Goal: Information Seeking & Learning: Learn about a topic

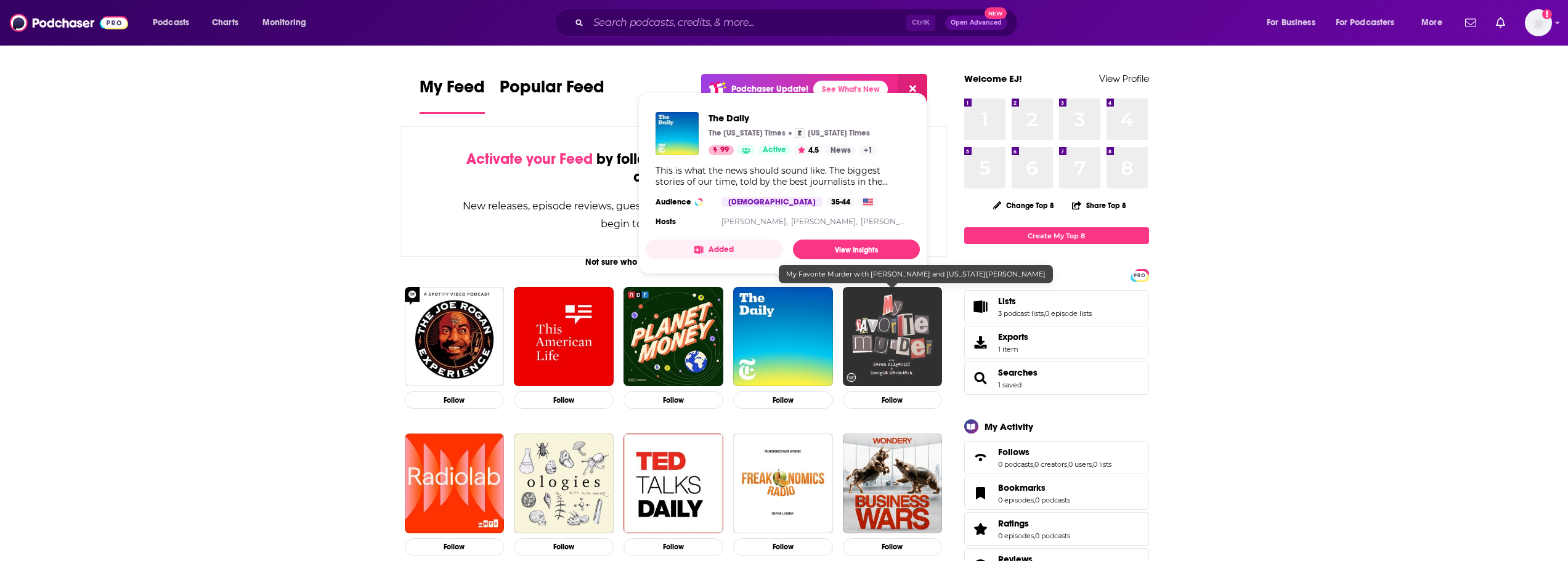
click at [892, 321] on img "My Favorite Murder with Karen Kilgariff and Georgia Hardstark" at bounding box center [893, 336] width 99 height 99
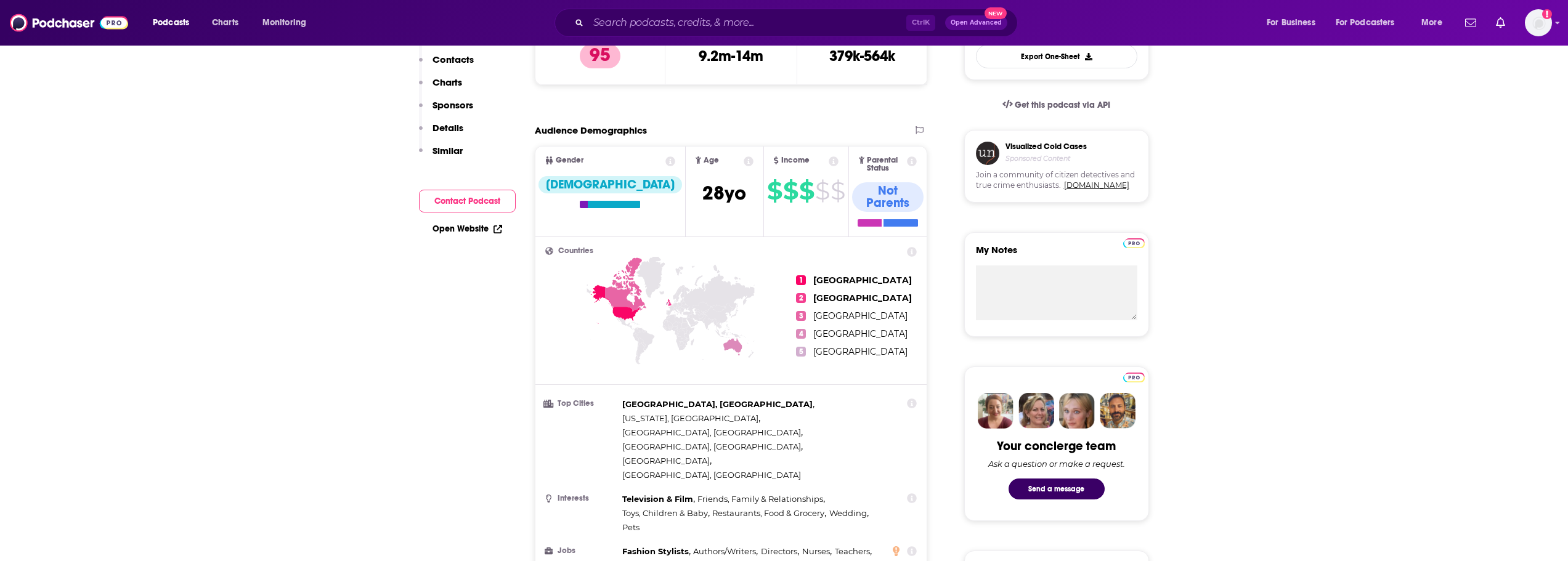
scroll to position [61, 0]
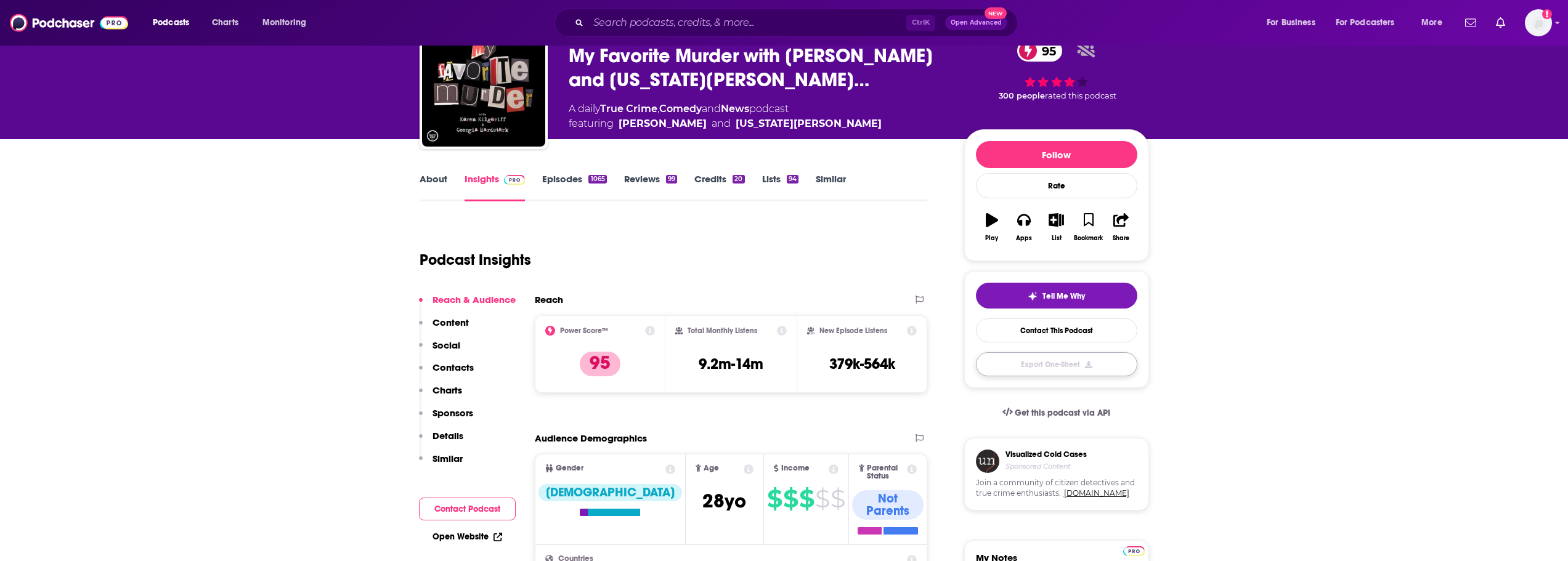
click at [1096, 365] on button "Export One-Sheet" at bounding box center [1057, 364] width 162 height 24
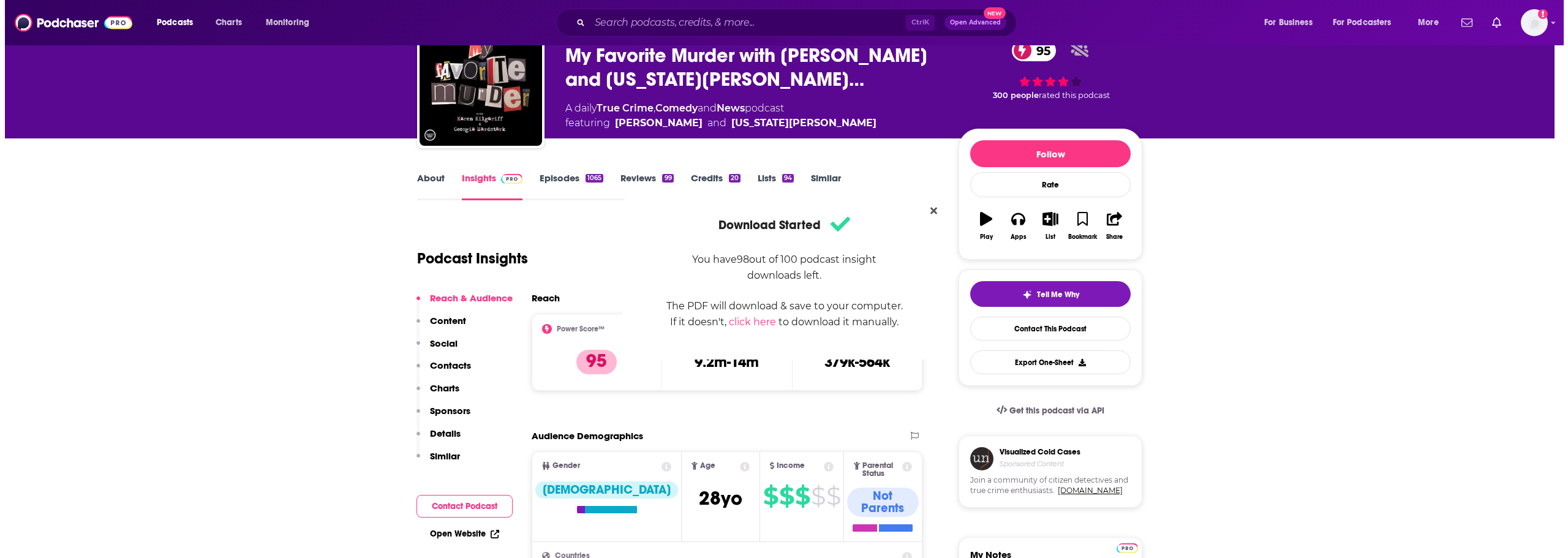
scroll to position [0, 0]
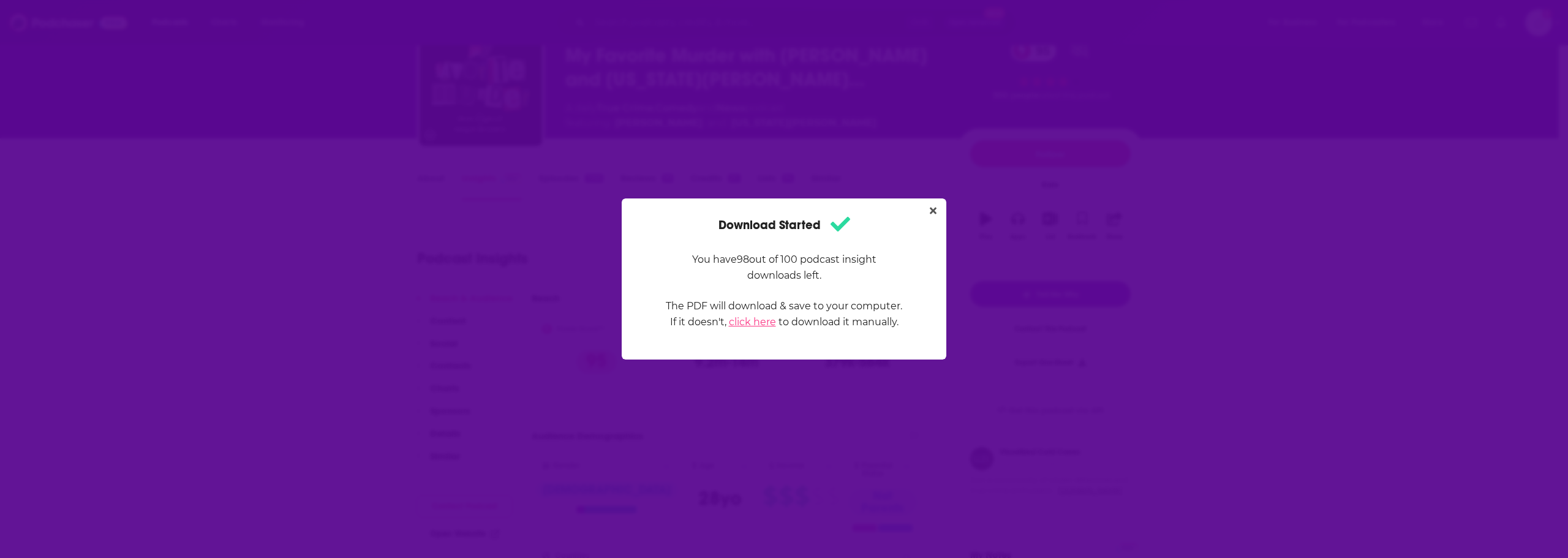
click at [759, 325] on link "click here" at bounding box center [751, 321] width 47 height 11
click at [931, 211] on icon "Close" at bounding box center [933, 210] width 7 height 10
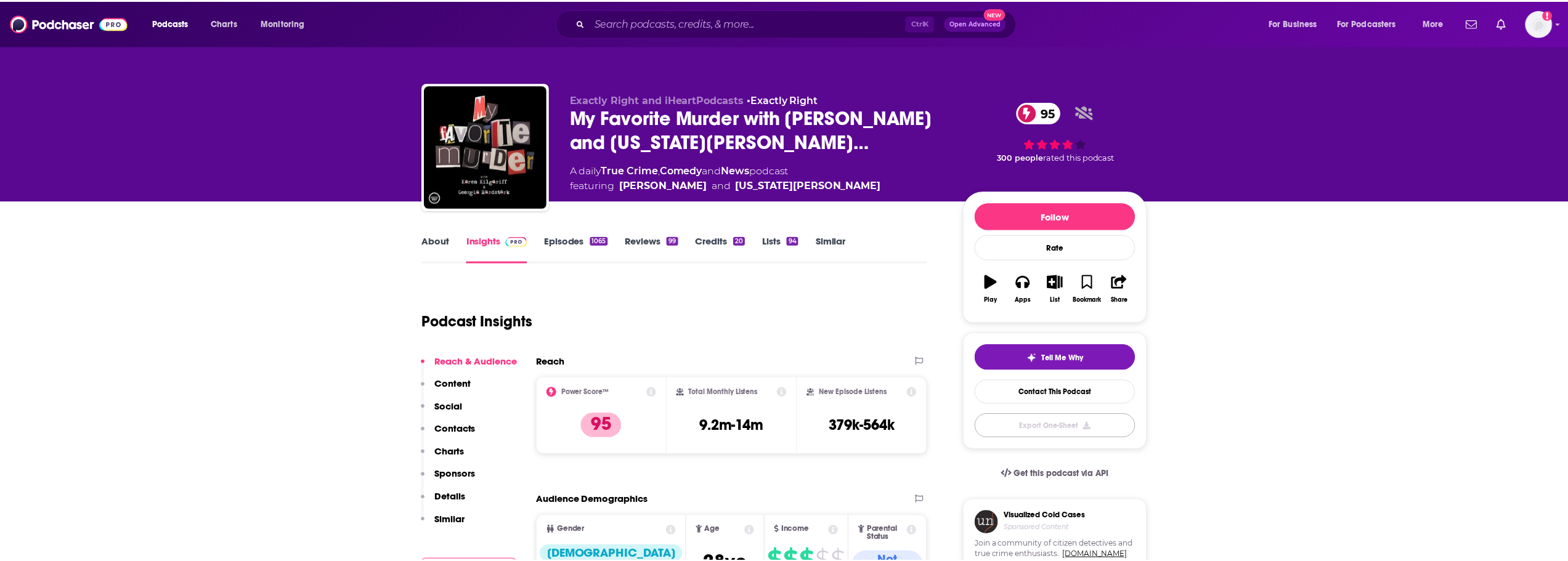
scroll to position [61, 0]
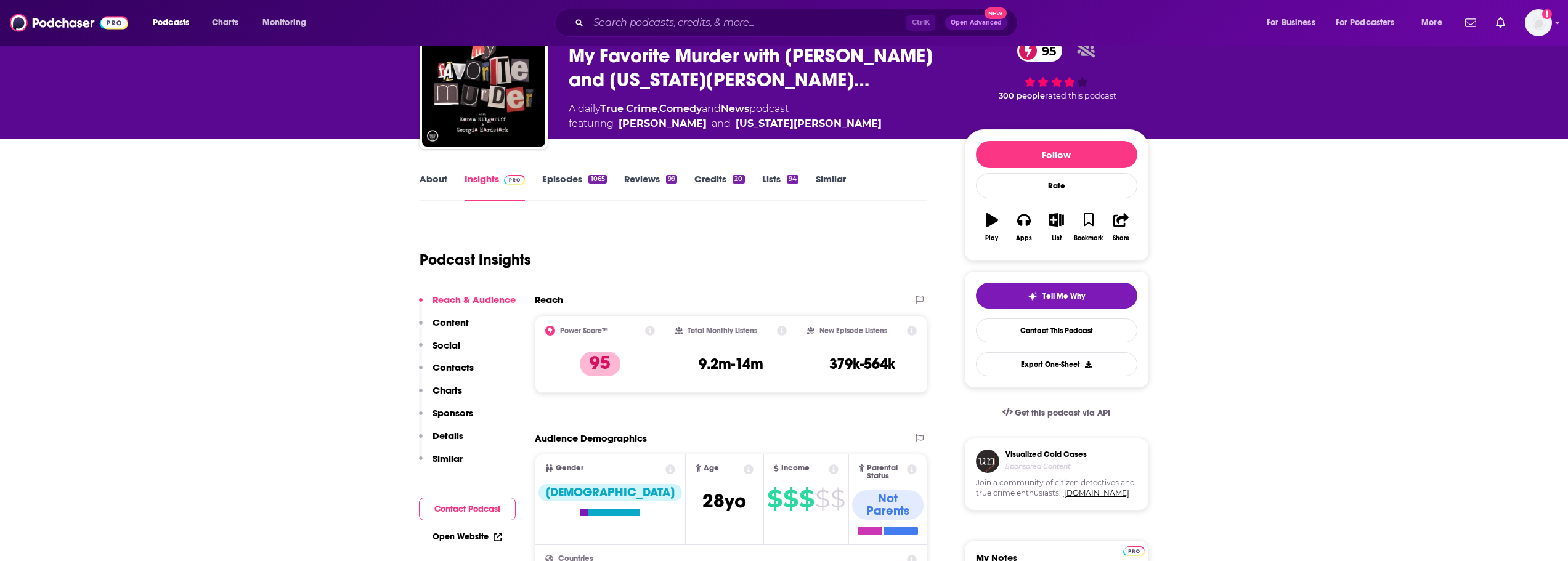
click at [443, 327] on p "Content" at bounding box center [450, 322] width 36 height 12
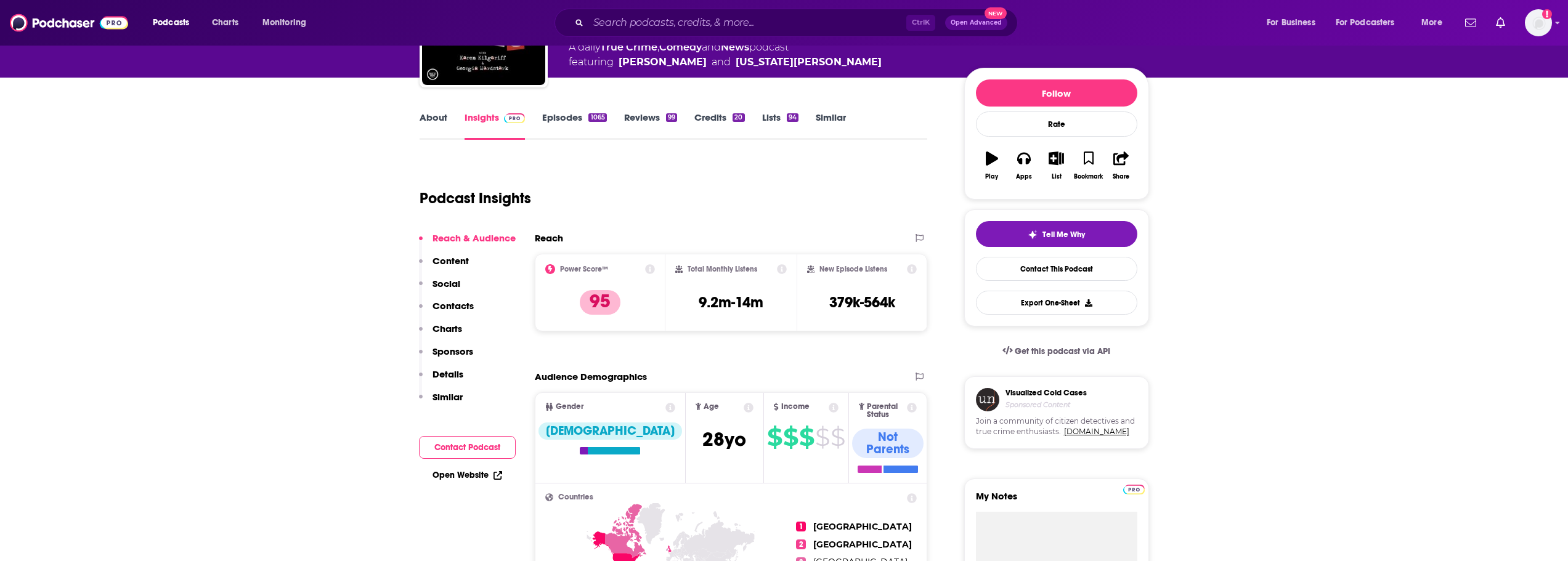
scroll to position [246, 0]
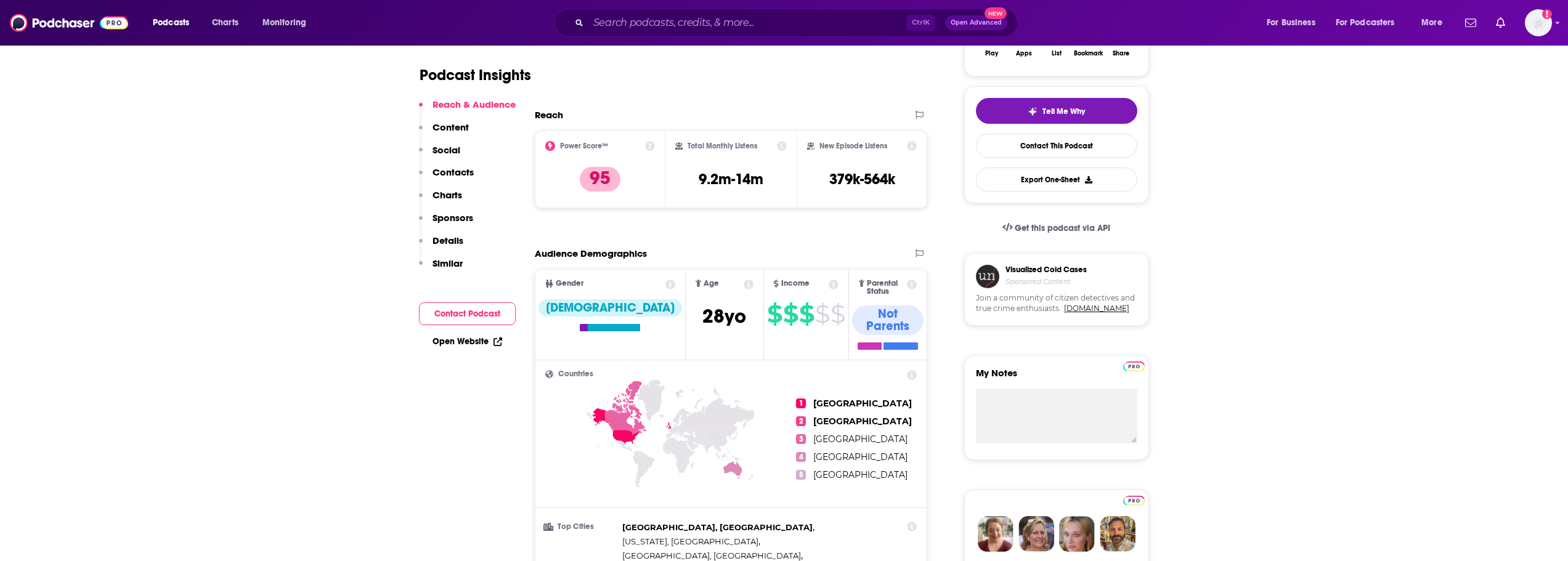
click at [911, 146] on icon at bounding box center [911, 146] width 10 height 10
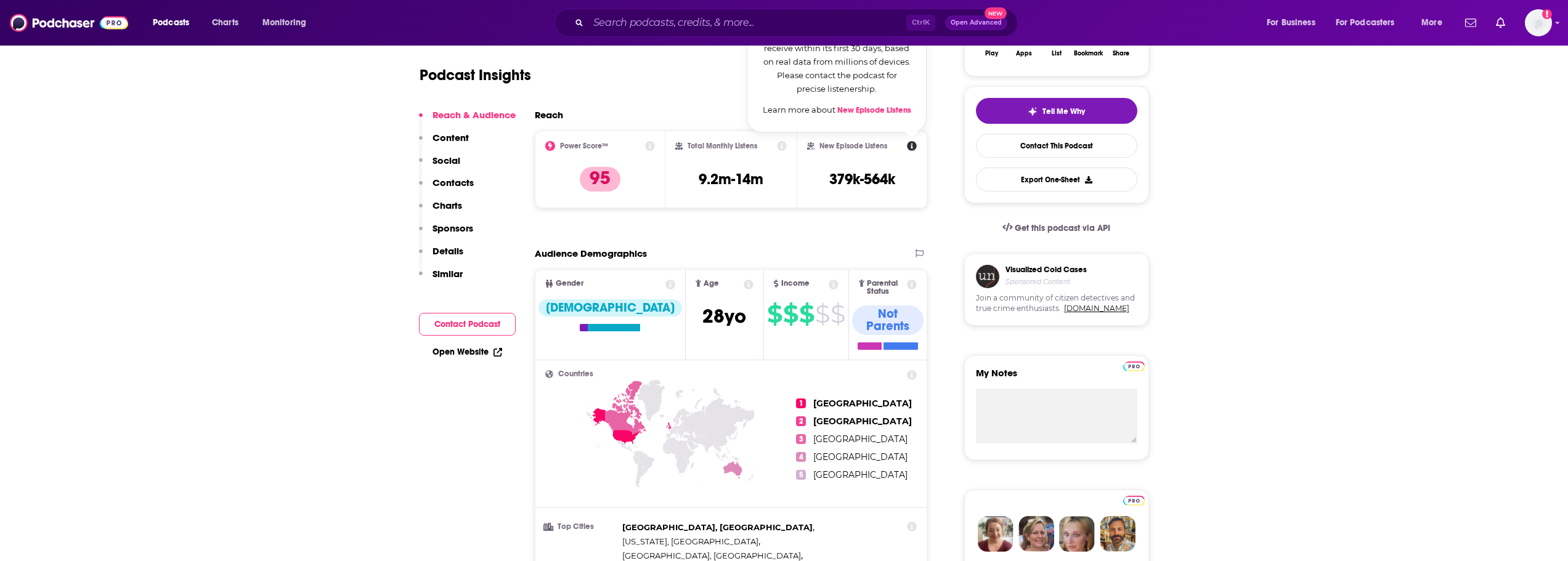
scroll to position [185, 0]
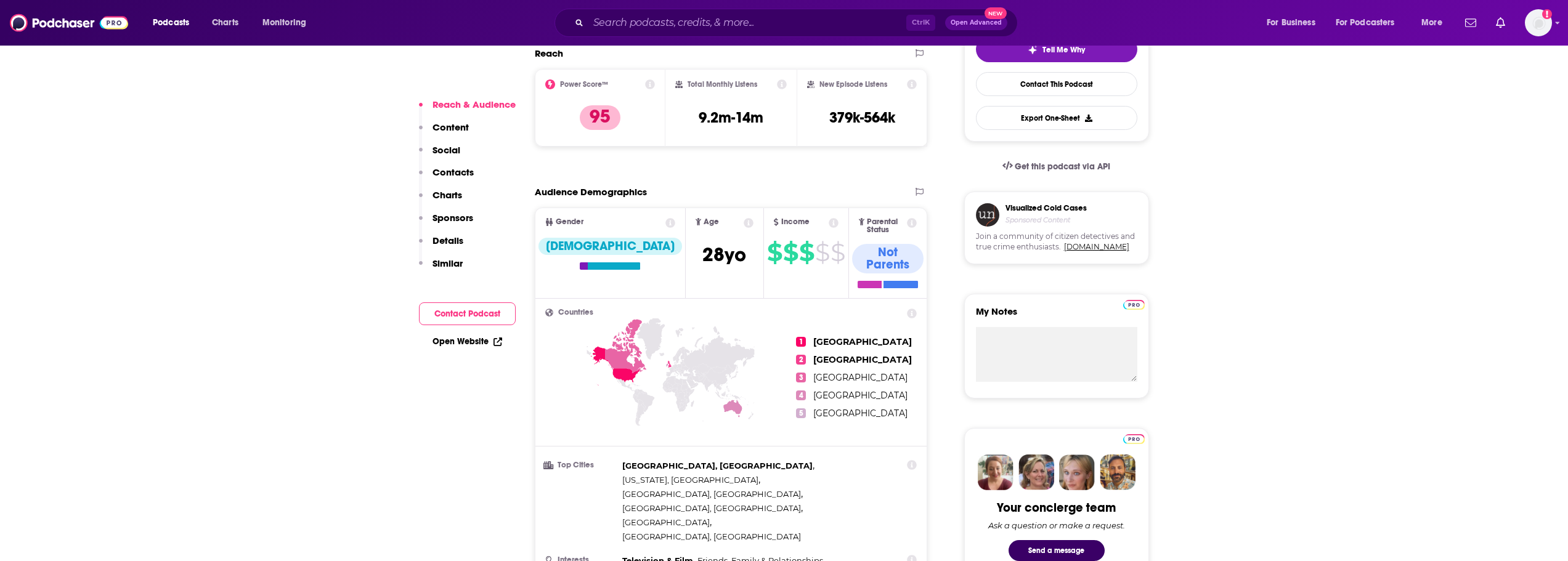
scroll to position [246, 0]
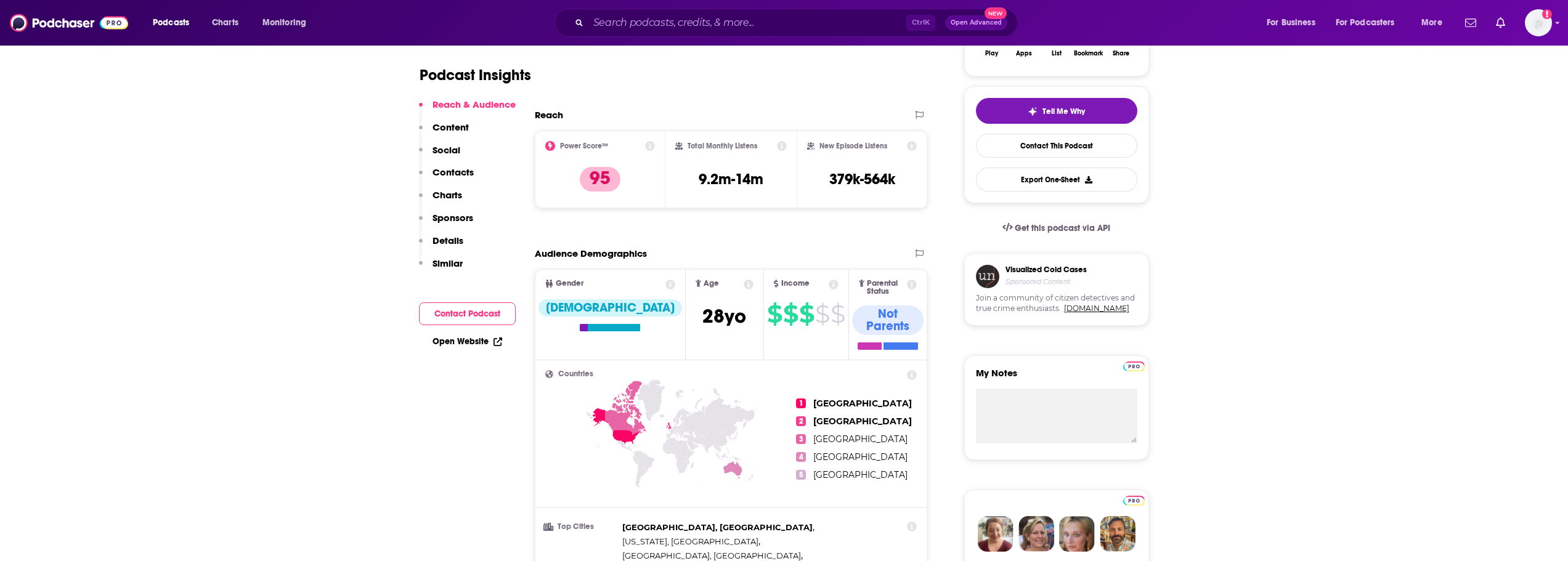
click at [648, 145] on icon at bounding box center [649, 146] width 10 height 10
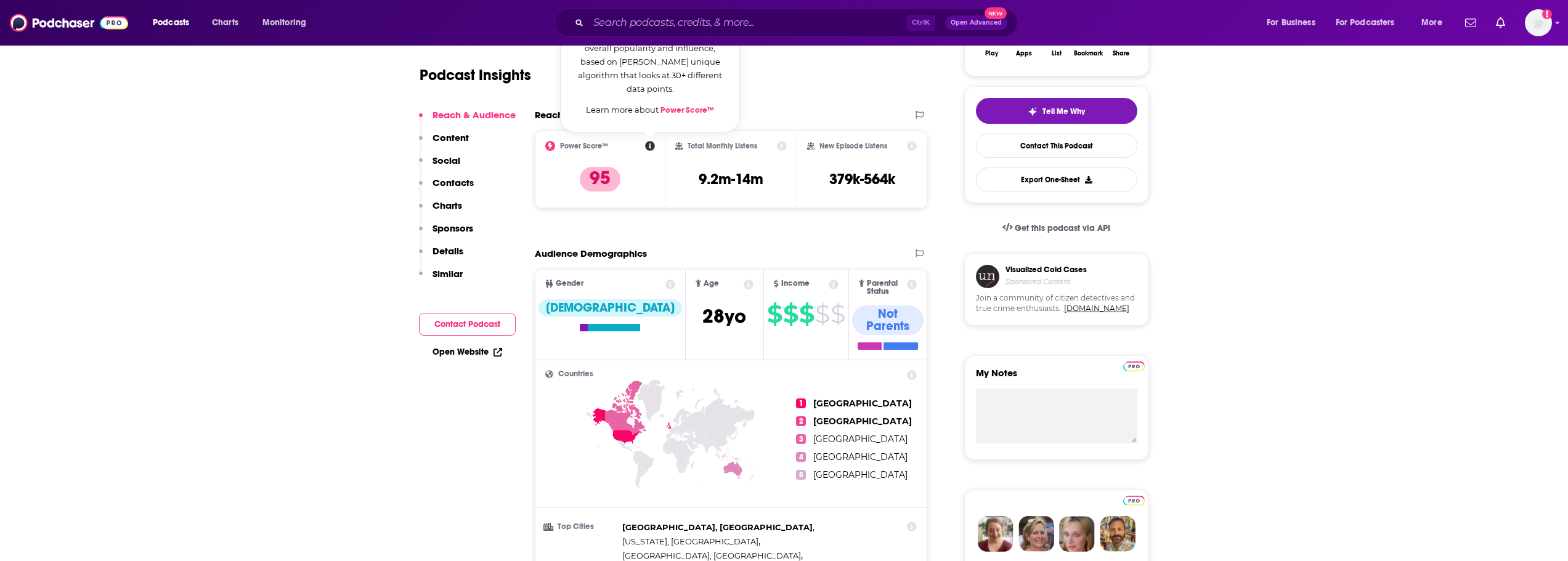
scroll to position [185, 0]
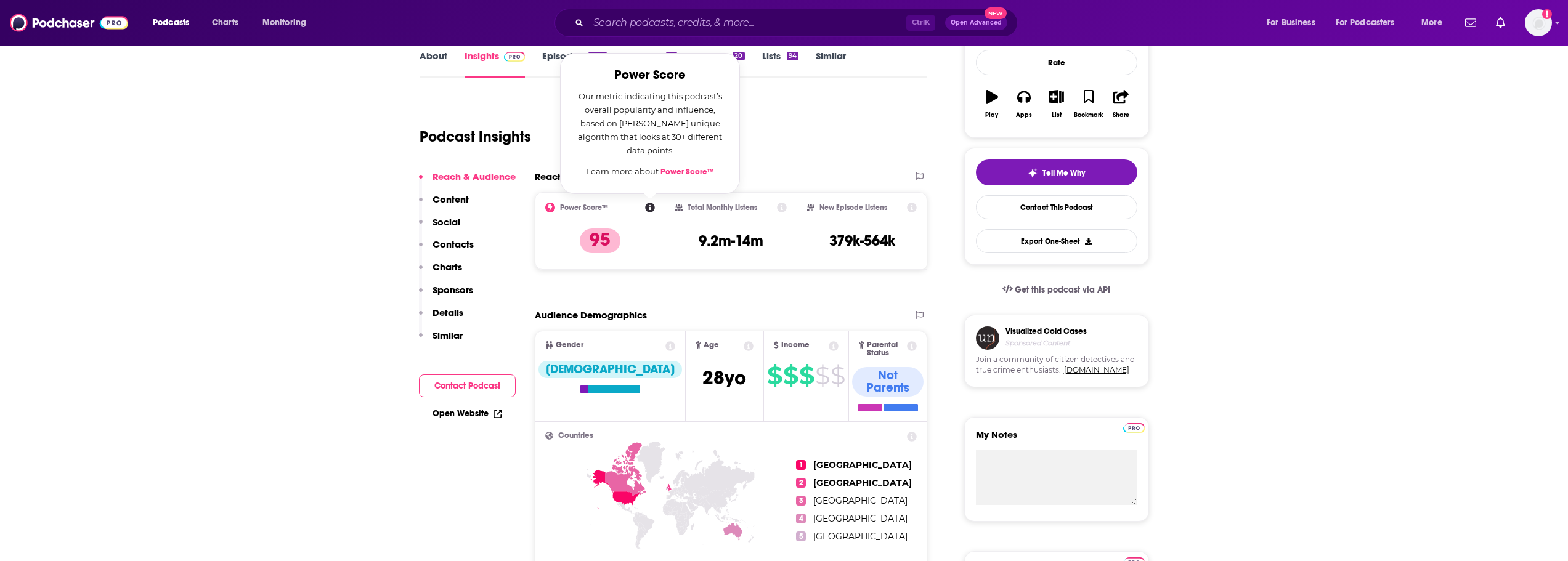
click at [448, 198] on p "Content" at bounding box center [450, 199] width 36 height 12
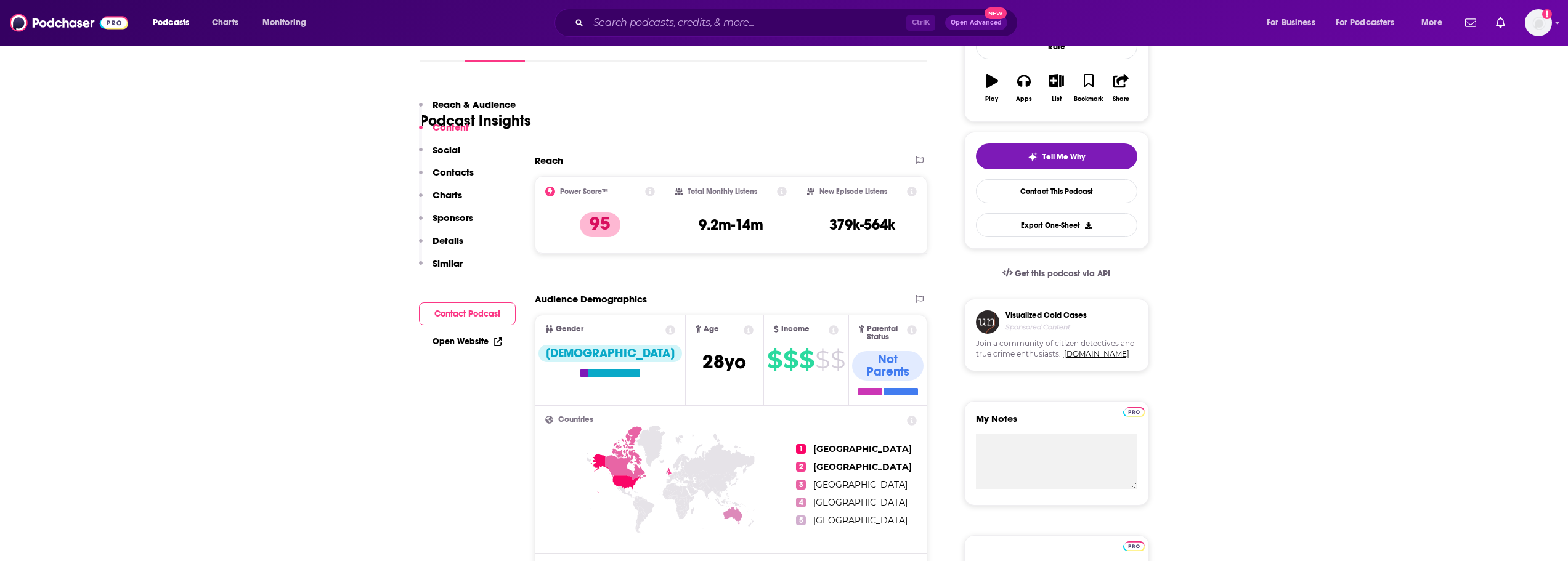
scroll to position [797, 0]
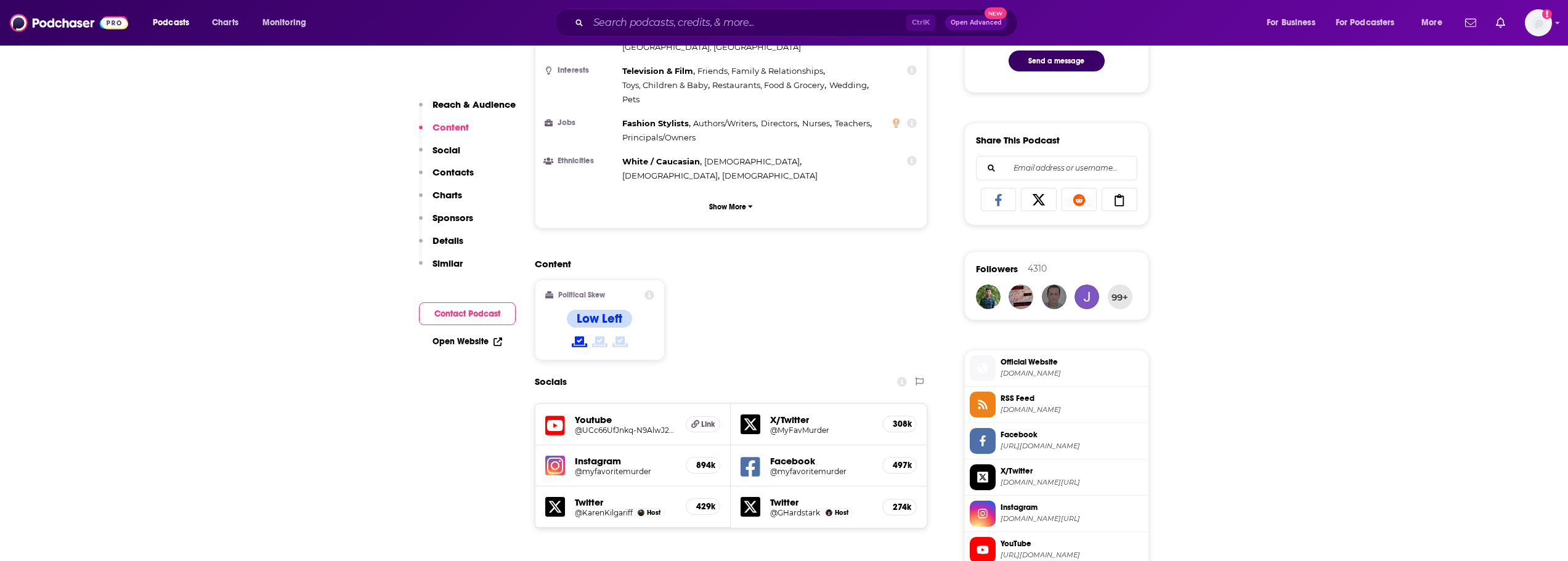
click at [654, 290] on icon at bounding box center [649, 295] width 10 height 10
click at [446, 146] on p "Social" at bounding box center [446, 149] width 28 height 12
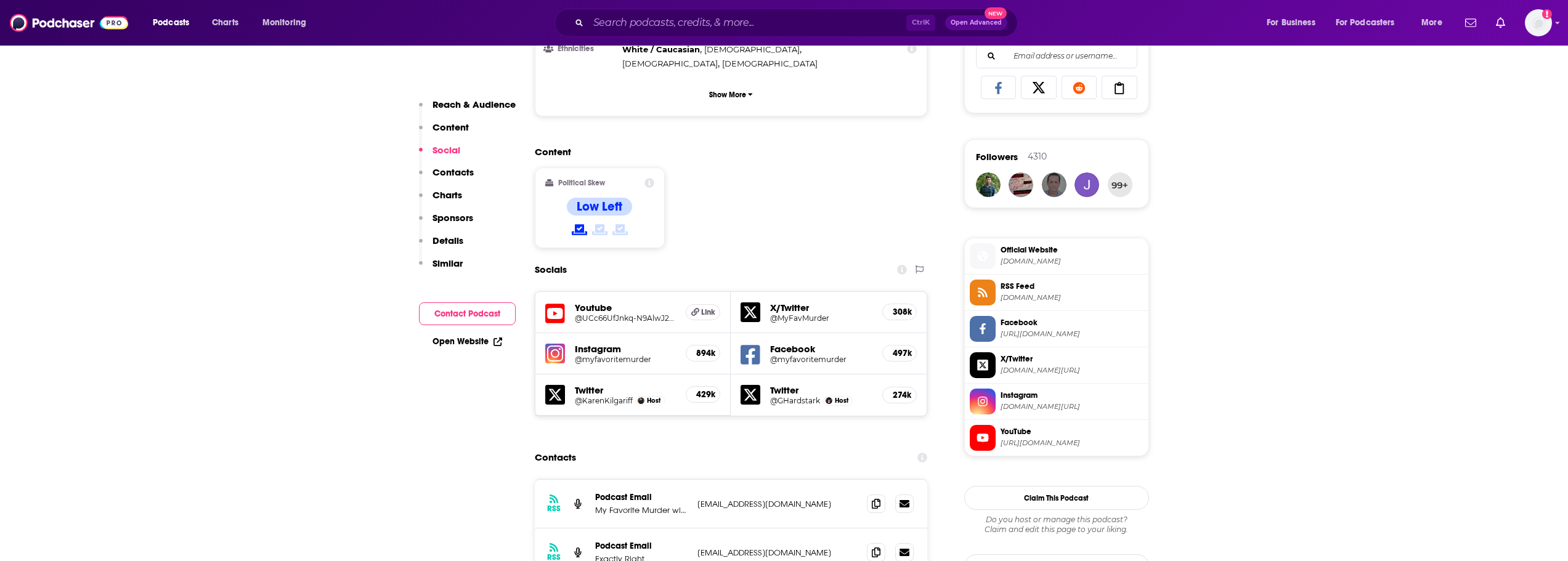
click at [464, 176] on p "Contacts" at bounding box center [453, 171] width 41 height 12
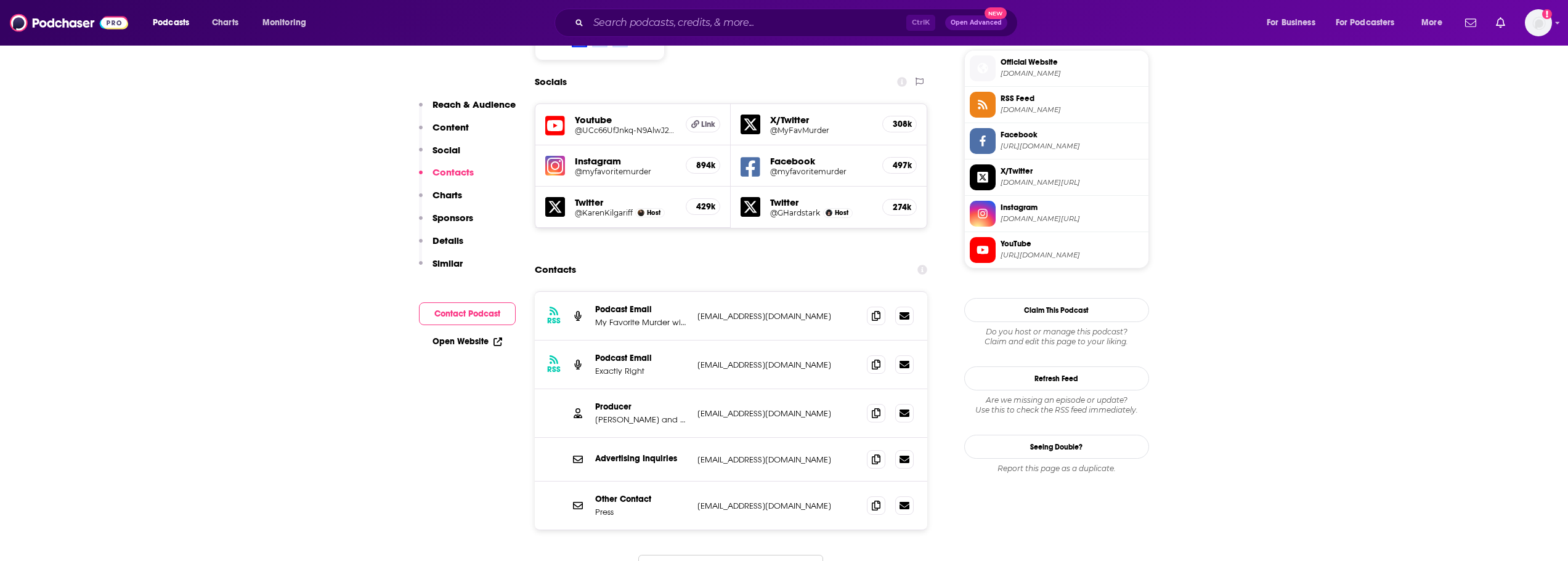
click at [449, 192] on p "Charts" at bounding box center [447, 194] width 29 height 12
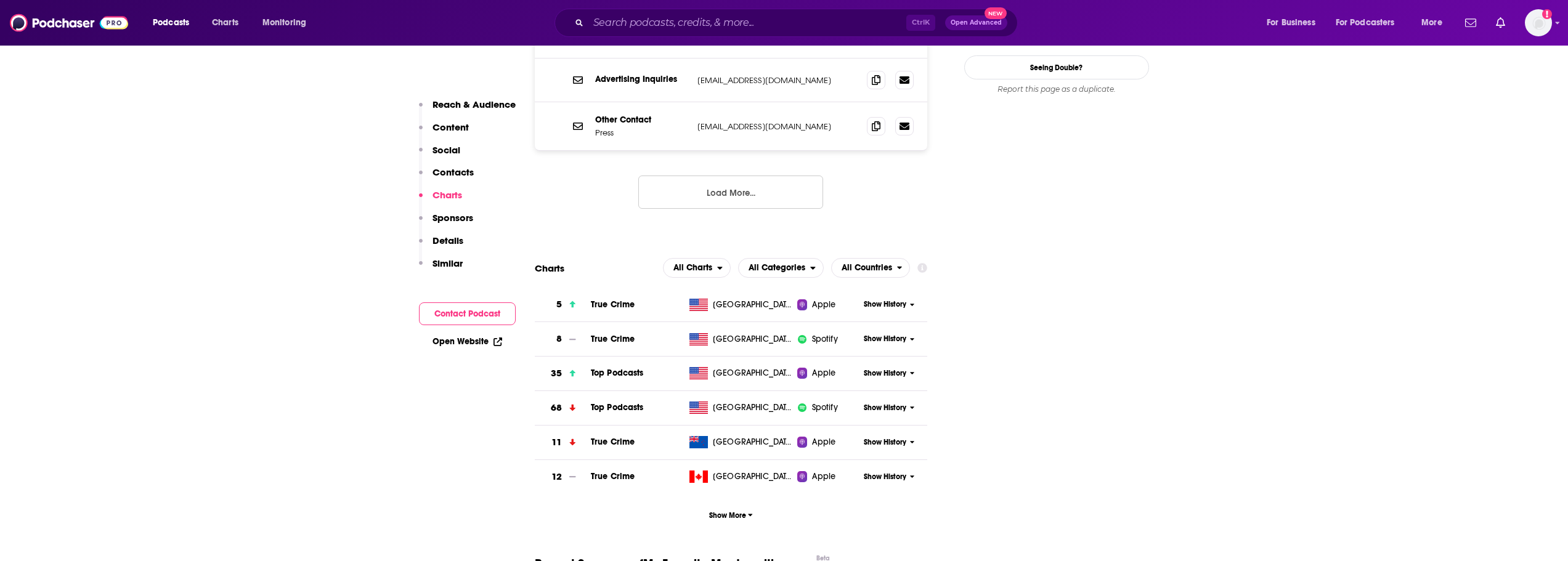
click at [911, 304] on icon at bounding box center [912, 304] width 4 height 3
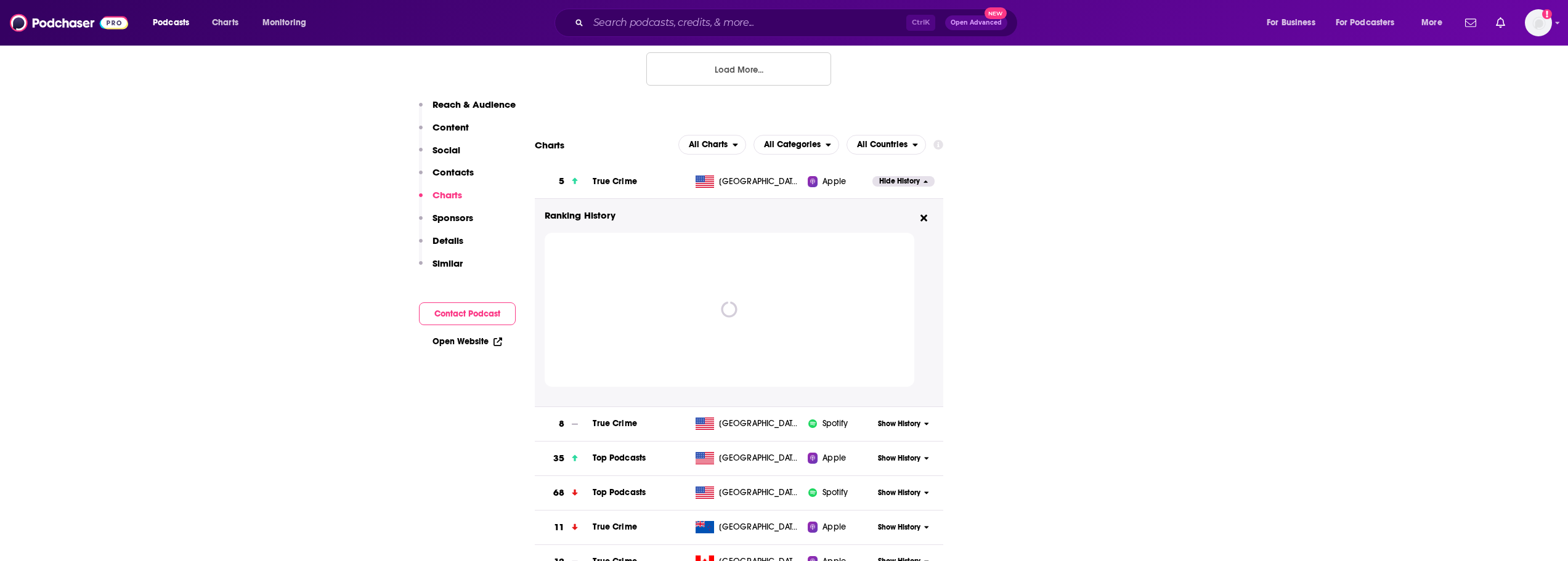
scroll to position [1230, 0]
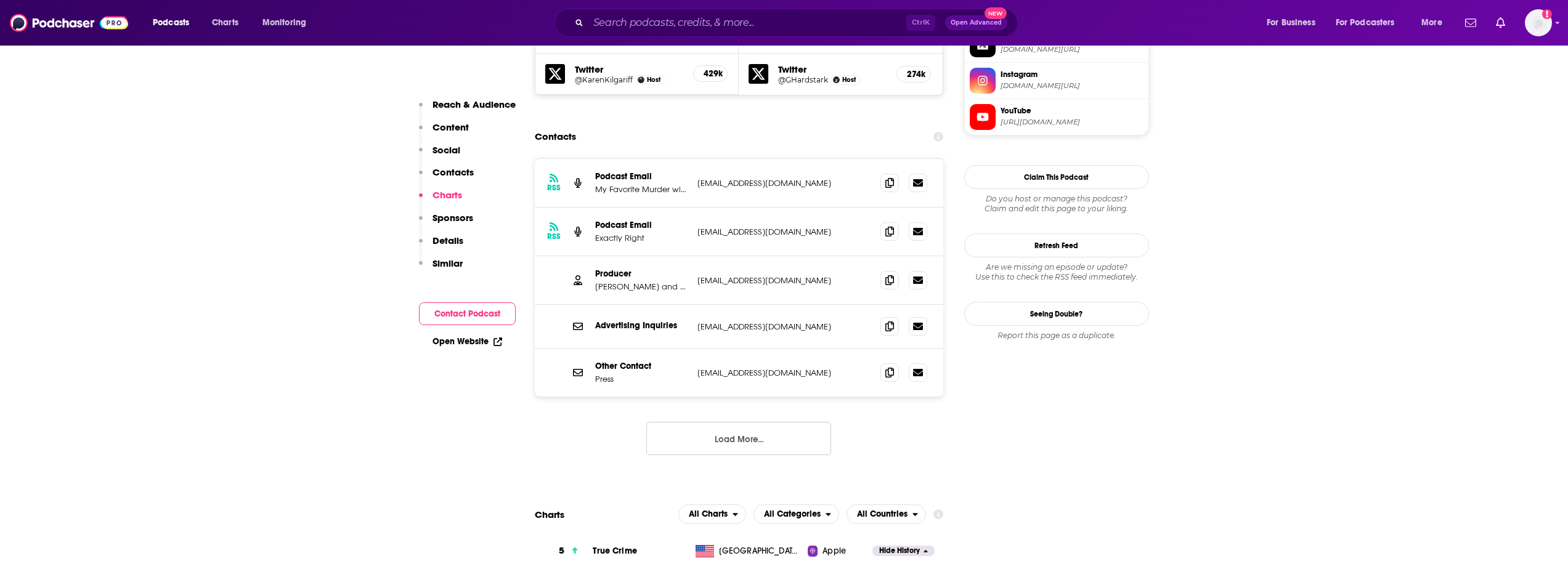
click at [613, 37] on div "Podcasts Charts Monitoring Ctrl K Open Advanced New For Business For Podcasters…" at bounding box center [784, 22] width 1568 height 45
click at [615, 28] on input "Search podcasts, credits, & more..." at bounding box center [747, 23] width 318 height 20
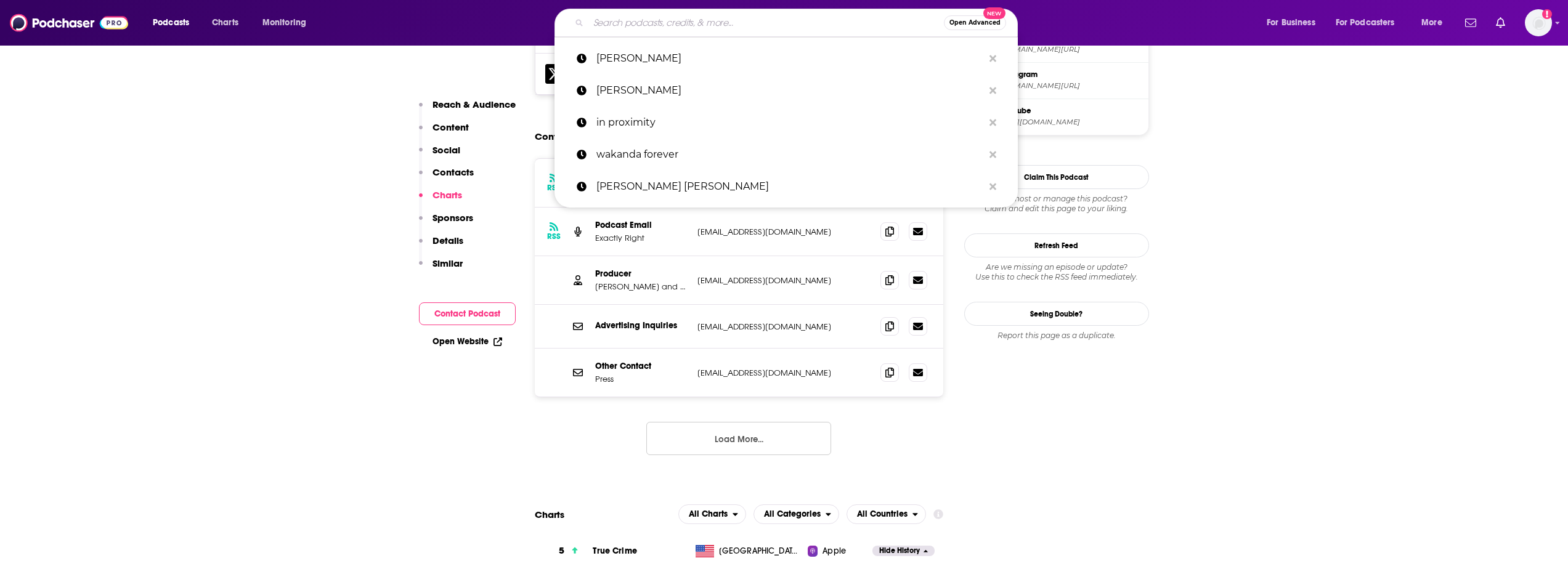
click at [611, 23] on input "Search podcasts, credits, & more..." at bounding box center [766, 23] width 355 height 20
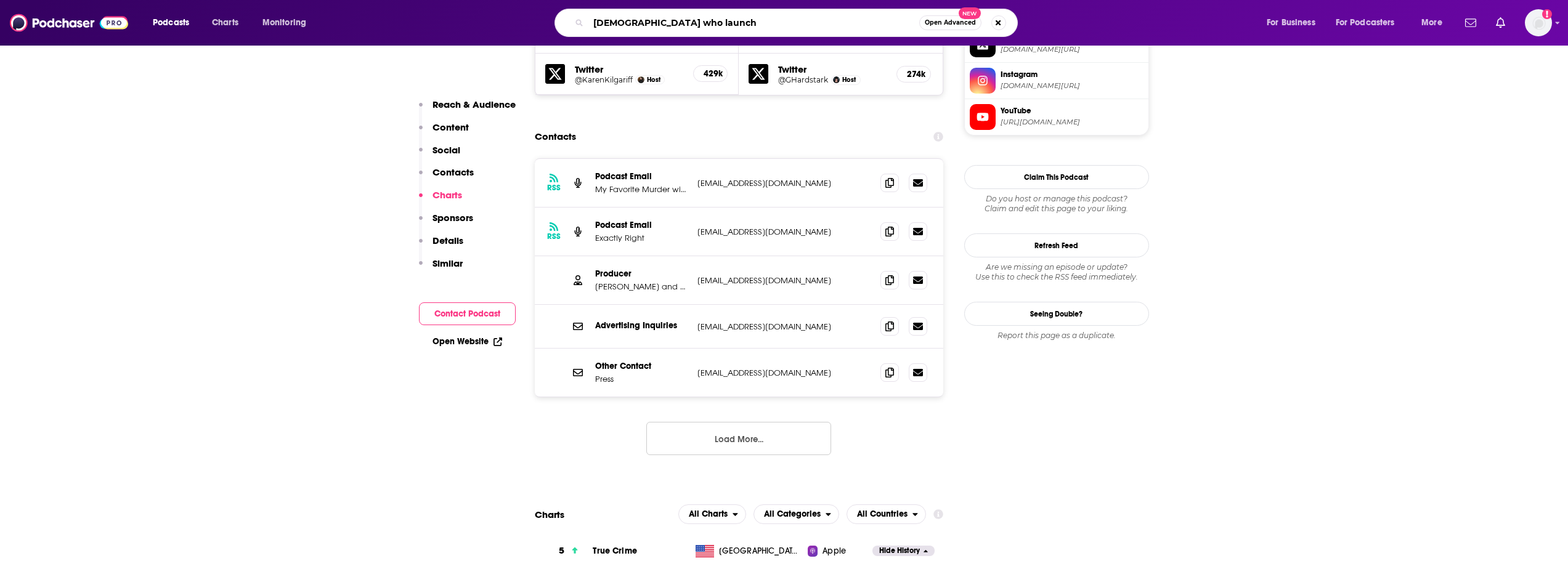
type input "[DEMOGRAPHIC_DATA] who launch"
click at [723, 33] on div "[DEMOGRAPHIC_DATA] who launch Open Advanced New" at bounding box center [786, 23] width 464 height 28
click at [677, 27] on input "[DEMOGRAPHIC_DATA] who launch" at bounding box center [753, 23] width 331 height 20
click at [812, 20] on input "[DEMOGRAPHIC_DATA] who launch" at bounding box center [753, 23] width 331 height 20
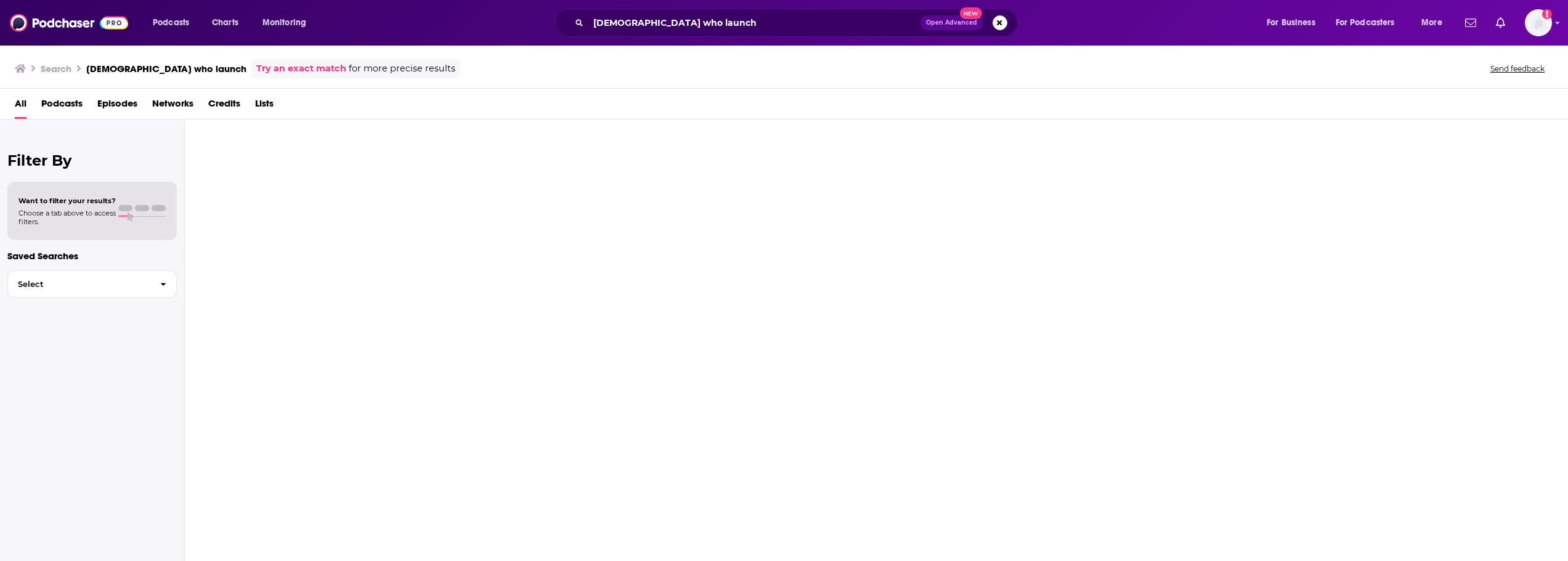
click at [960, 25] on span "Open Advanced" at bounding box center [952, 22] width 52 height 6
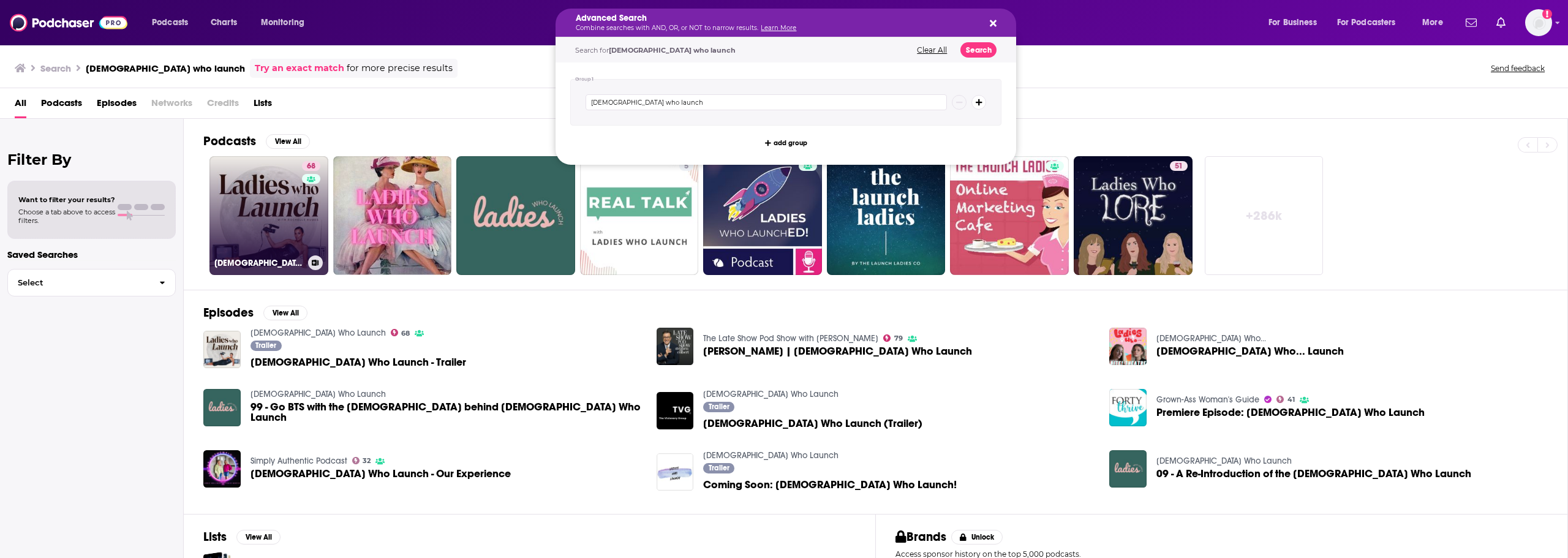
click at [289, 213] on link "68 [DEMOGRAPHIC_DATA] Who Launch" at bounding box center [268, 215] width 119 height 119
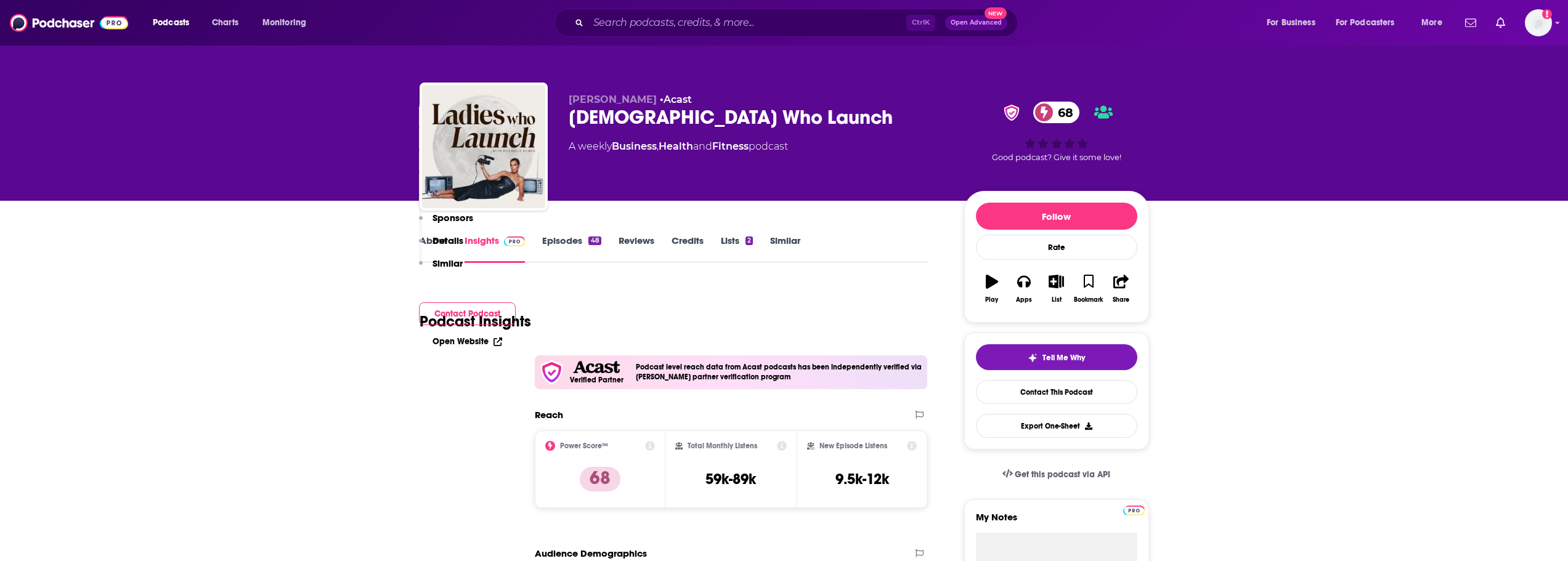
drag, startPoint x: 457, startPoint y: 218, endPoint x: 760, endPoint y: 268, distance: 307.1
click at [457, 217] on p "Sponsors" at bounding box center [453, 217] width 41 height 12
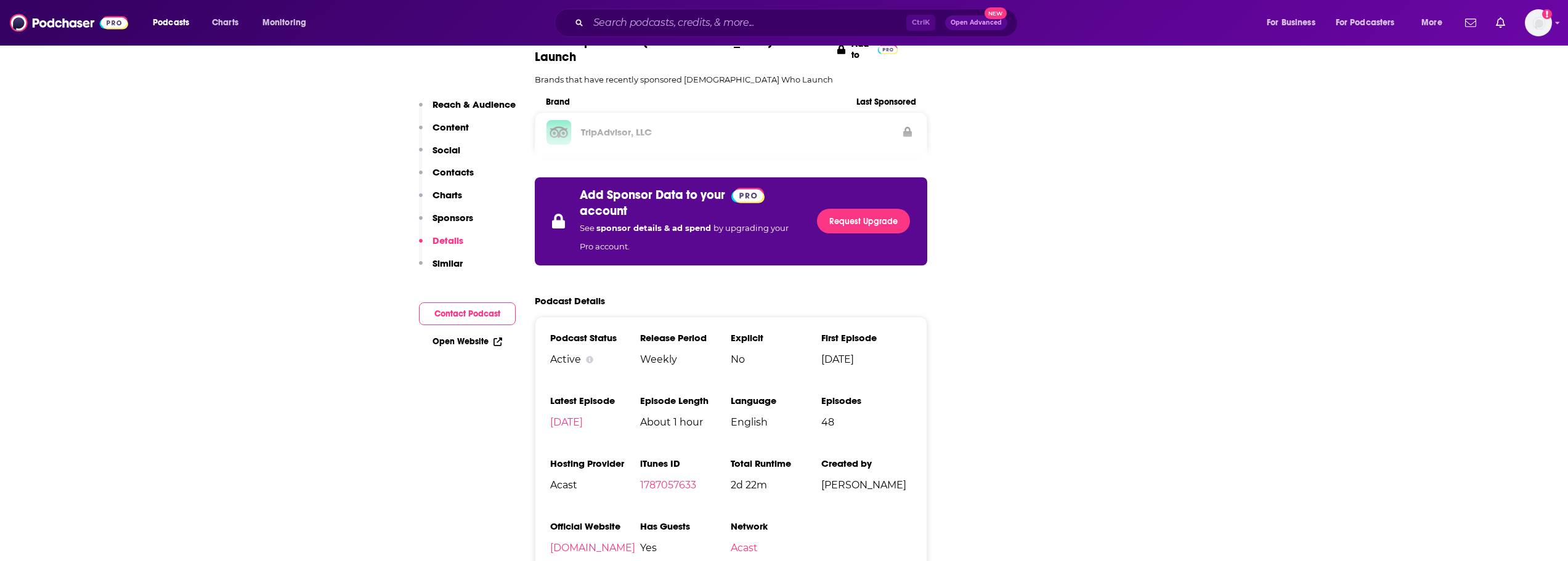
scroll to position [1923, 0]
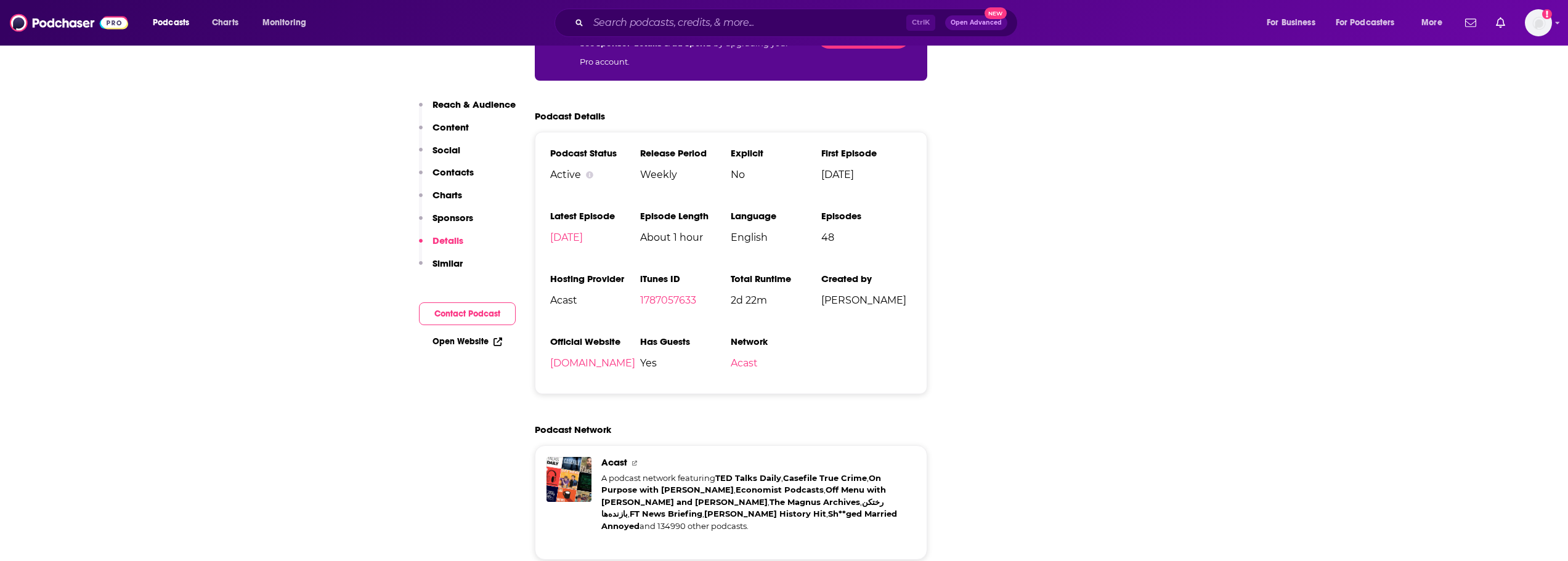
drag, startPoint x: 444, startPoint y: 192, endPoint x: 459, endPoint y: 191, distance: 15.0
click at [444, 192] on p "Charts" at bounding box center [447, 194] width 29 height 12
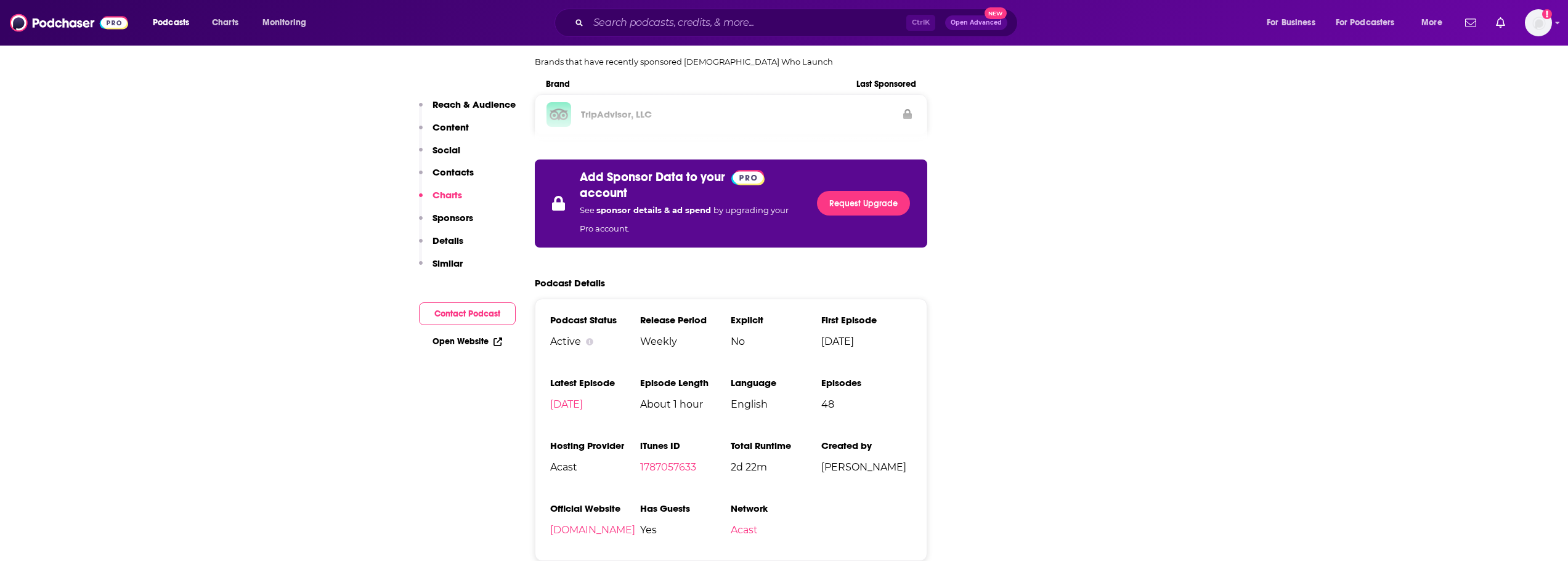
scroll to position [1316, 0]
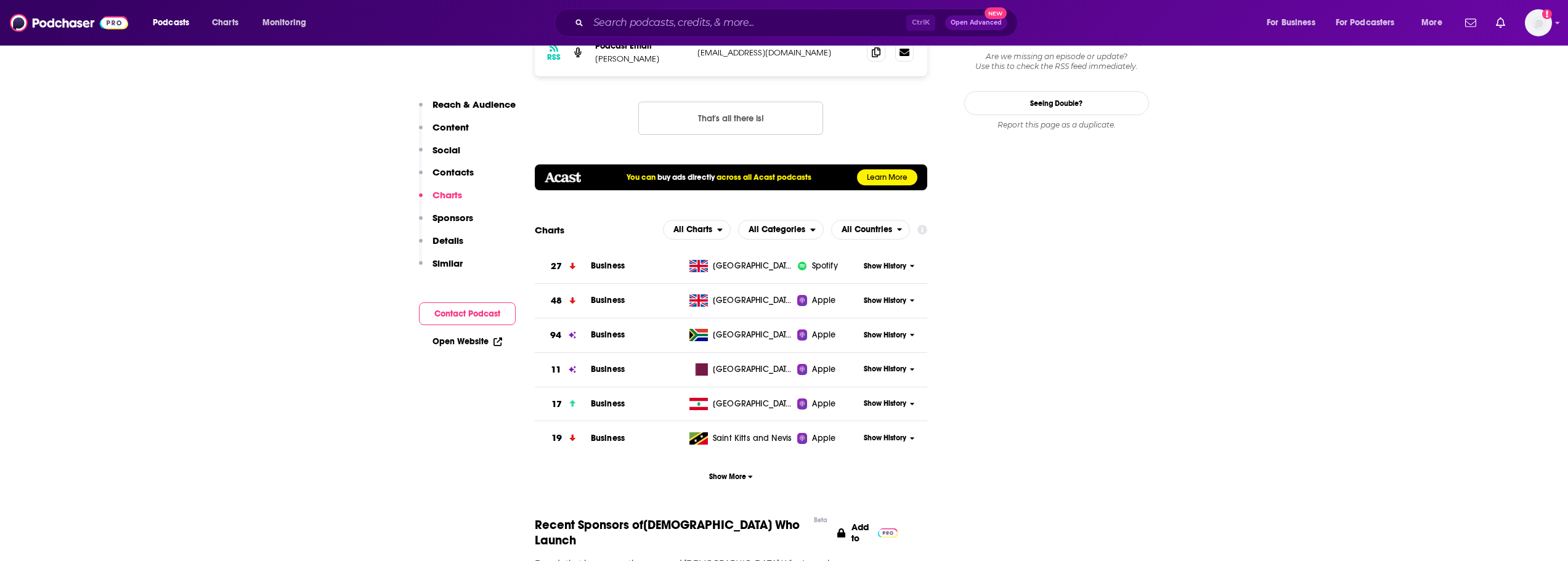
click at [908, 261] on button "Show History" at bounding box center [889, 266] width 60 height 11
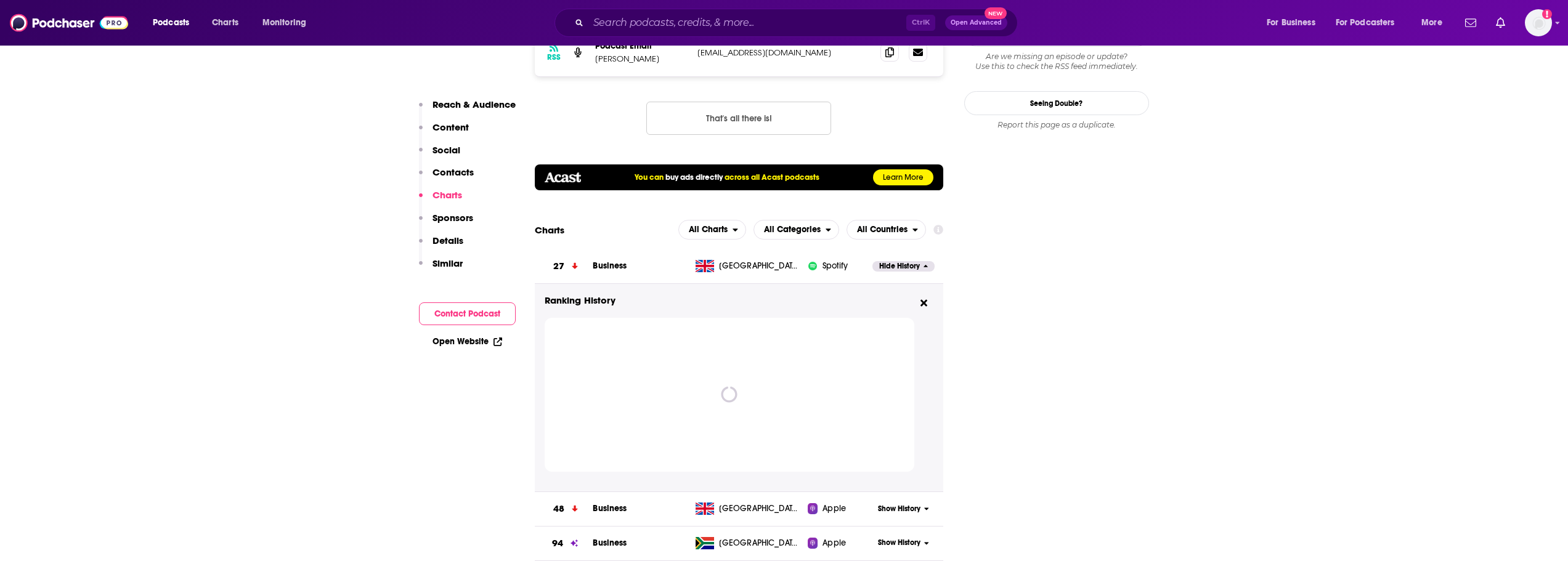
click at [925, 263] on icon at bounding box center [927, 266] width 5 height 7
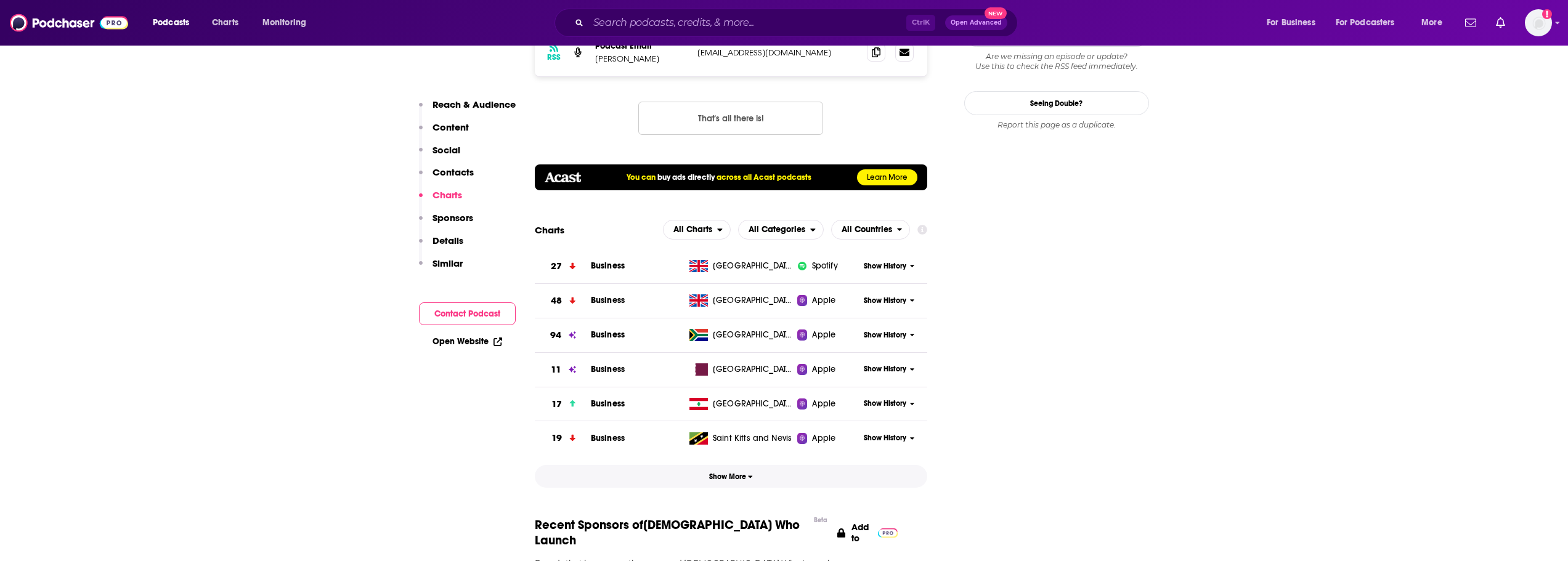
click at [745, 472] on span "Show More" at bounding box center [730, 477] width 44 height 9
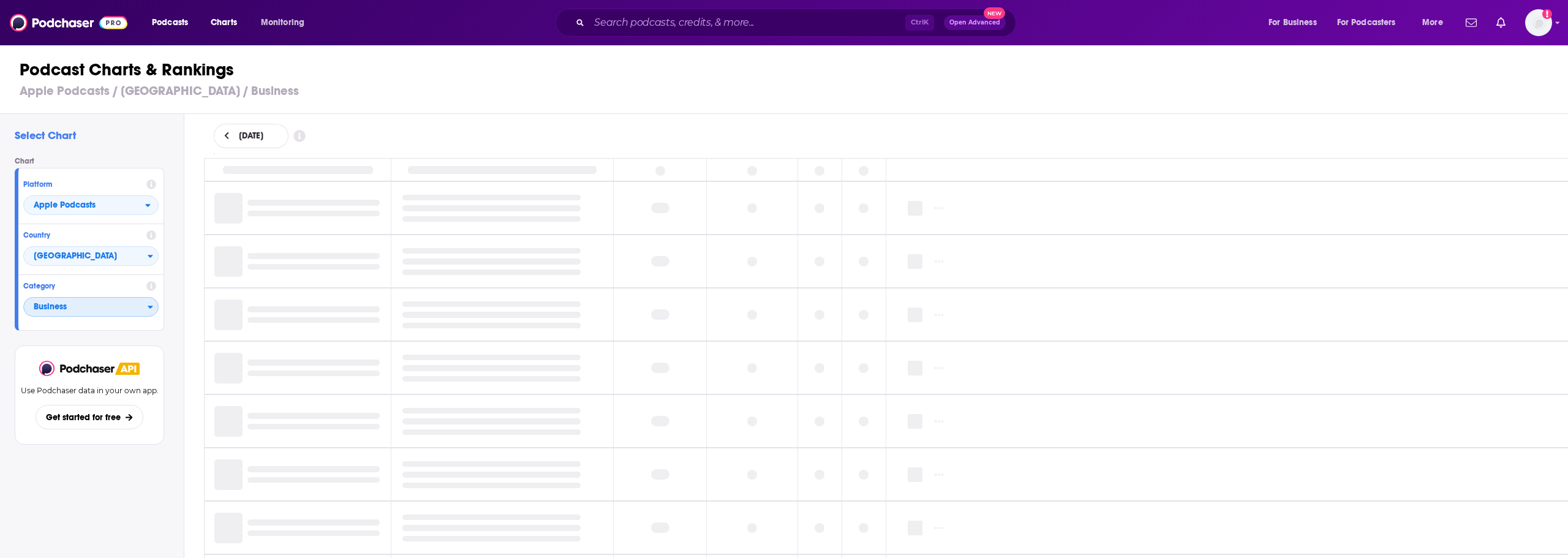
click at [87, 310] on span "Business" at bounding box center [86, 307] width 124 height 21
click at [263, 134] on span "[DATE]" at bounding box center [252, 136] width 25 height 9
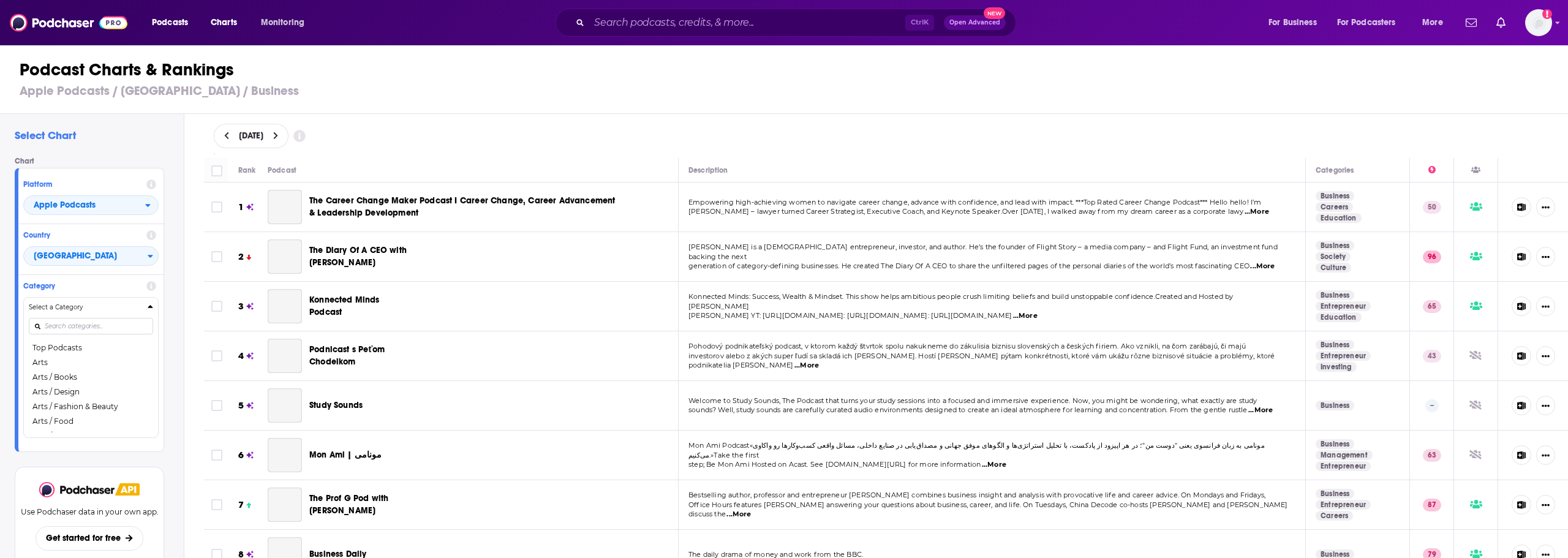
select select "9"
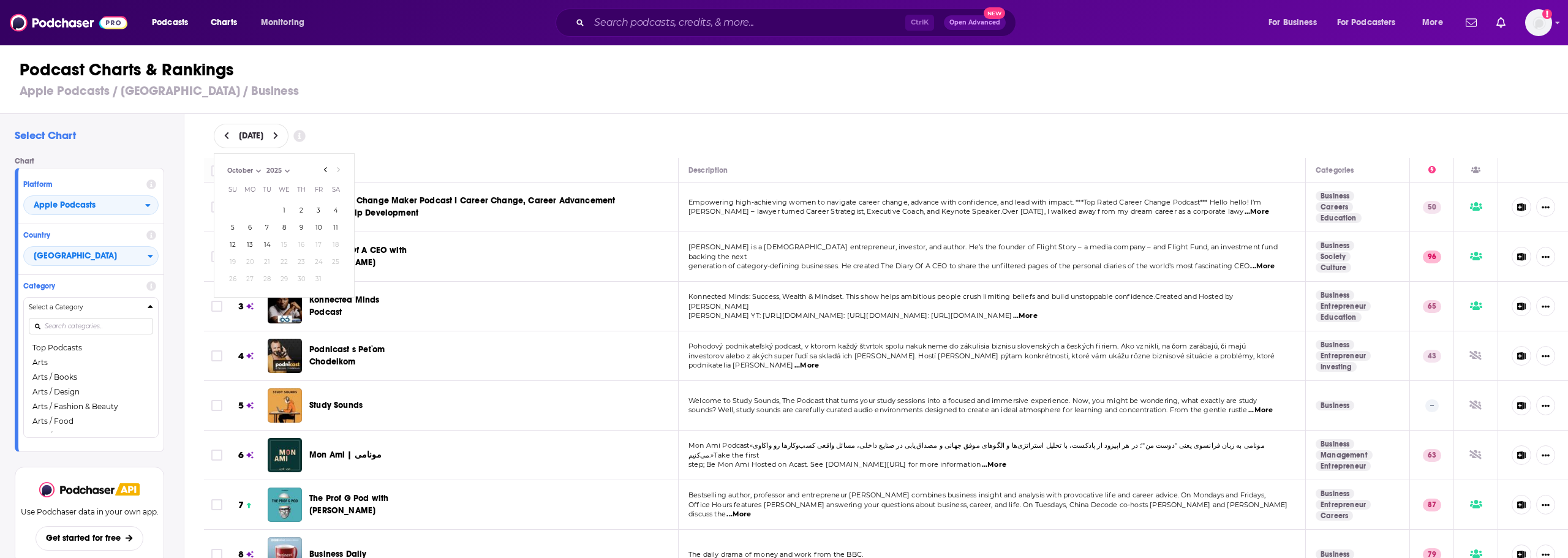
scroll to position [41, 0]
click at [1542, 206] on icon "Show More Button" at bounding box center [1545, 207] width 8 height 8
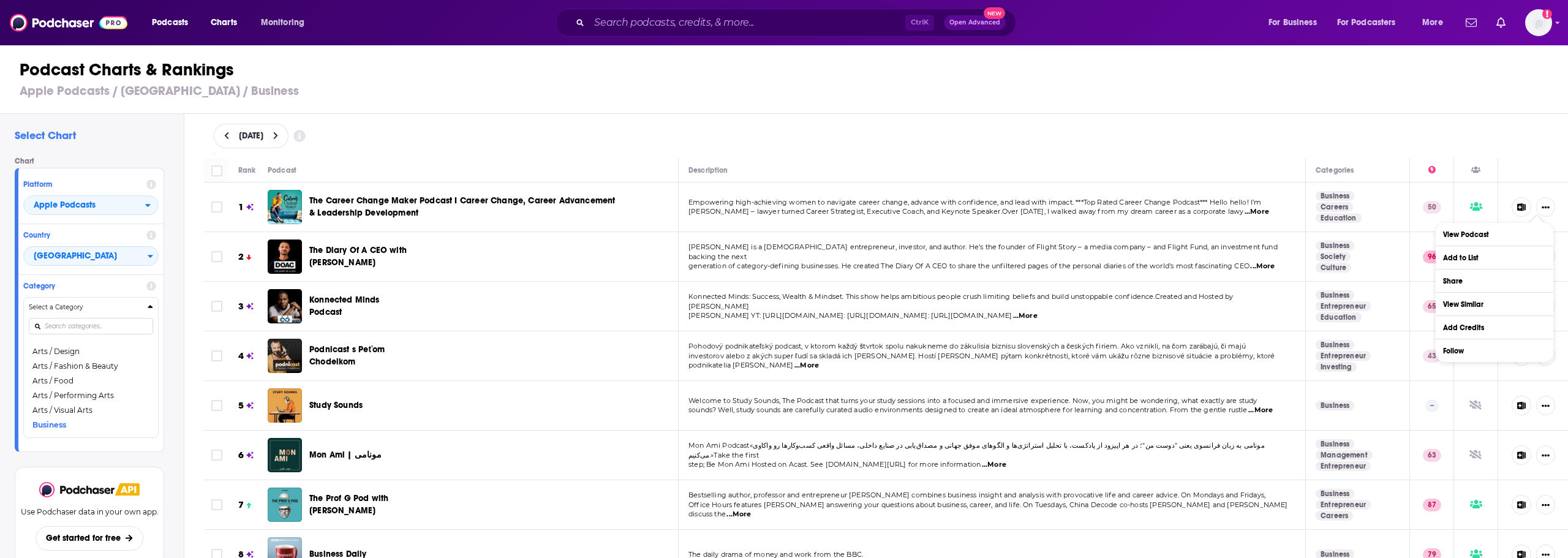
drag, startPoint x: 1160, startPoint y: 97, endPoint x: 1133, endPoint y: 97, distance: 27.0
click at [1160, 97] on h3 "Apple Podcasts / [GEOGRAPHIC_DATA] / Business" at bounding box center [788, 90] width 1539 height 15
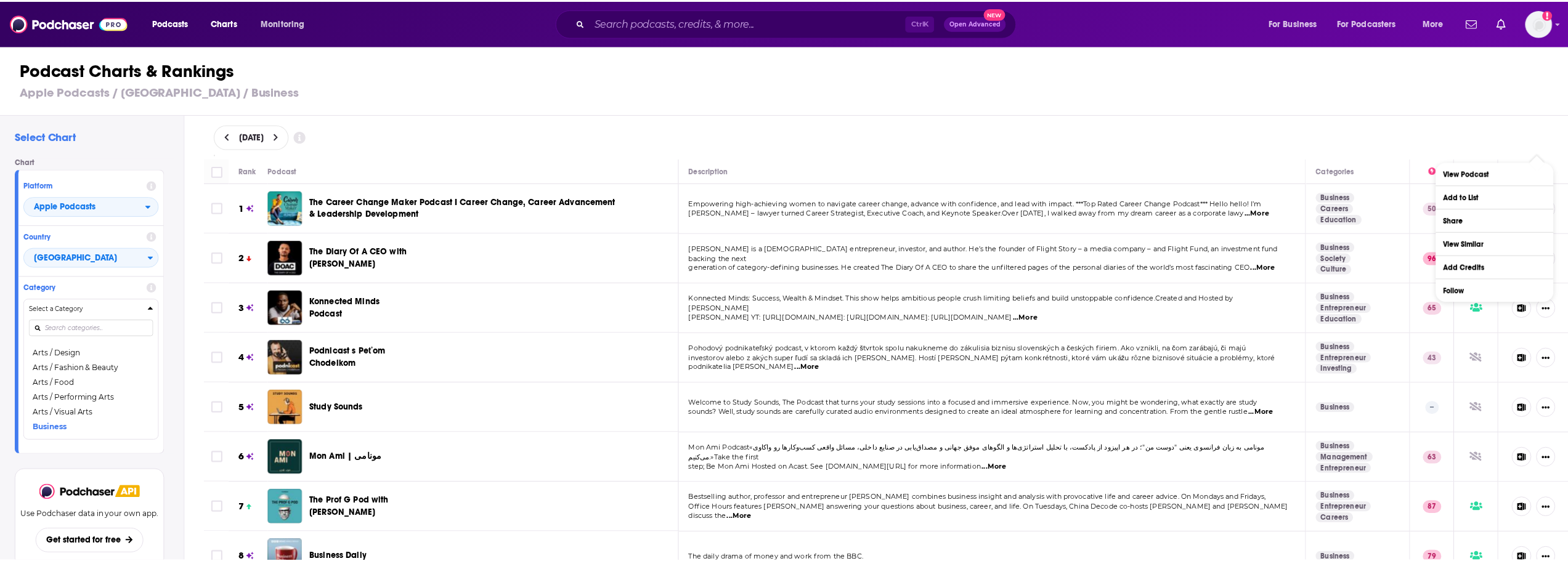
scroll to position [246, 0]
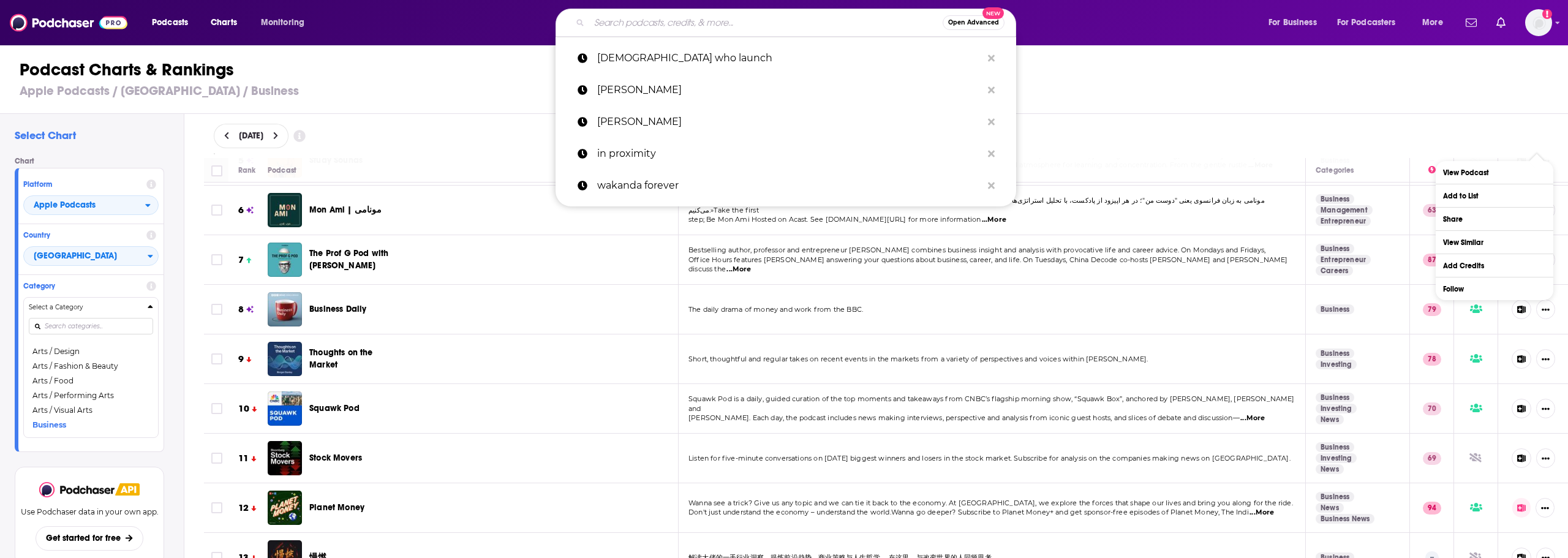
click at [671, 21] on input "Search podcasts, credits, & more..." at bounding box center [765, 23] width 353 height 19
click at [641, 65] on p "[DEMOGRAPHIC_DATA] who launch" at bounding box center [789, 58] width 385 height 32
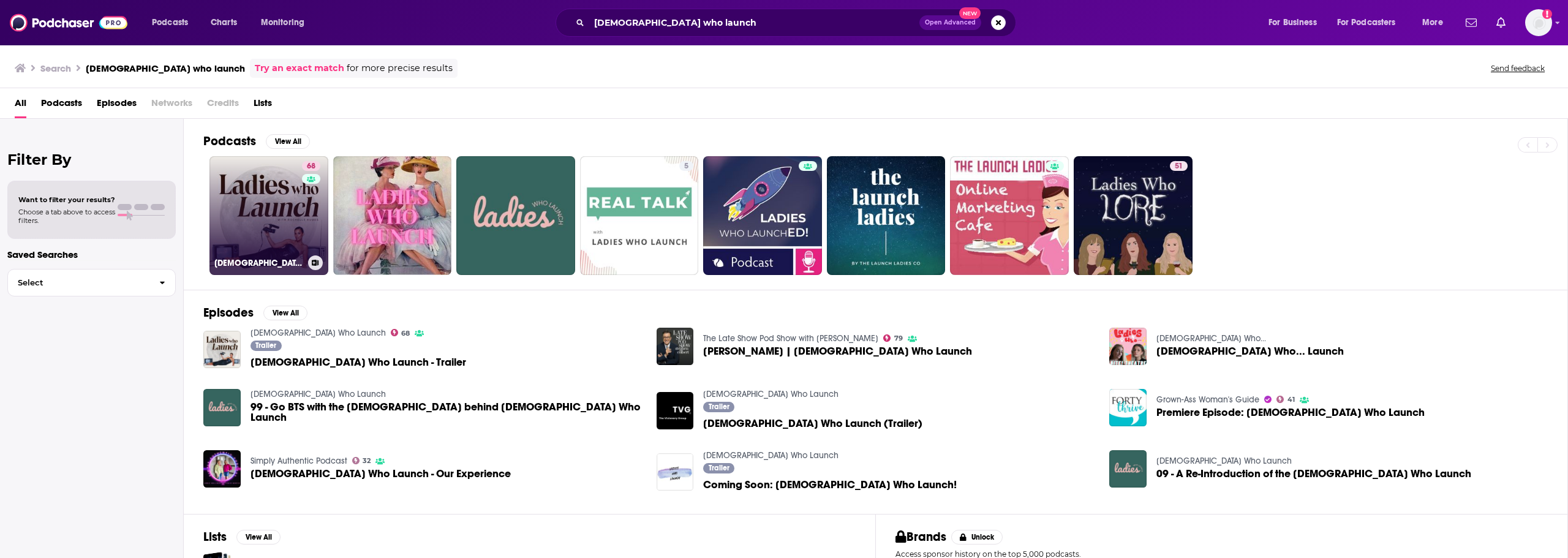
click at [261, 222] on link "68 [DEMOGRAPHIC_DATA] Who Launch" at bounding box center [268, 215] width 119 height 119
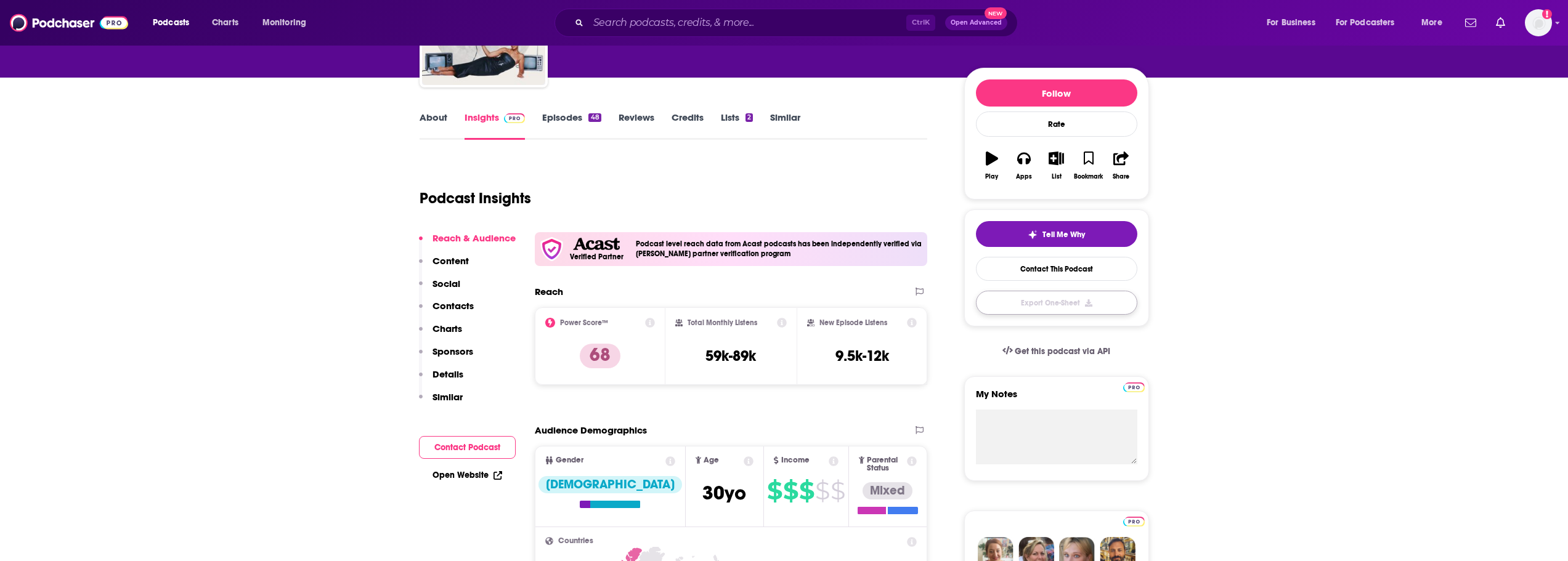
click at [1062, 301] on button "Export One-Sheet" at bounding box center [1057, 302] width 162 height 24
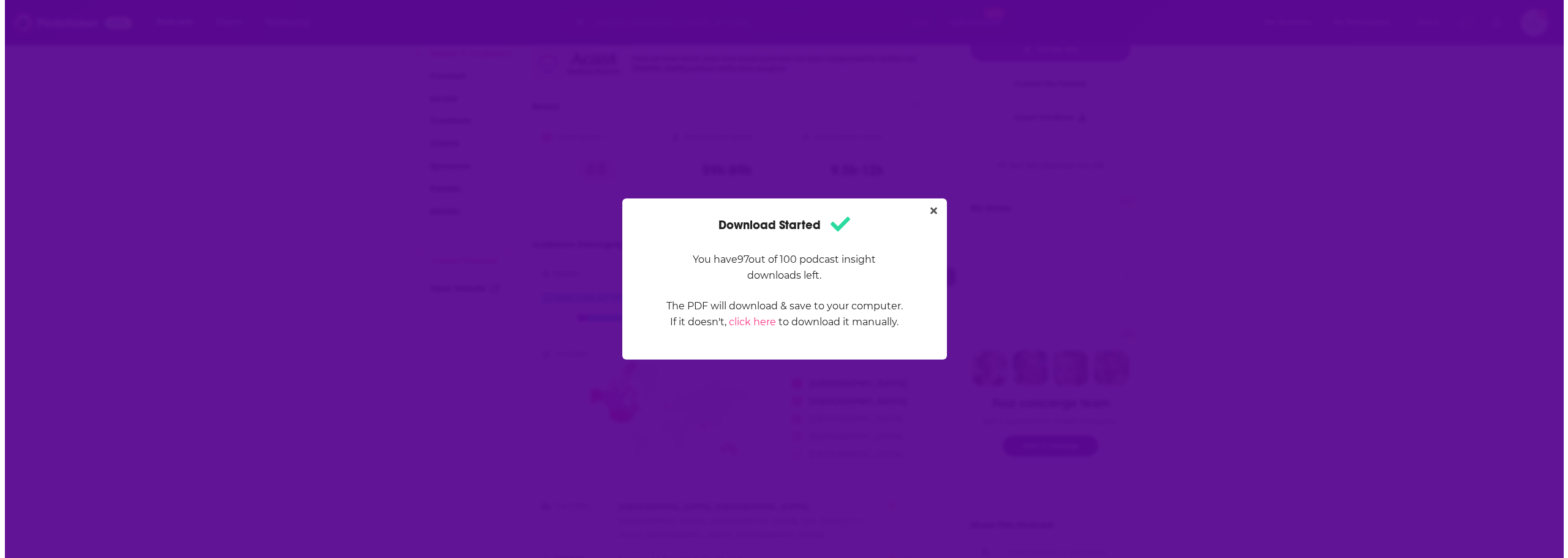
scroll to position [0, 0]
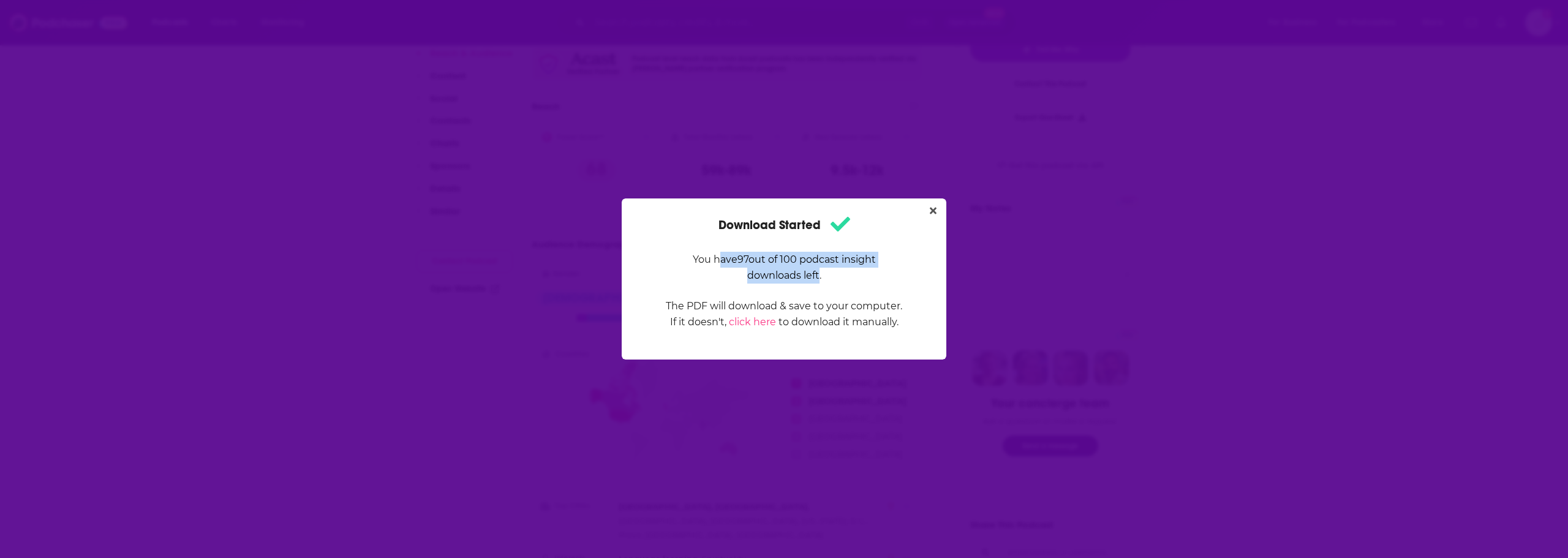
drag, startPoint x: 720, startPoint y: 263, endPoint x: 817, endPoint y: 272, distance: 97.4
click at [817, 272] on p "You have 97 out of 100 podcast insight downloads left." at bounding box center [783, 268] width 237 height 32
click at [753, 277] on p "You have 97 out of 100 podcast insight downloads left." at bounding box center [783, 268] width 237 height 32
drag, startPoint x: 685, startPoint y: 301, endPoint x: 766, endPoint y: 302, distance: 81.0
click at [766, 302] on p "The PDF will download & save to your computer. If it doesn't, click here to dow…" at bounding box center [783, 314] width 237 height 32
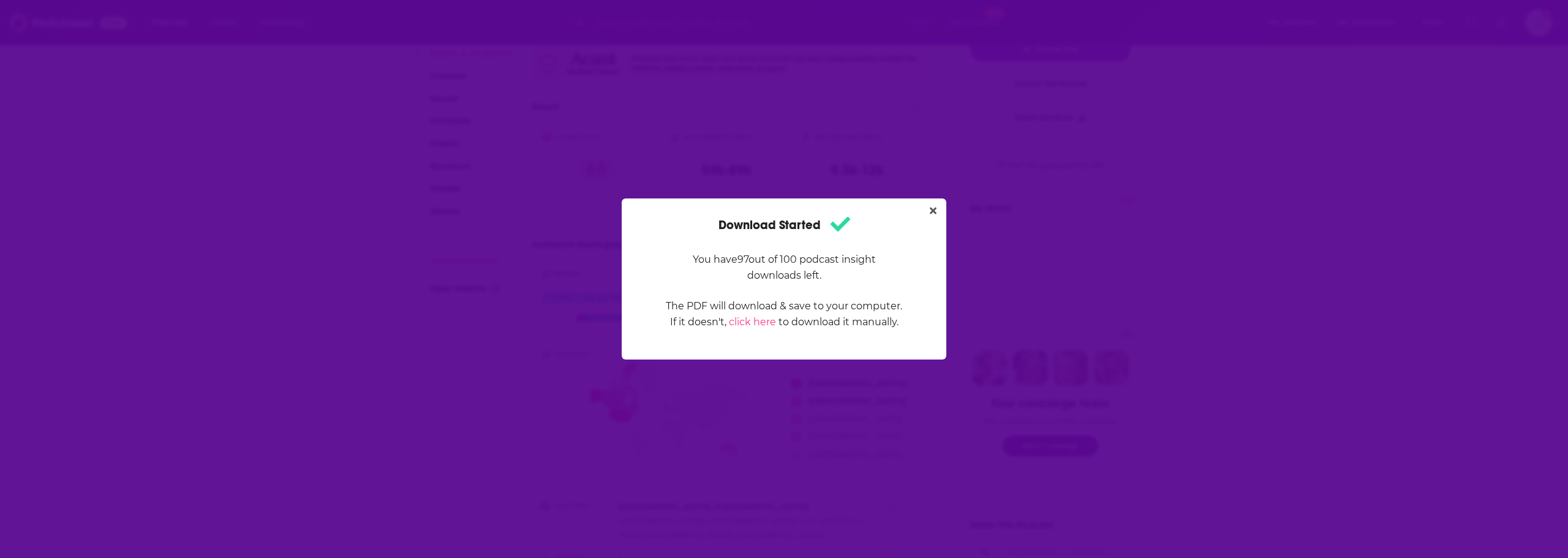
click at [775, 263] on p "You have 97 out of 100 podcast insight downloads left." at bounding box center [783, 268] width 237 height 32
drag, startPoint x: 1039, startPoint y: 130, endPoint x: 1017, endPoint y: 146, distance: 27.2
click at [1041, 130] on div "Download Started You have 97 out of 100 podcast insight downloads left. The PDF…" at bounding box center [784, 279] width 1568 height 558
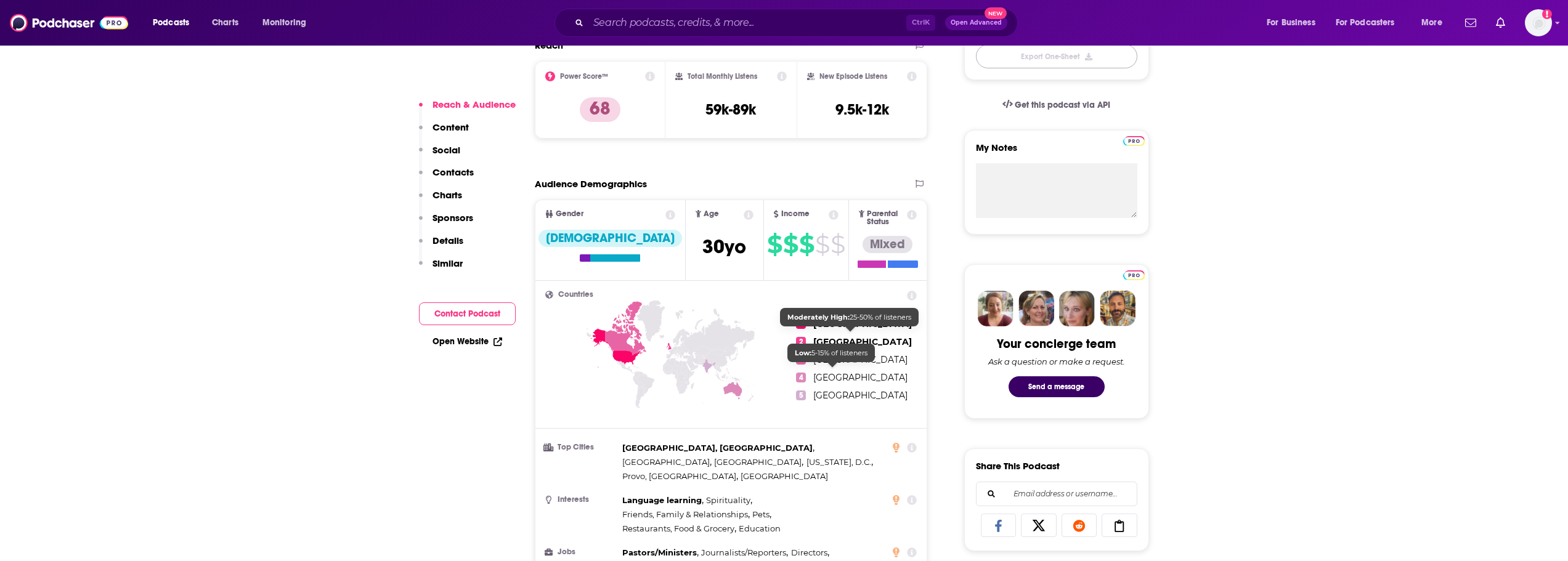
scroll to position [554, 0]
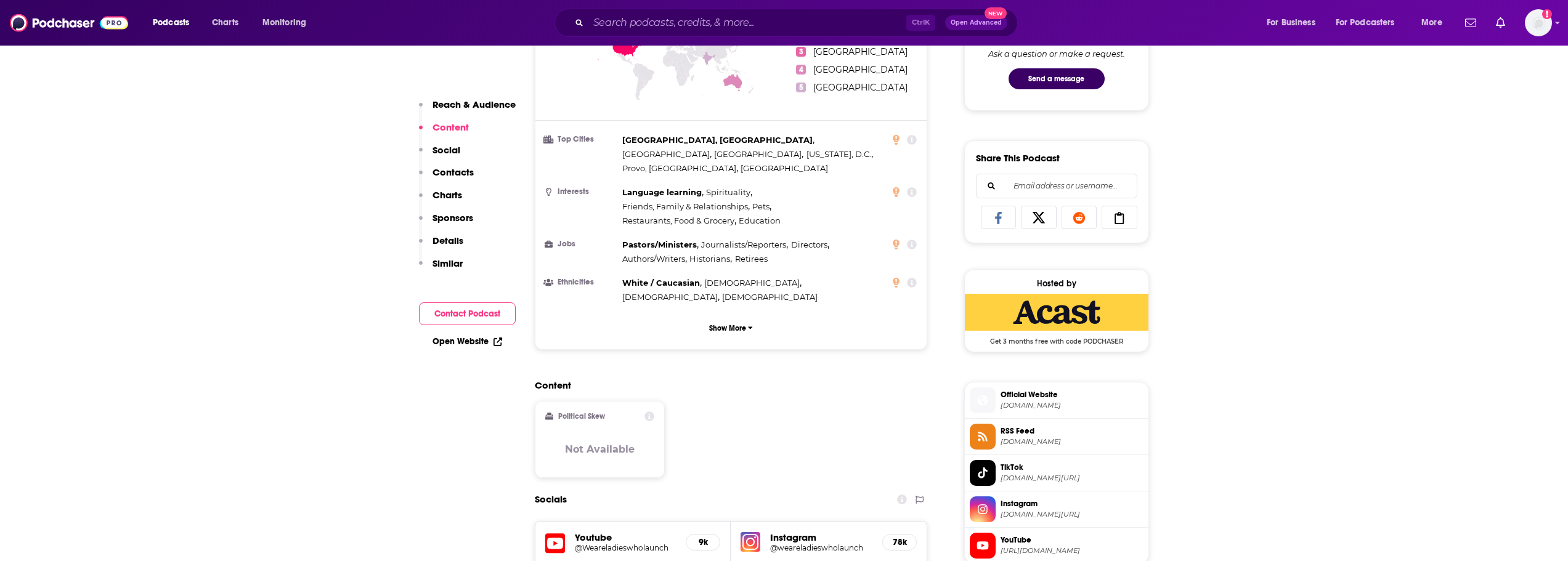
click at [455, 190] on p "Charts" at bounding box center [447, 194] width 29 height 12
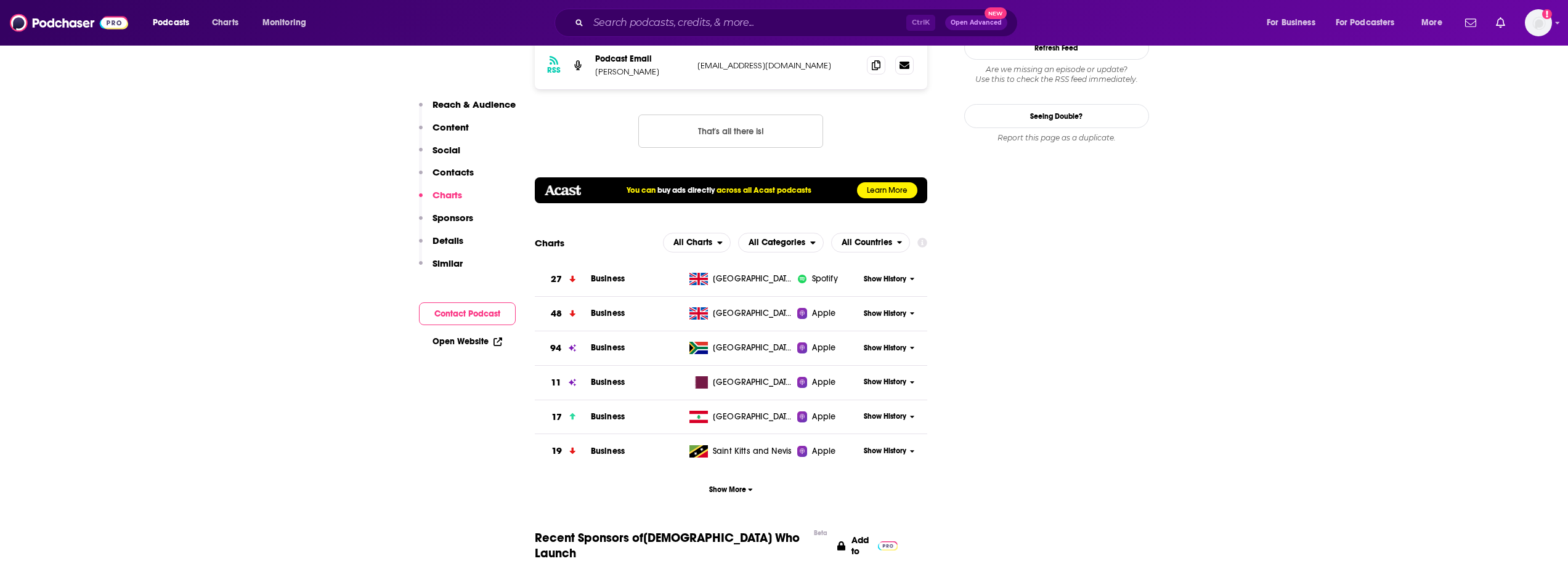
scroll to position [1316, 0]
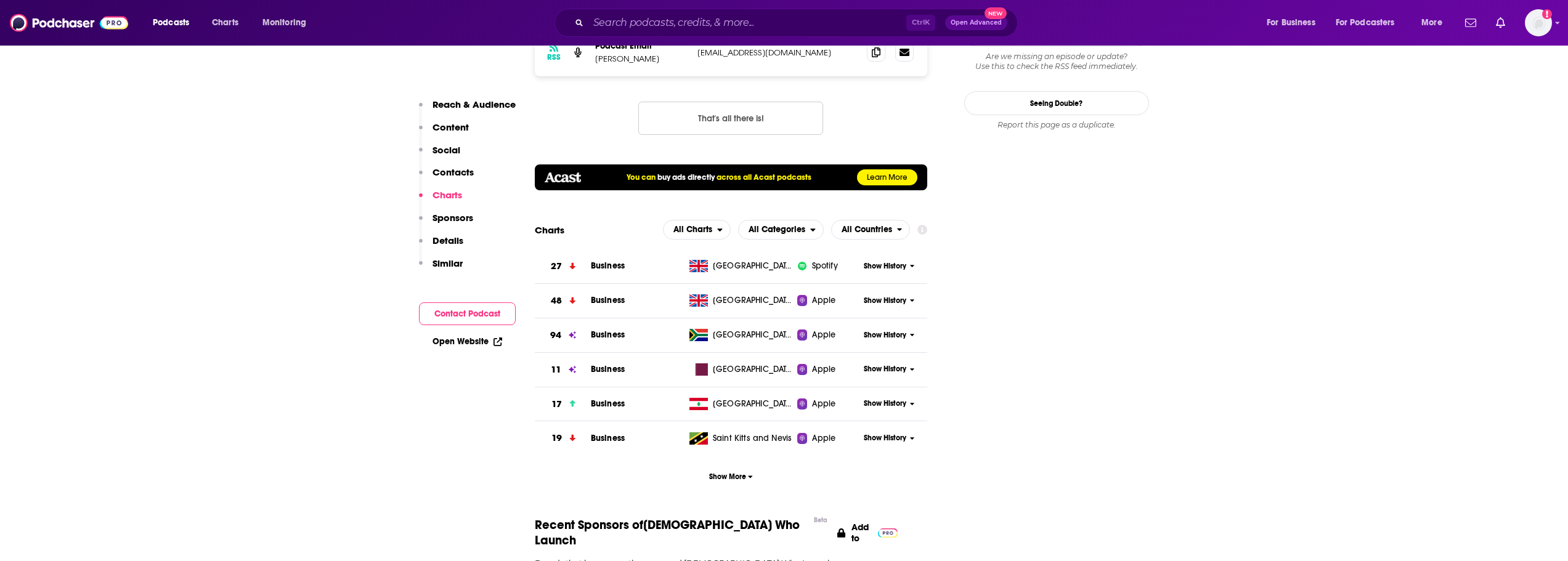
click at [458, 149] on p "Social" at bounding box center [446, 149] width 28 height 12
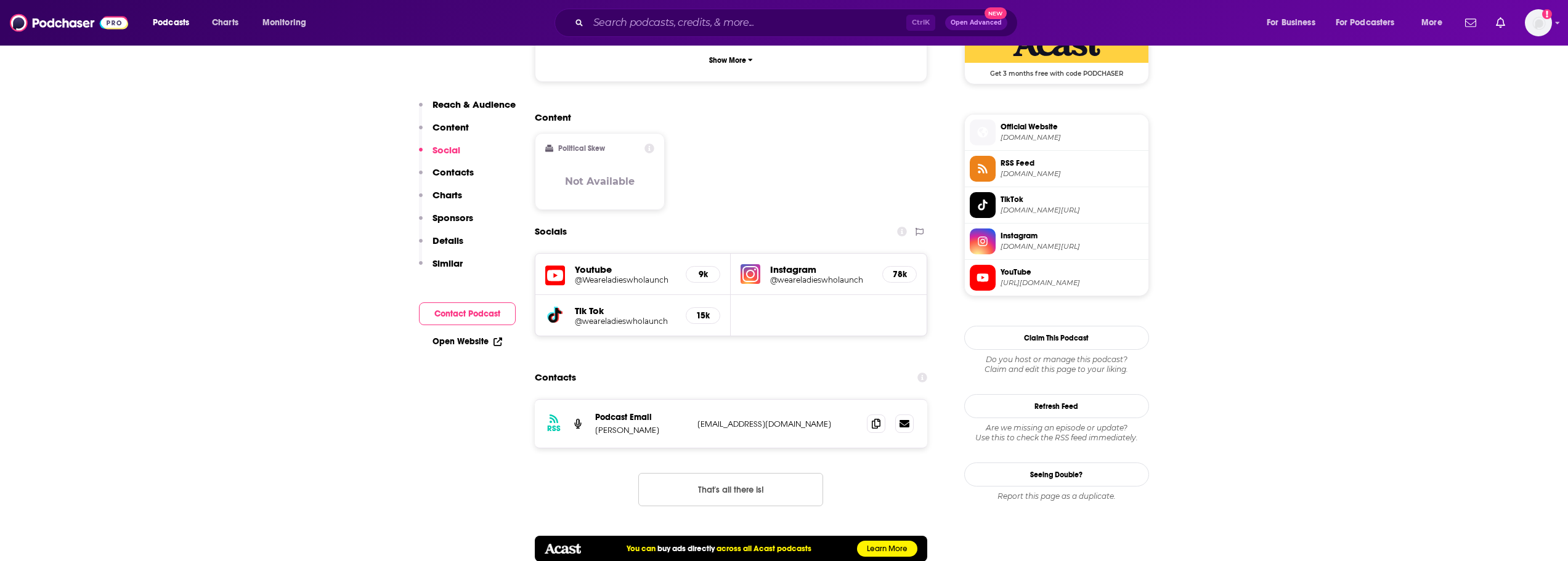
click at [450, 126] on p "Content" at bounding box center [450, 127] width 36 height 12
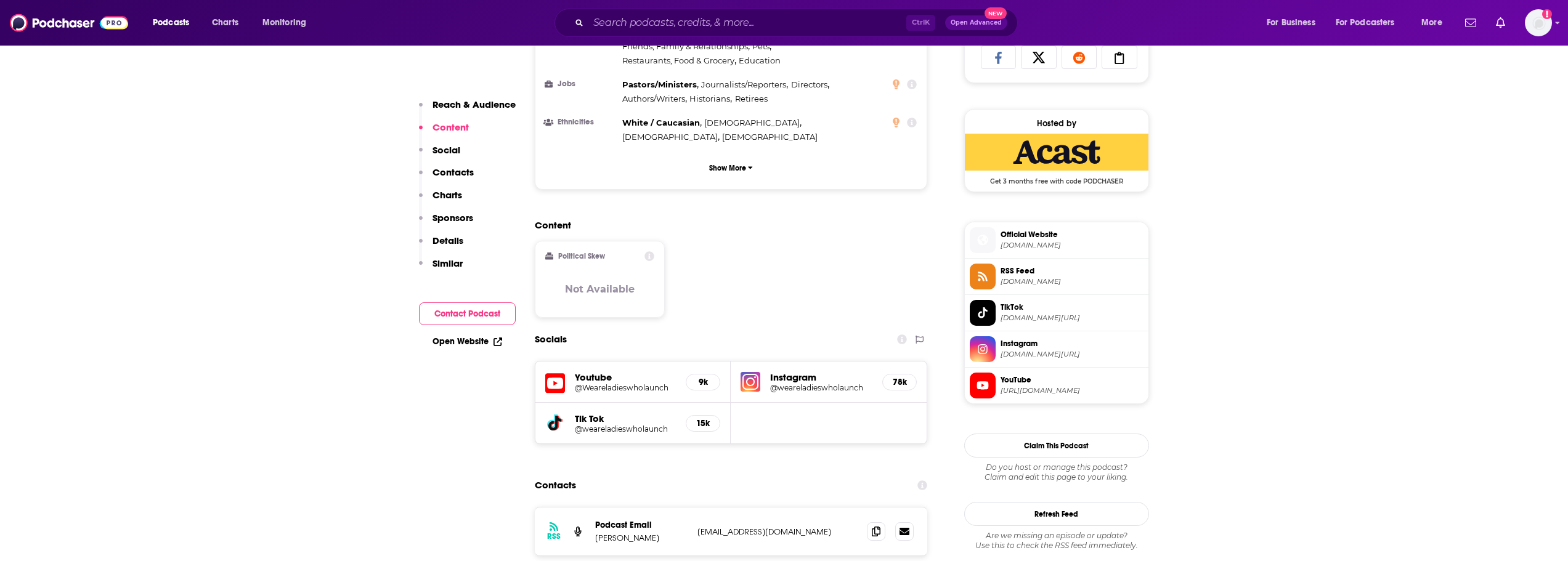
scroll to position [837, 0]
click at [461, 106] on p "Reach & Audience" at bounding box center [474, 104] width 84 height 12
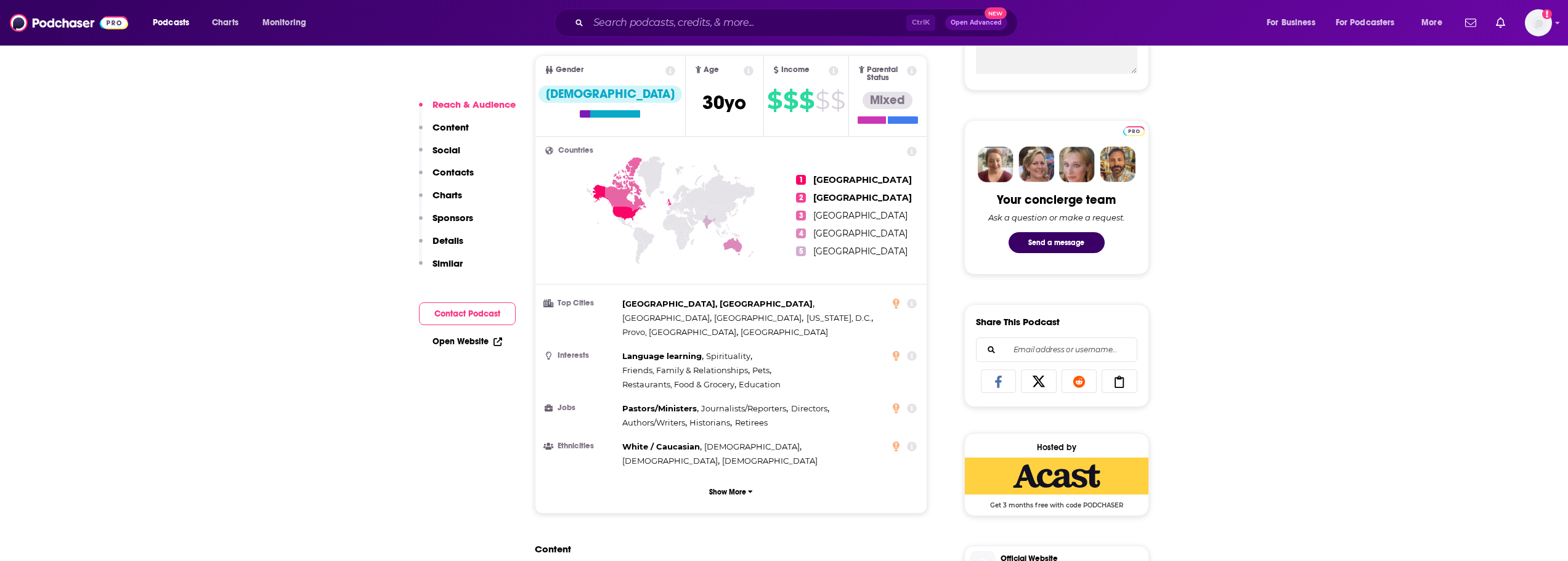
scroll to position [546, 0]
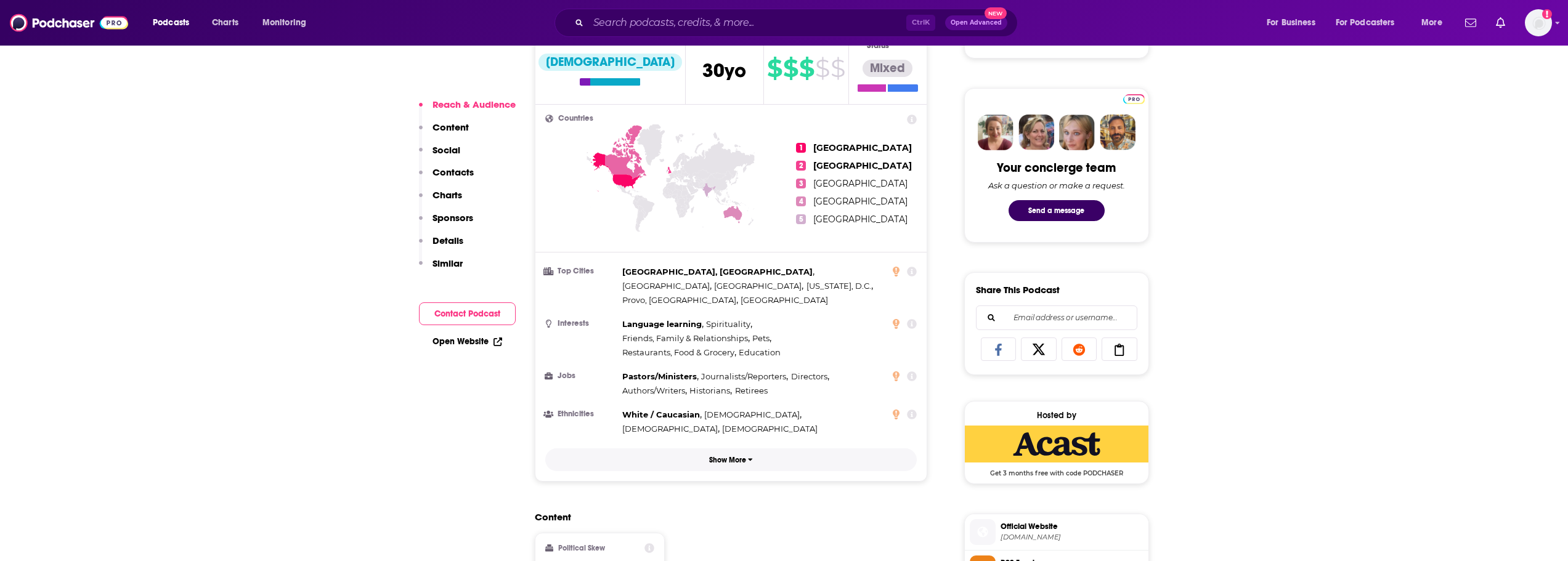
click at [744, 448] on button "Show More" at bounding box center [731, 460] width 372 height 23
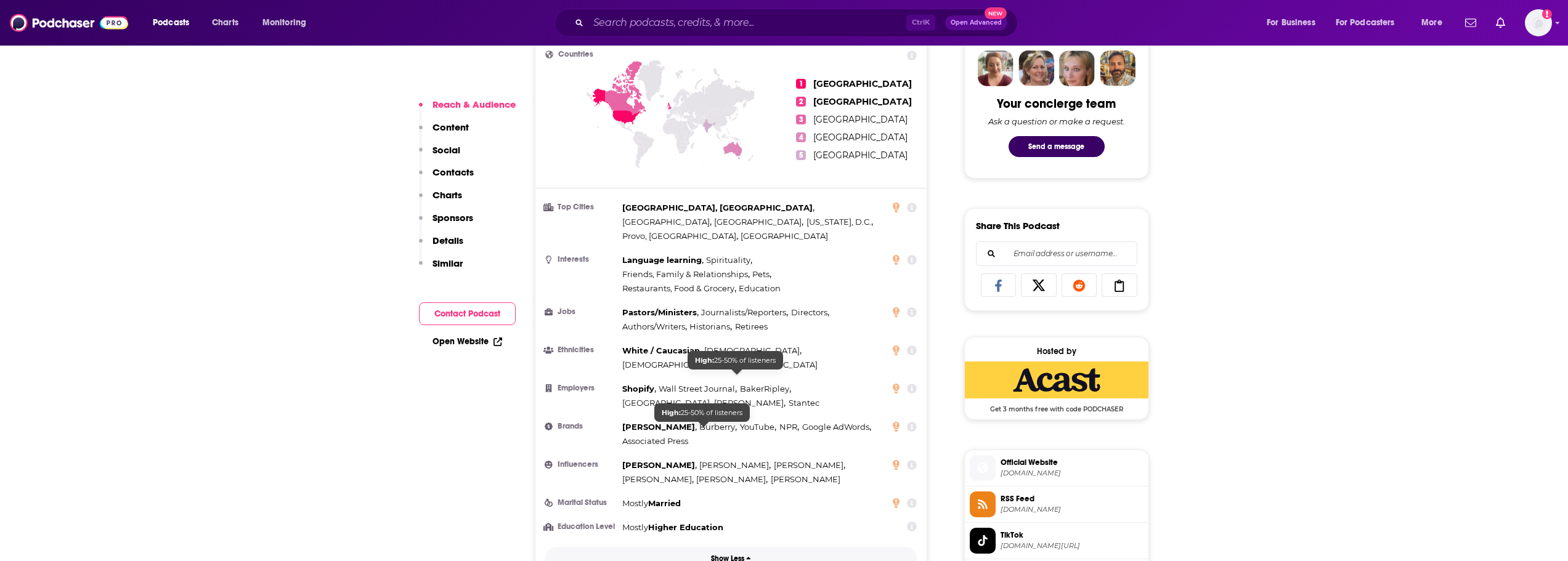
scroll to position [607, 0]
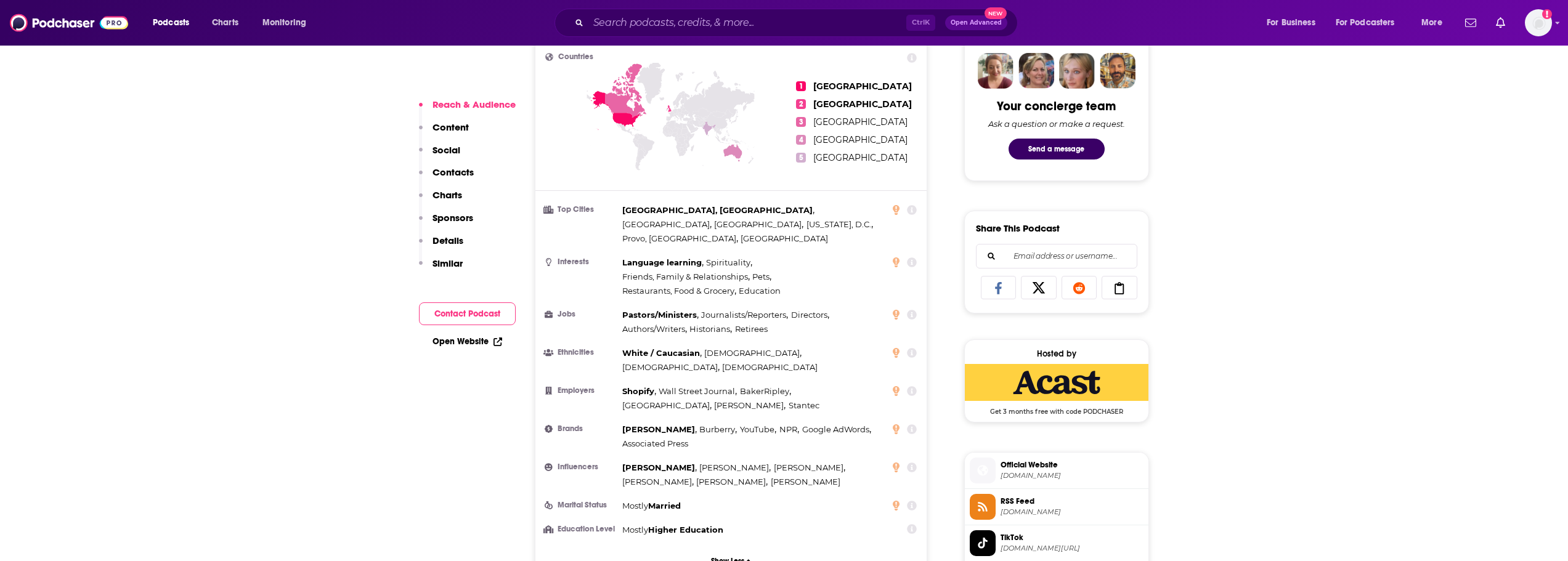
click at [456, 197] on p "Charts" at bounding box center [447, 194] width 29 height 12
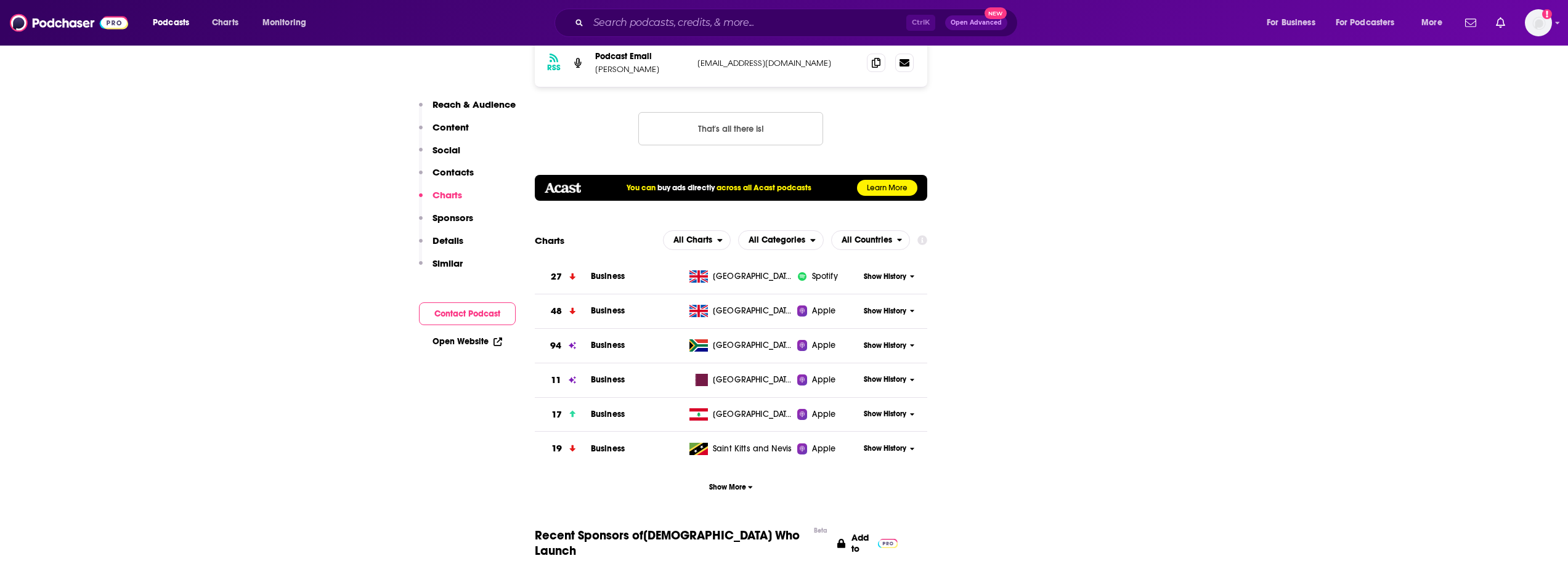
scroll to position [1479, 0]
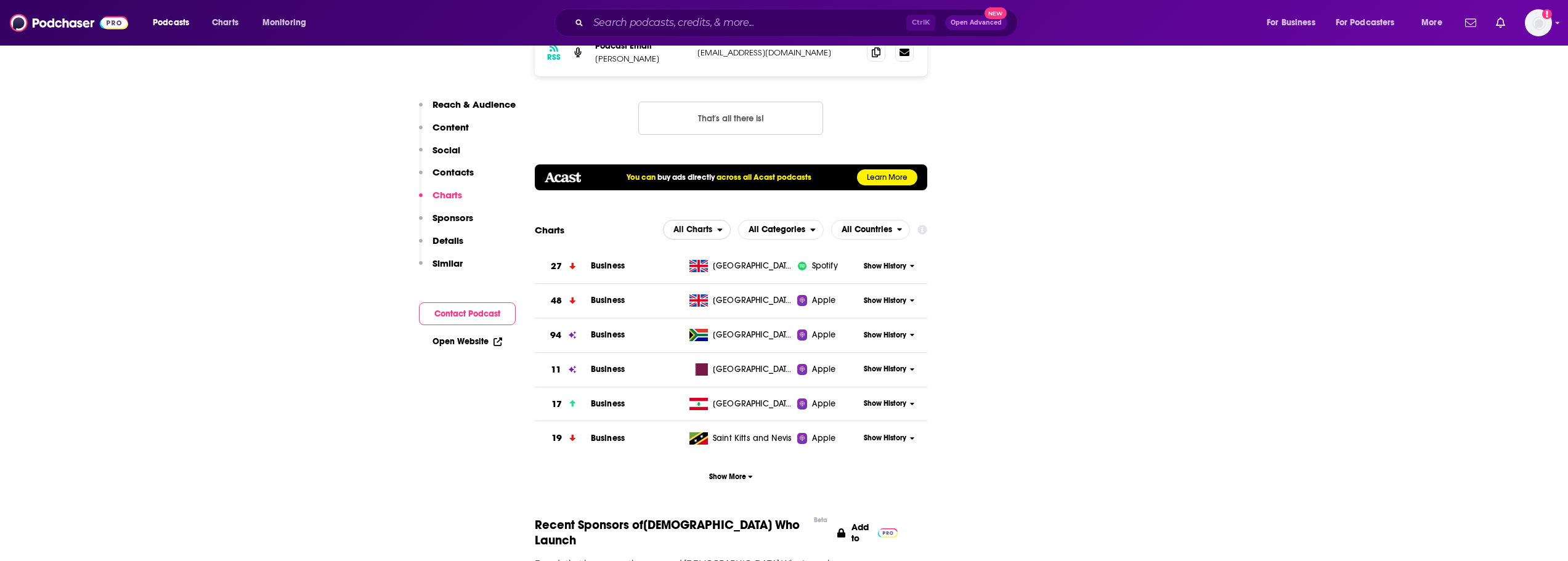
click at [721, 225] on icon "open menu" at bounding box center [720, 230] width 5 height 9
click at [721, 225] on icon "close menu" at bounding box center [720, 230] width 5 height 9
click at [890, 225] on span "All Countries" at bounding box center [867, 230] width 51 height 9
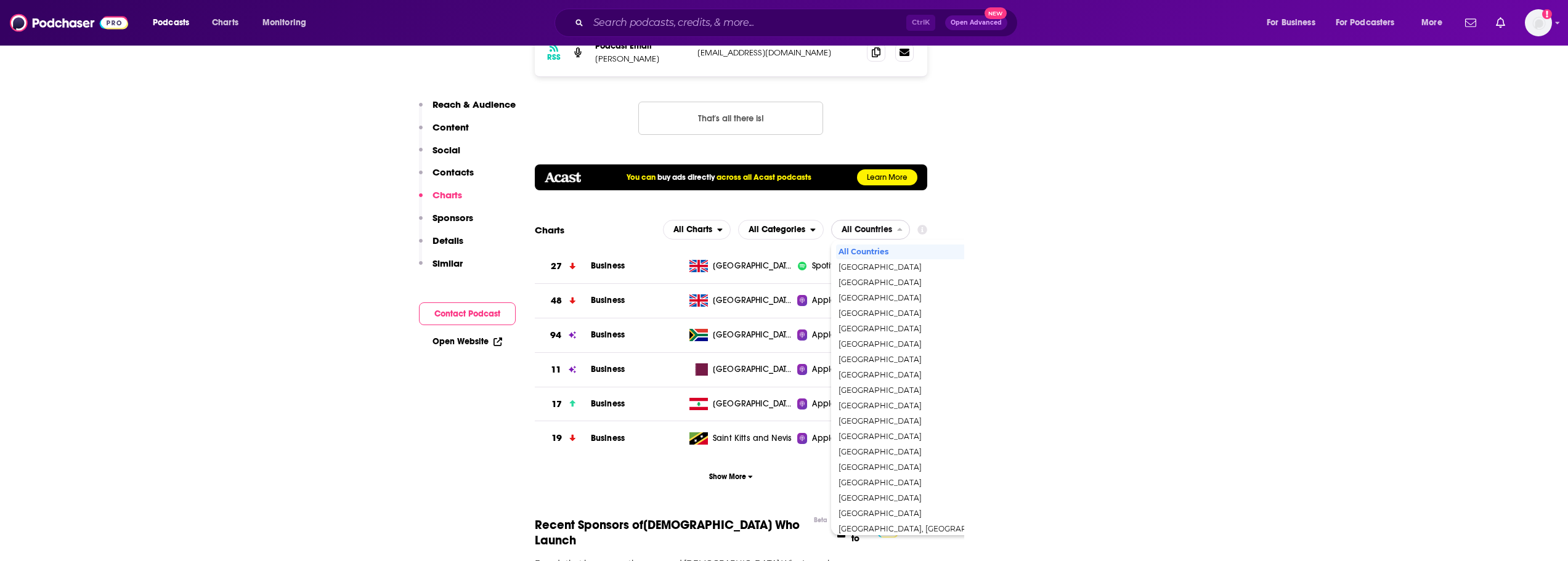
click at [890, 225] on span "All Countries" at bounding box center [867, 230] width 51 height 9
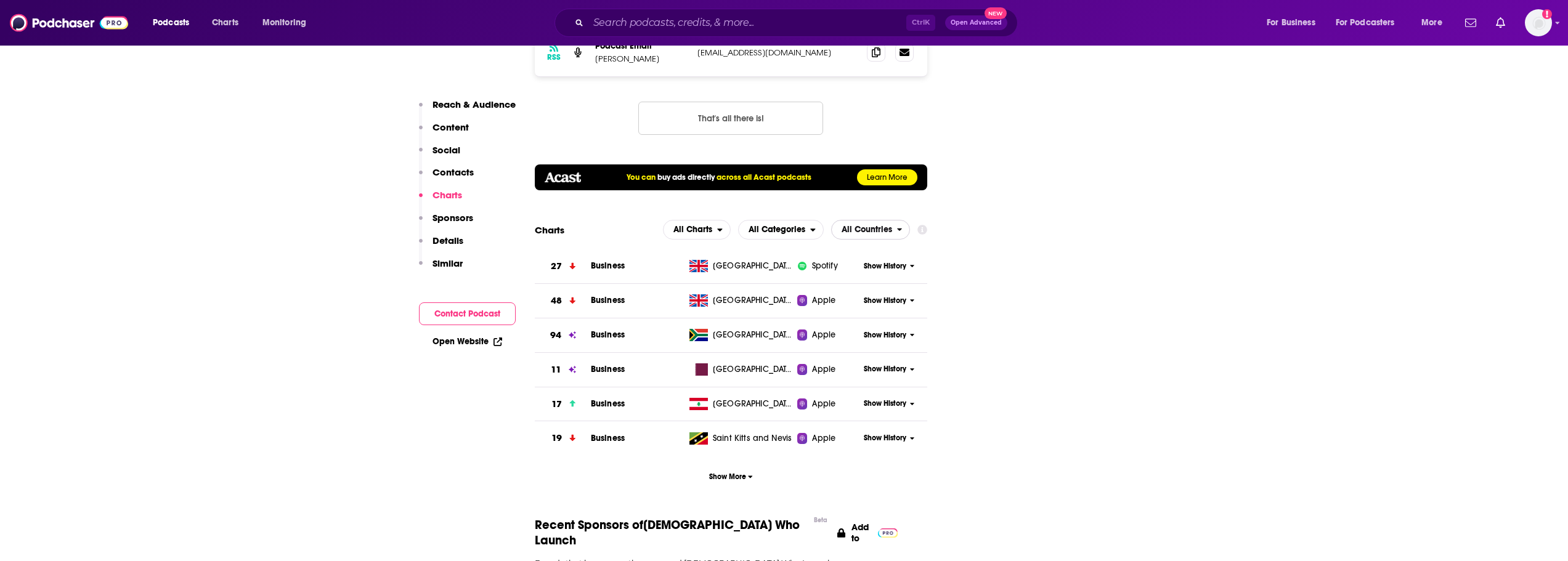
click at [892, 225] on span "All Countries" at bounding box center [867, 230] width 51 height 9
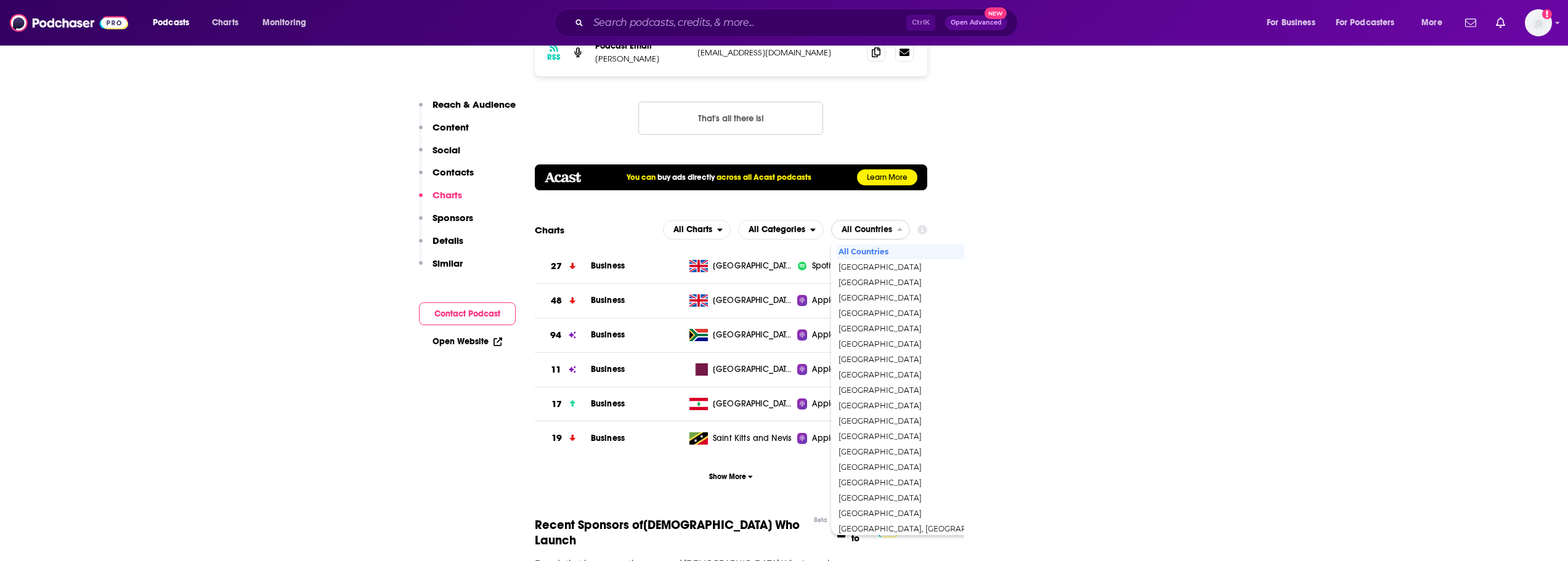
click at [892, 225] on span "All Countries" at bounding box center [867, 230] width 51 height 9
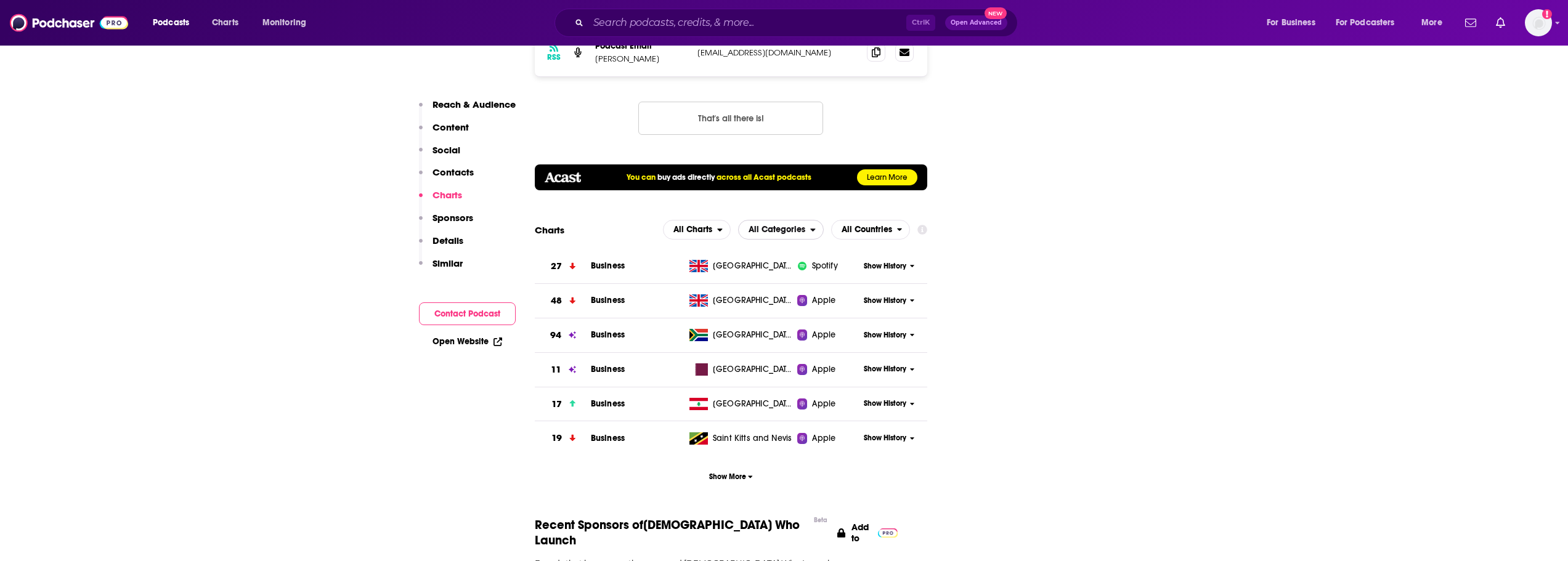
click at [801, 219] on span "All Categories" at bounding box center [775, 230] width 71 height 21
click at [872, 219] on span "All Countries" at bounding box center [864, 230] width 66 height 21
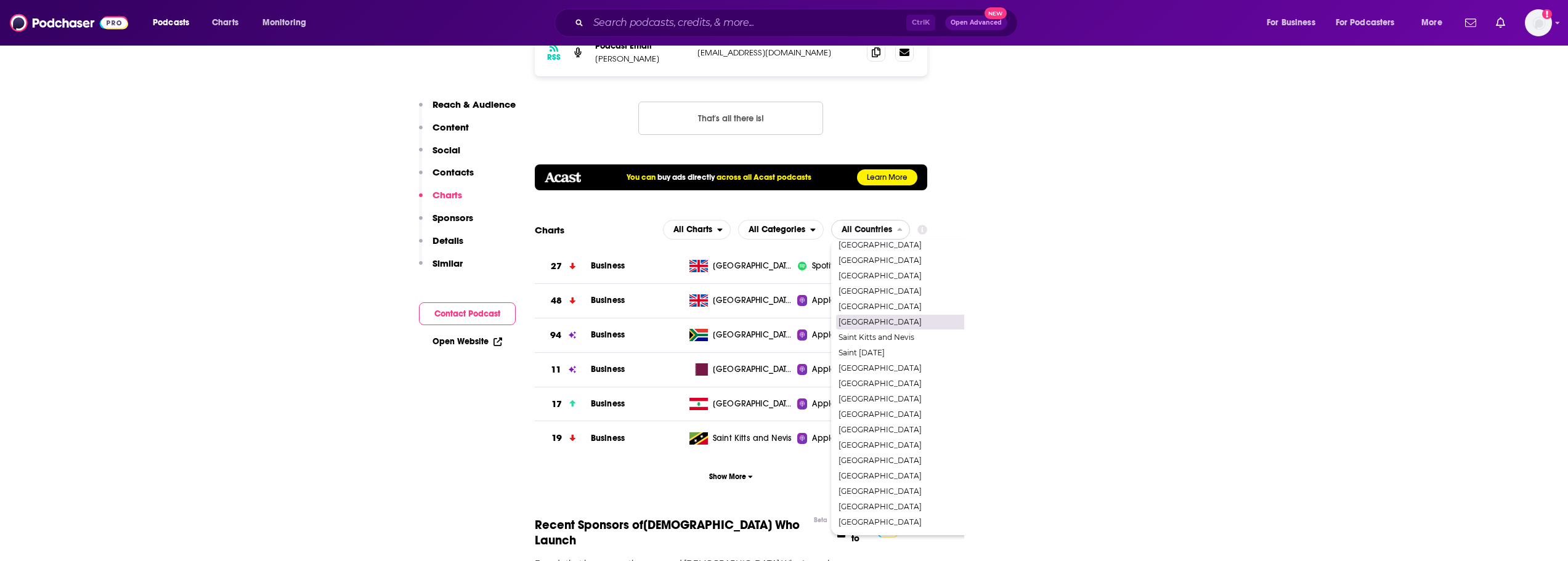
scroll to position [355, 0]
click at [879, 503] on span "[GEOGRAPHIC_DATA]" at bounding box center [923, 507] width 170 height 7
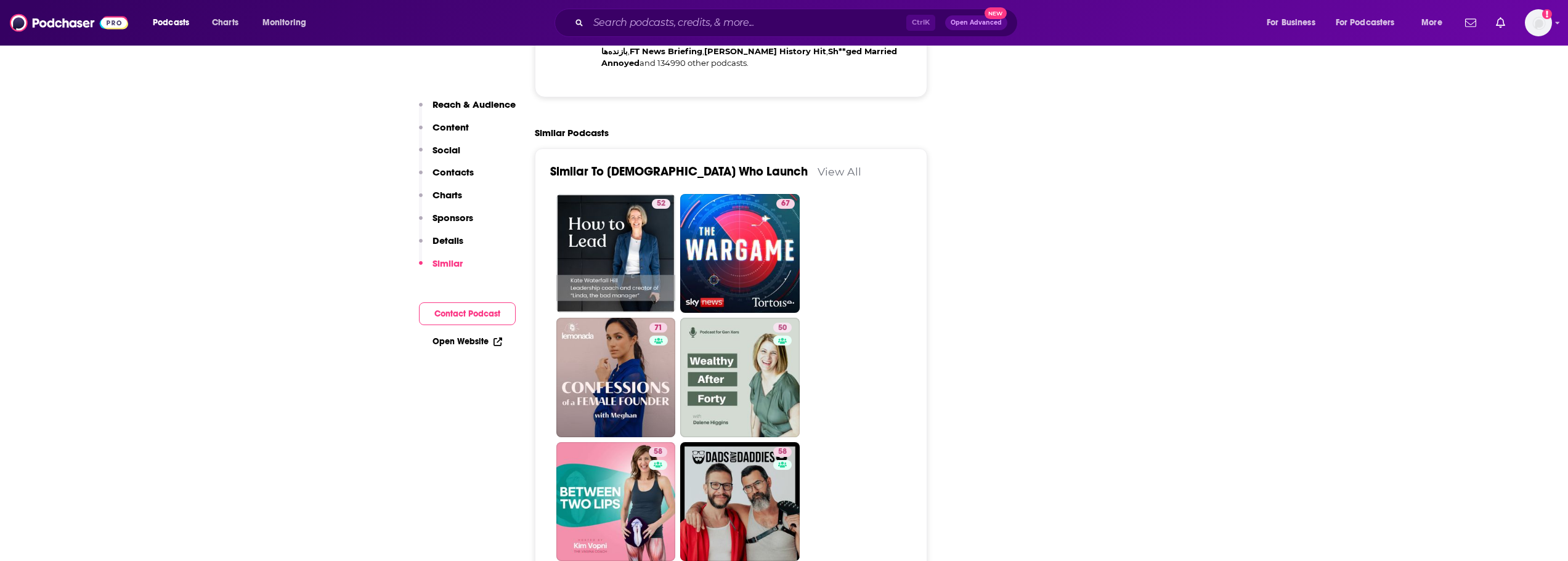
scroll to position [0, 0]
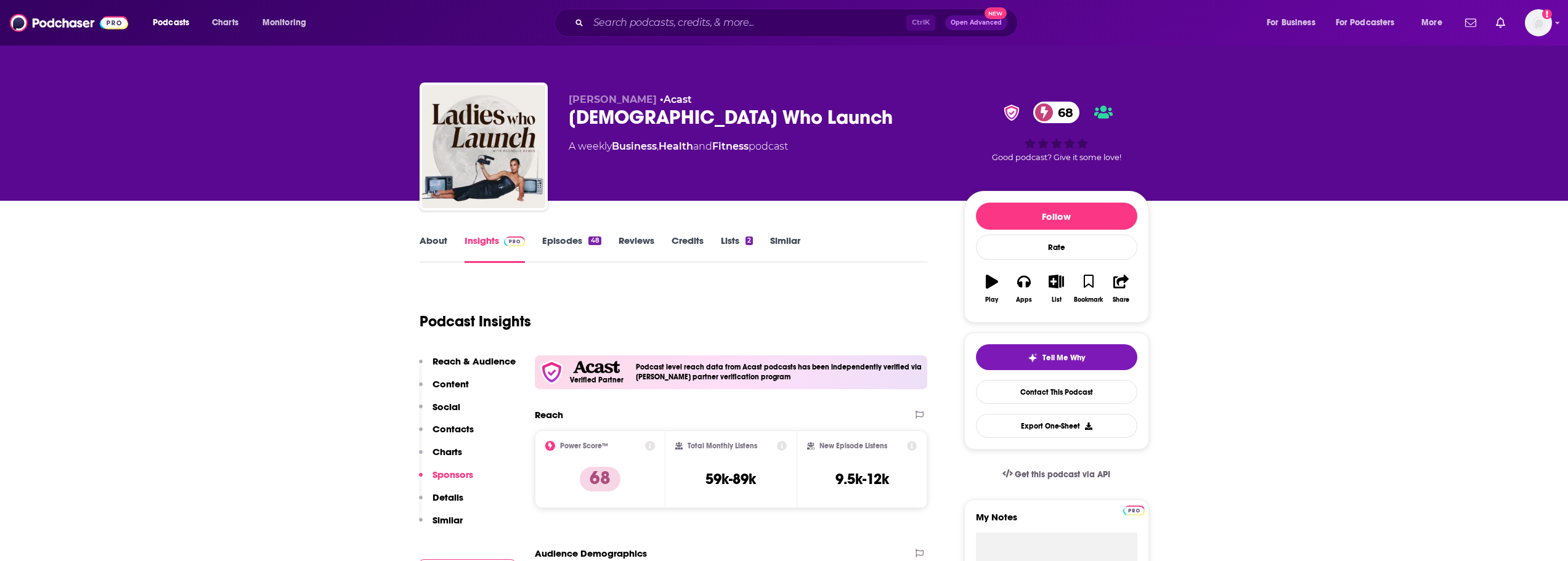
drag, startPoint x: 384, startPoint y: 311, endPoint x: 450, endPoint y: 14, distance: 304.2
click at [562, 246] on link "Episodes 48" at bounding box center [571, 249] width 59 height 28
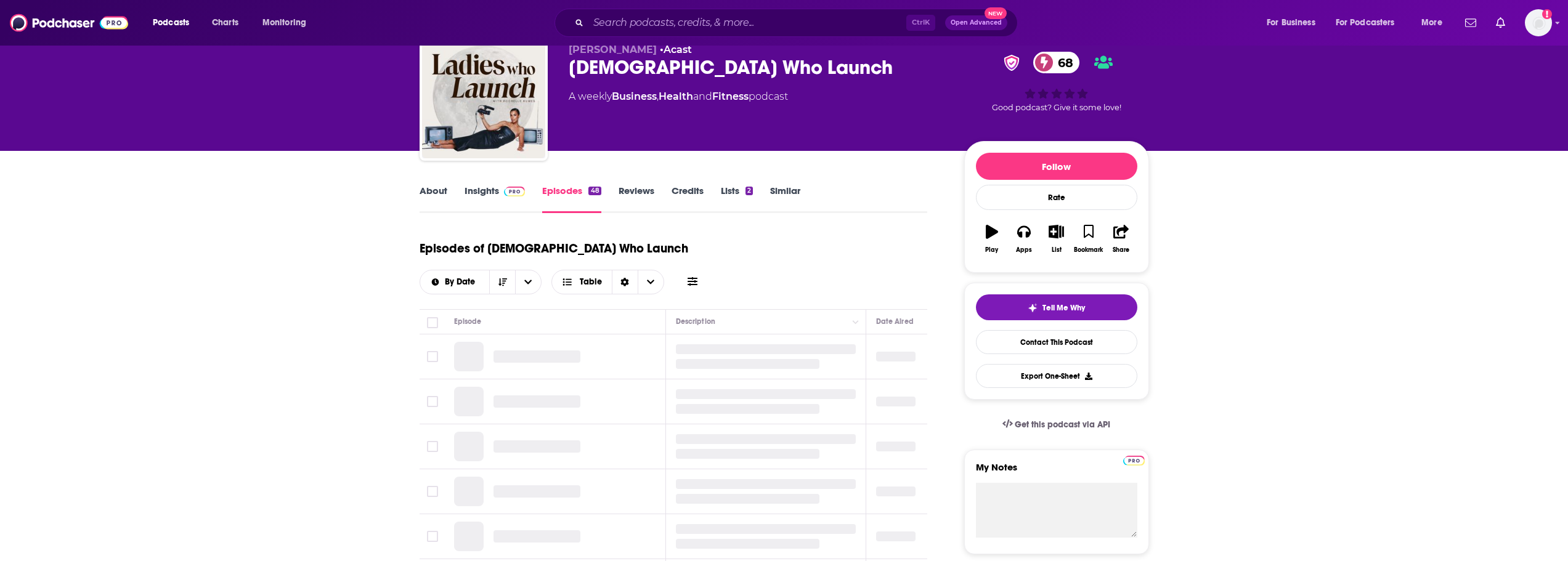
scroll to position [123, 0]
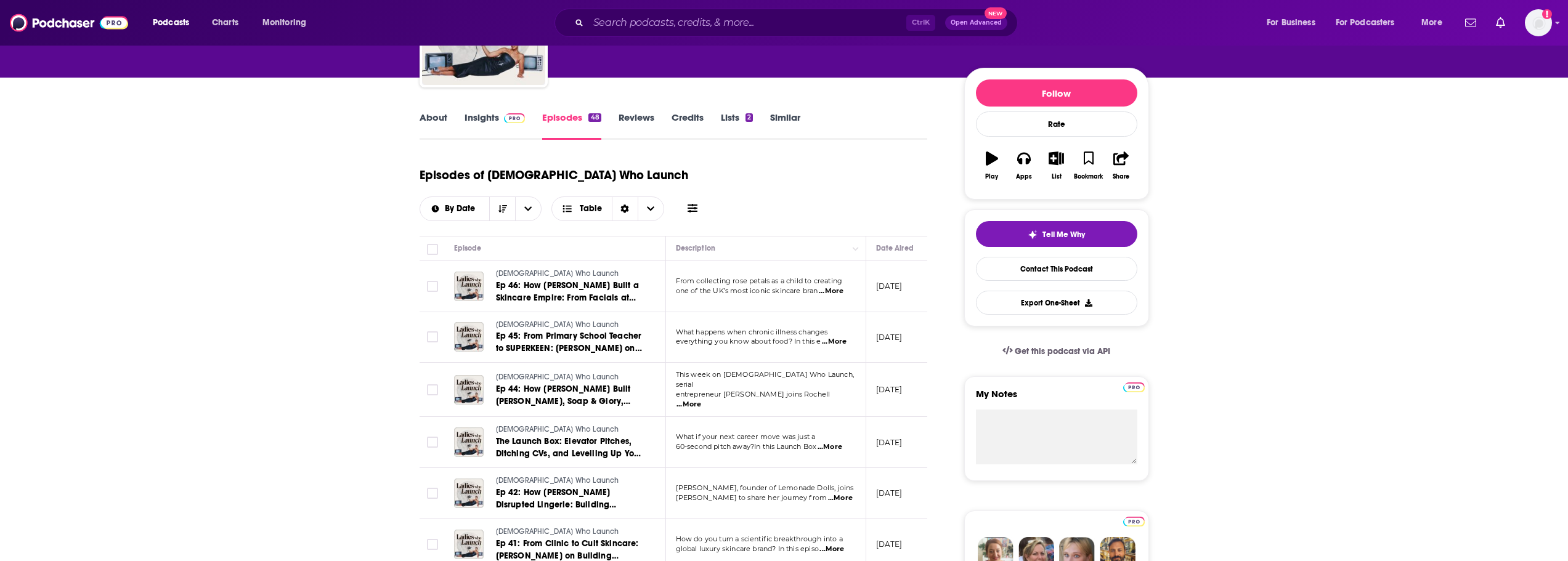
click at [433, 117] on link "About" at bounding box center [433, 126] width 28 height 28
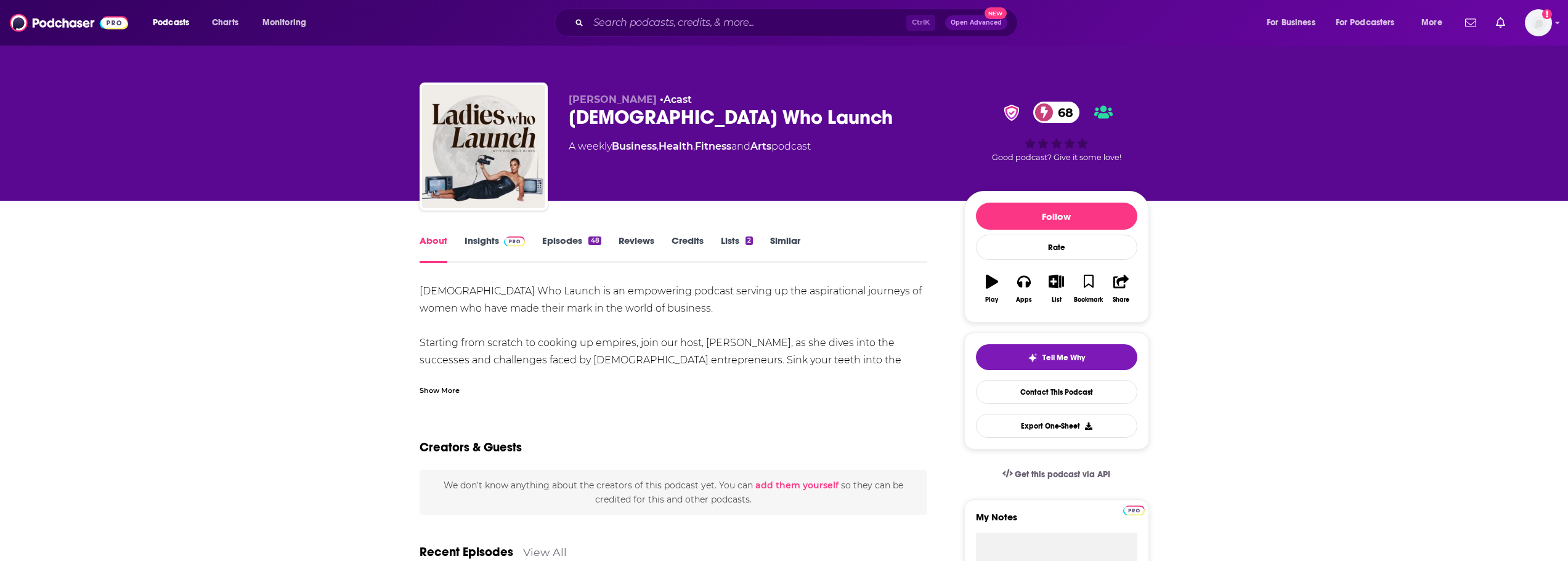
click at [476, 238] on link "Insights" at bounding box center [495, 249] width 61 height 28
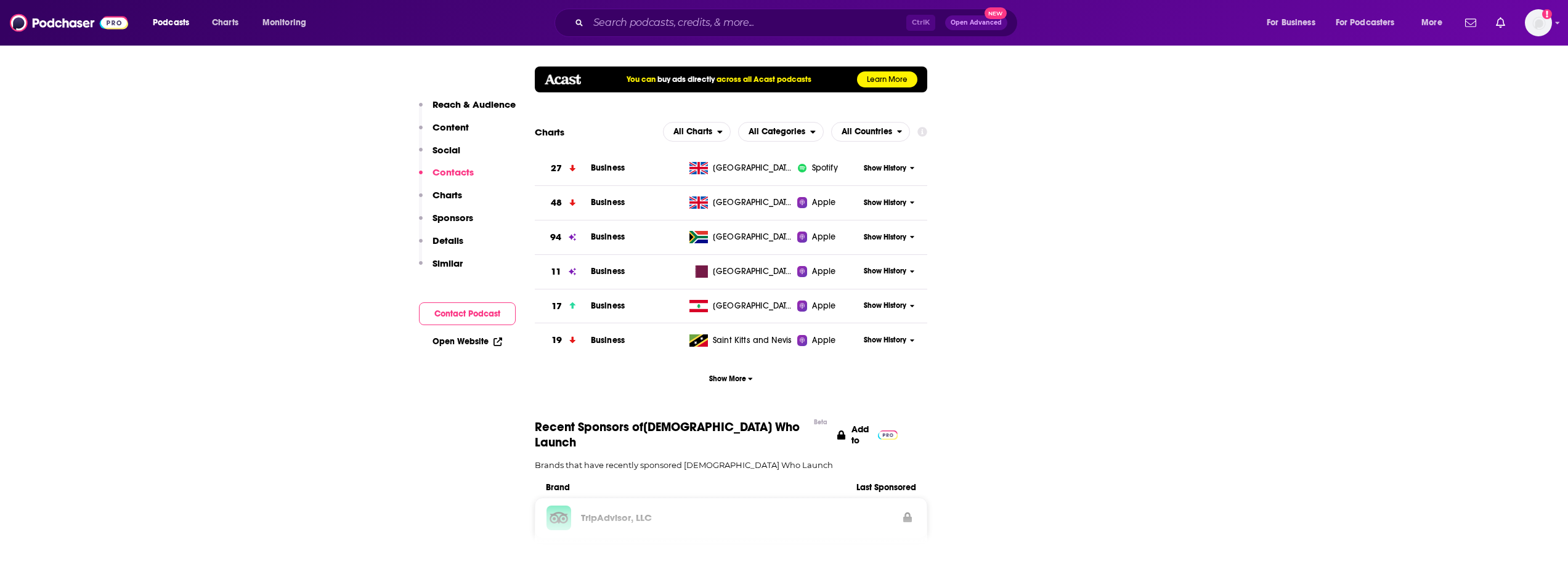
scroll to position [1416, 0]
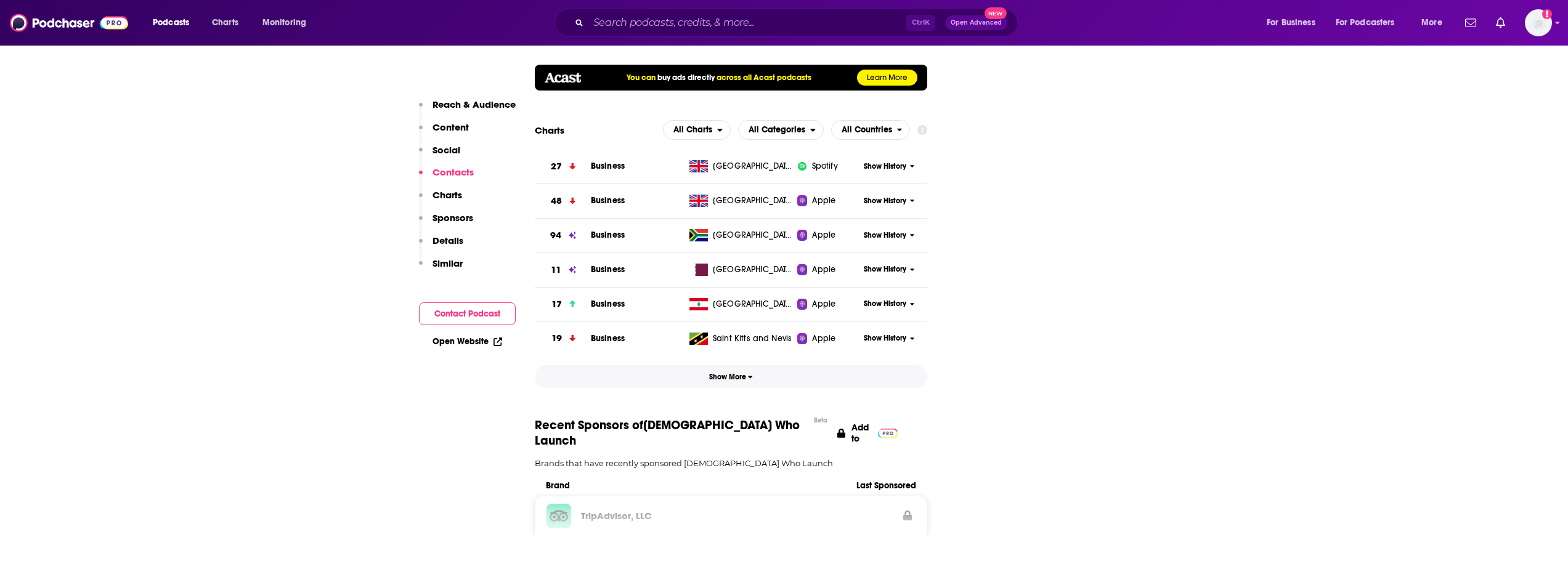
click at [756, 365] on button "Show More" at bounding box center [731, 376] width 394 height 23
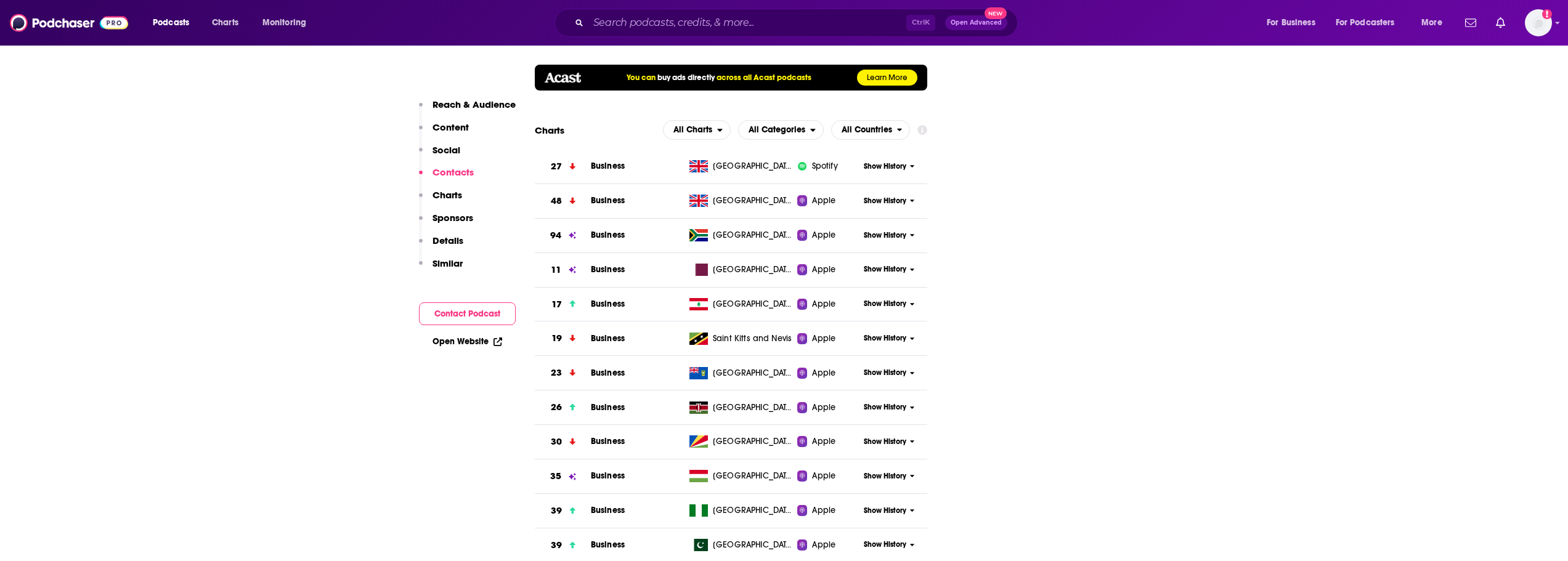
click at [909, 367] on button "Show History" at bounding box center [889, 373] width 60 height 11
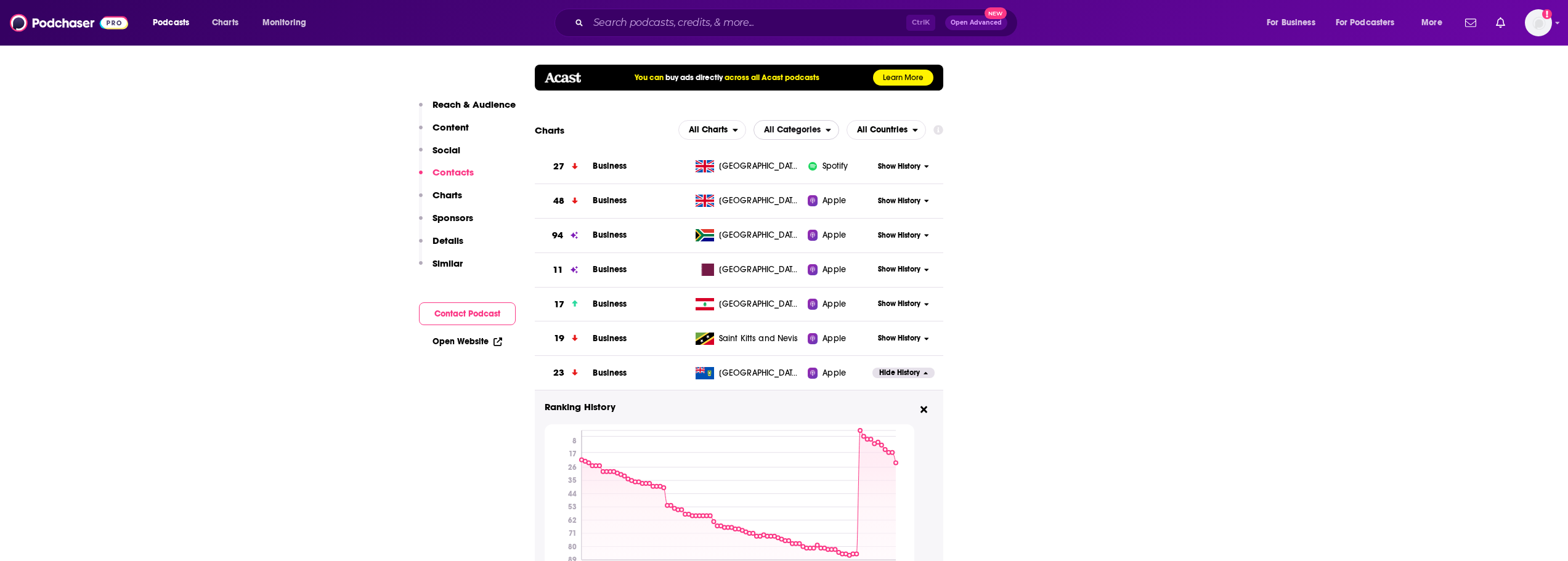
click at [785, 126] on span "All Categories" at bounding box center [792, 130] width 57 height 9
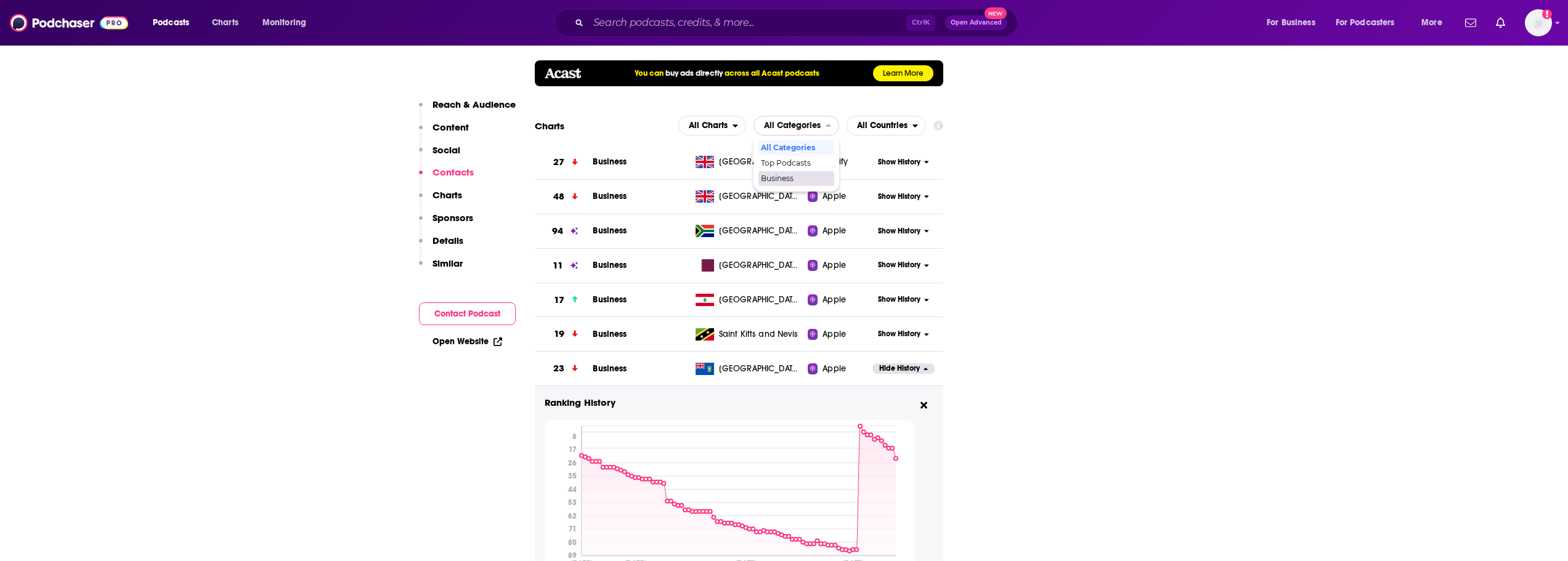
scroll to position [1355, 0]
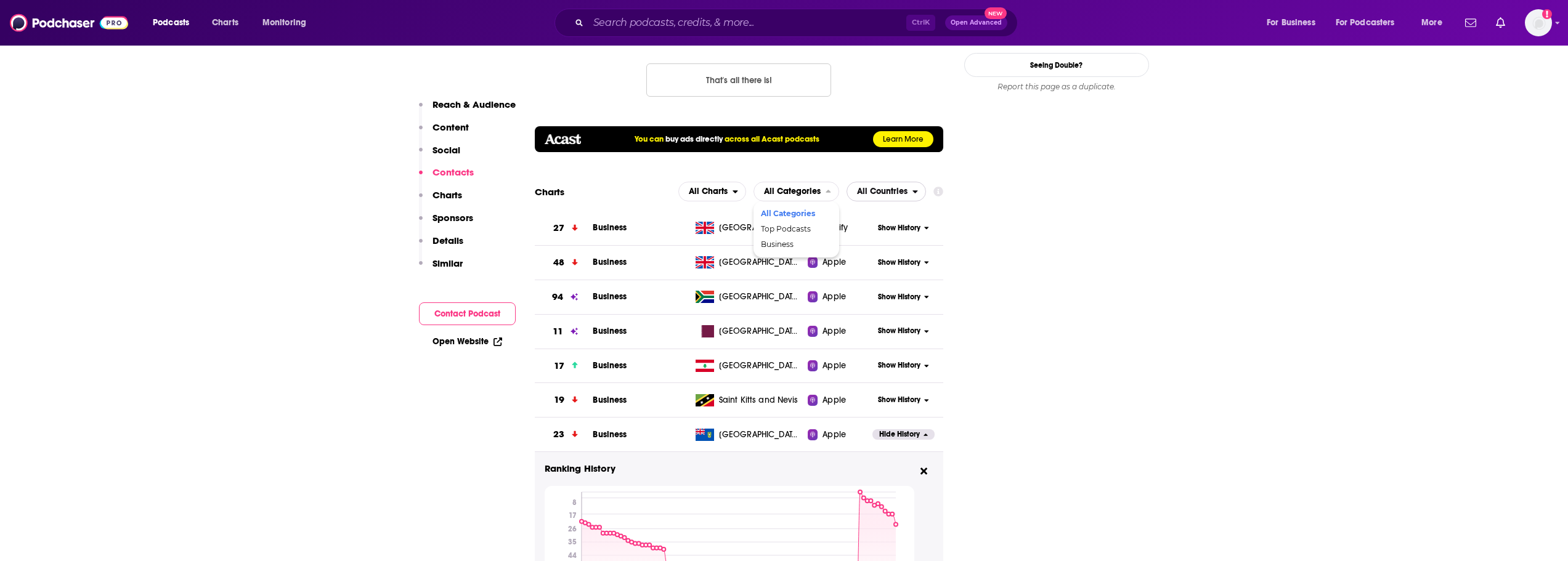
click at [912, 181] on span "All Countries" at bounding box center [880, 192] width 66 height 21
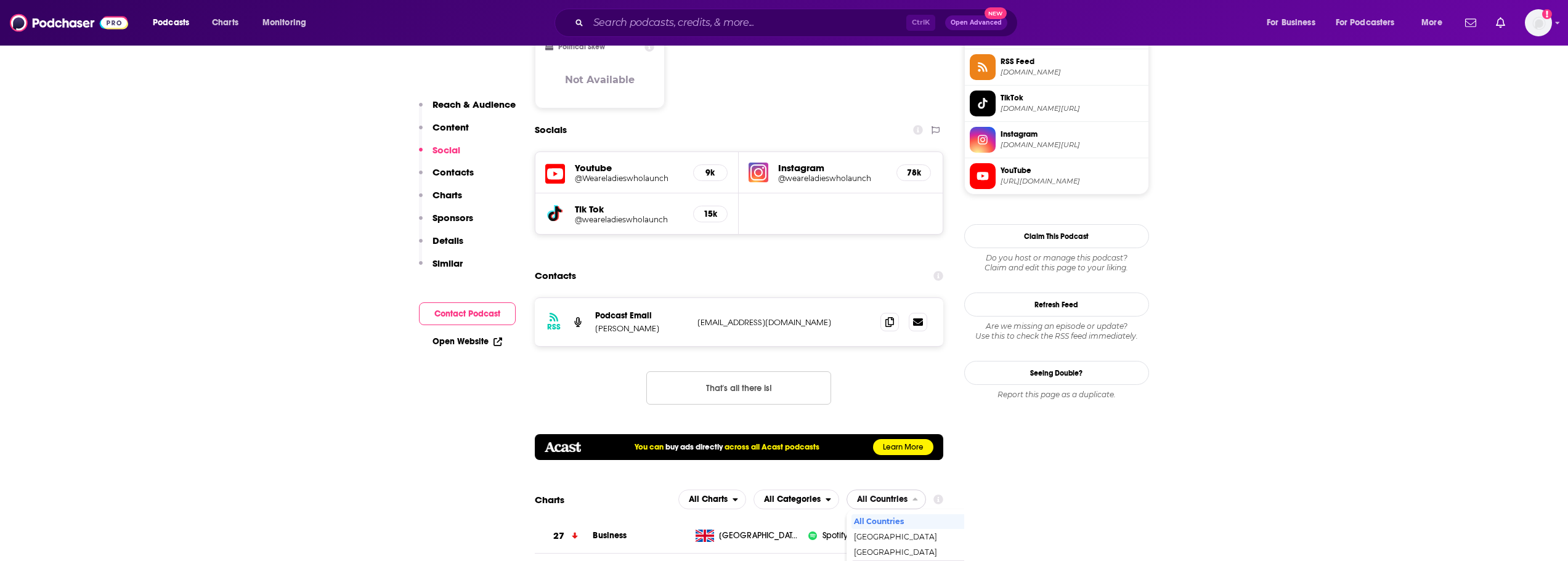
scroll to position [801, 0]
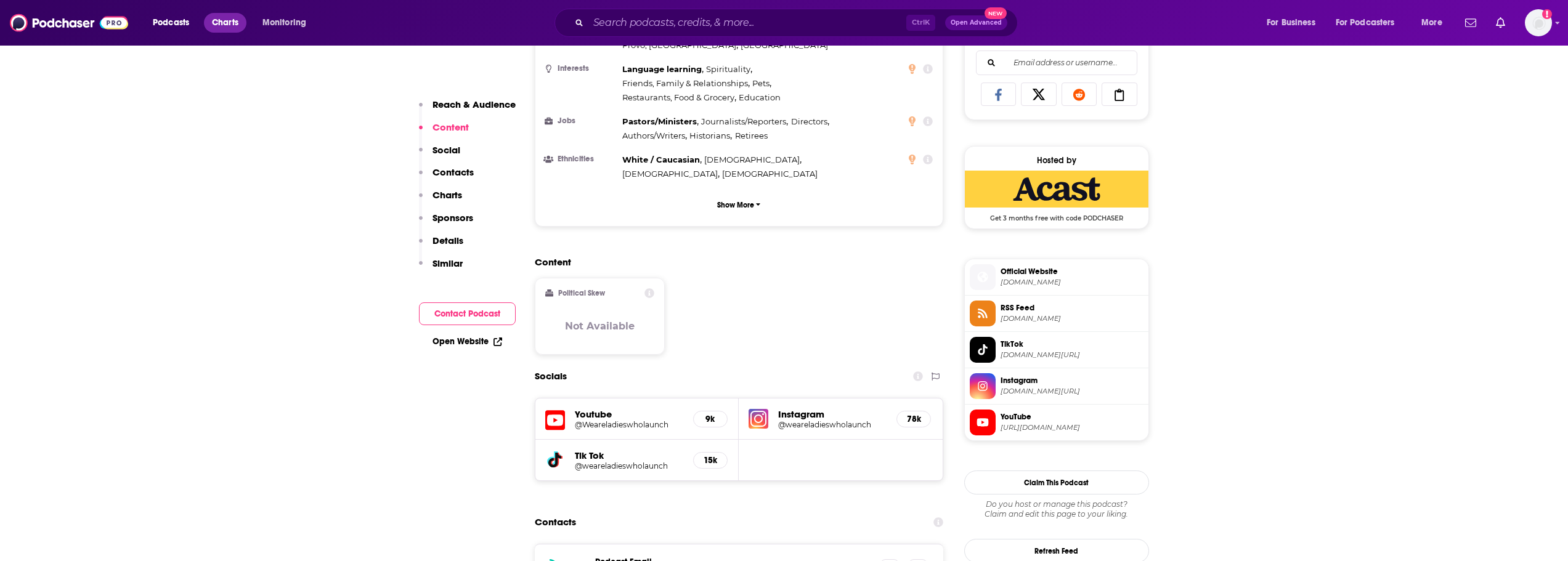
click at [230, 18] on span "Charts" at bounding box center [226, 22] width 27 height 17
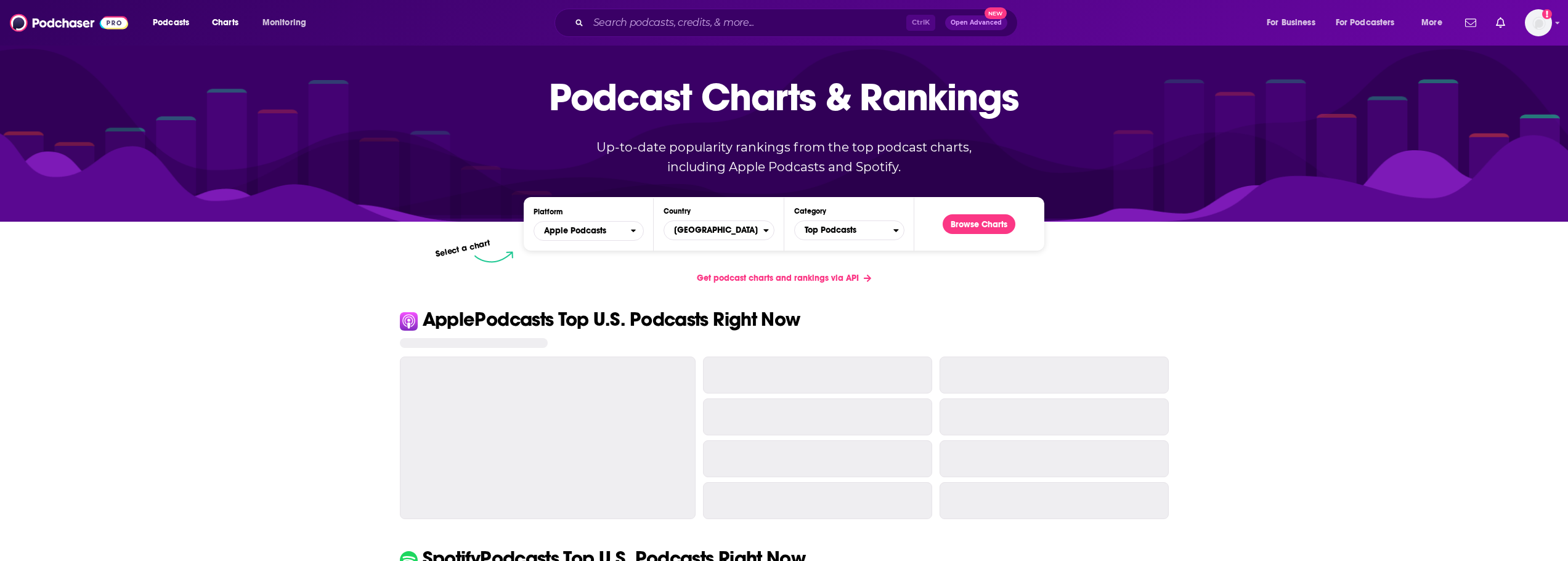
scroll to position [123, 0]
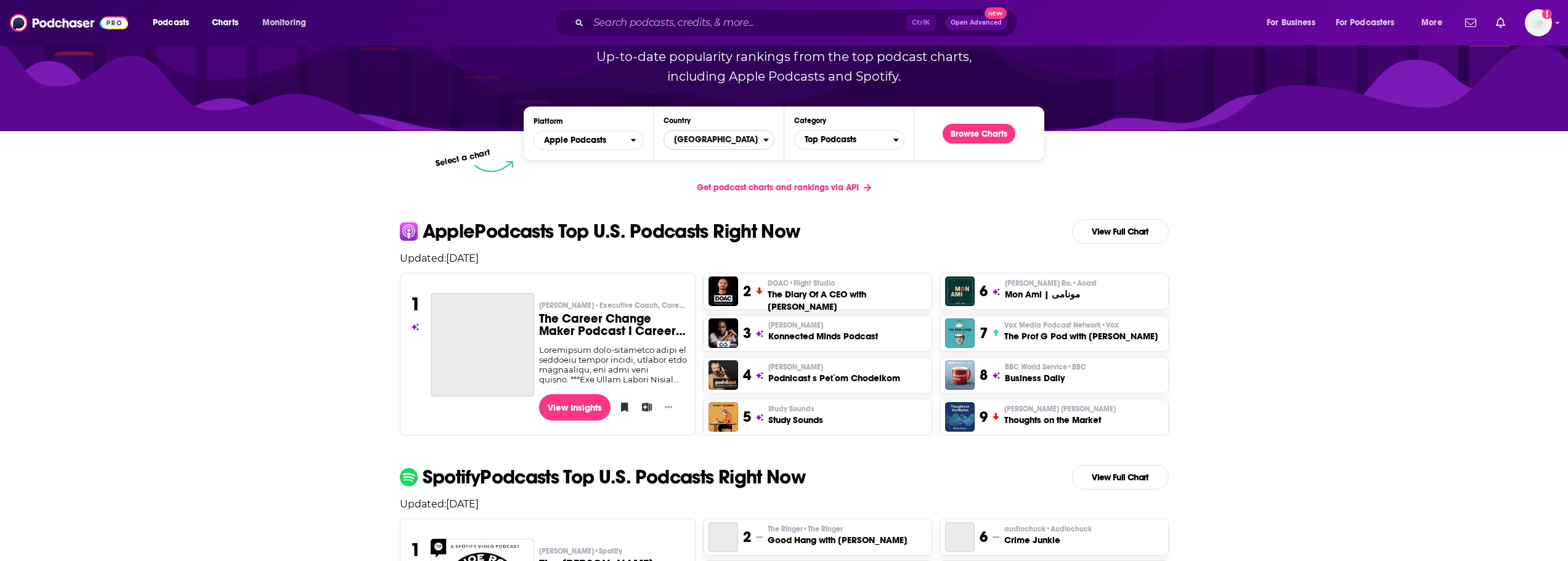
click at [730, 144] on span "[GEOGRAPHIC_DATA]" at bounding box center [713, 140] width 99 height 21
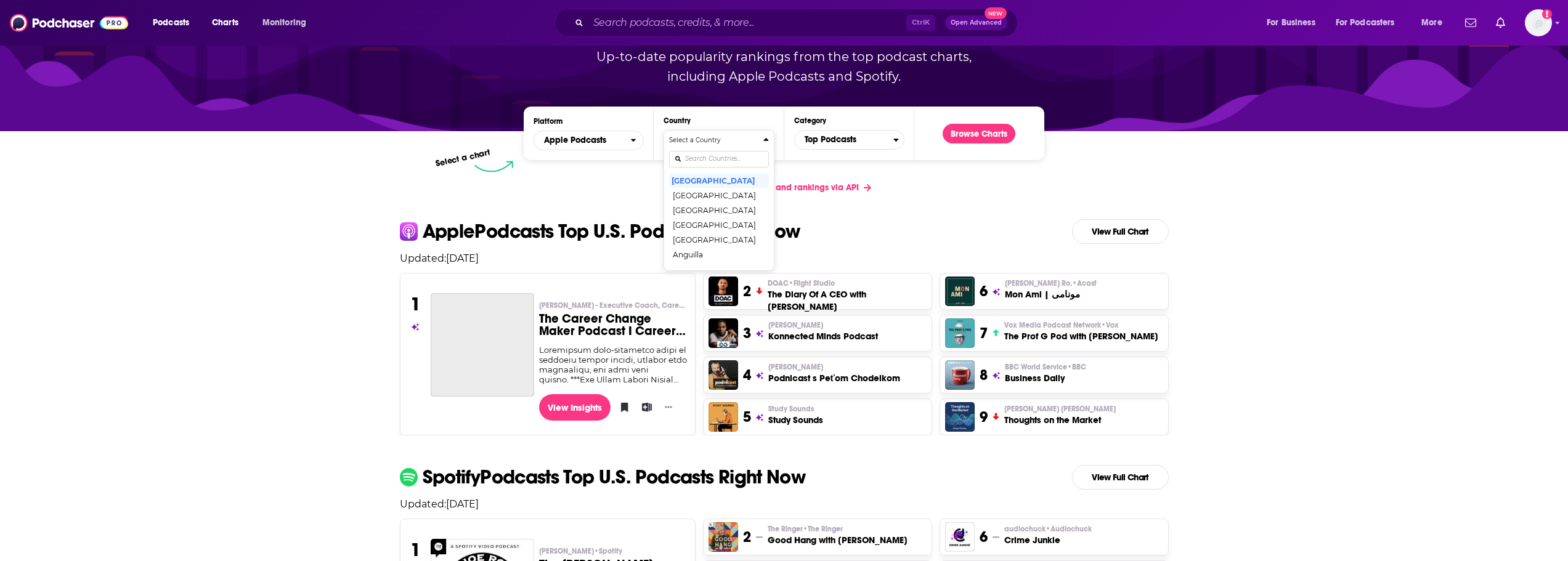
scroll to position [0, 0]
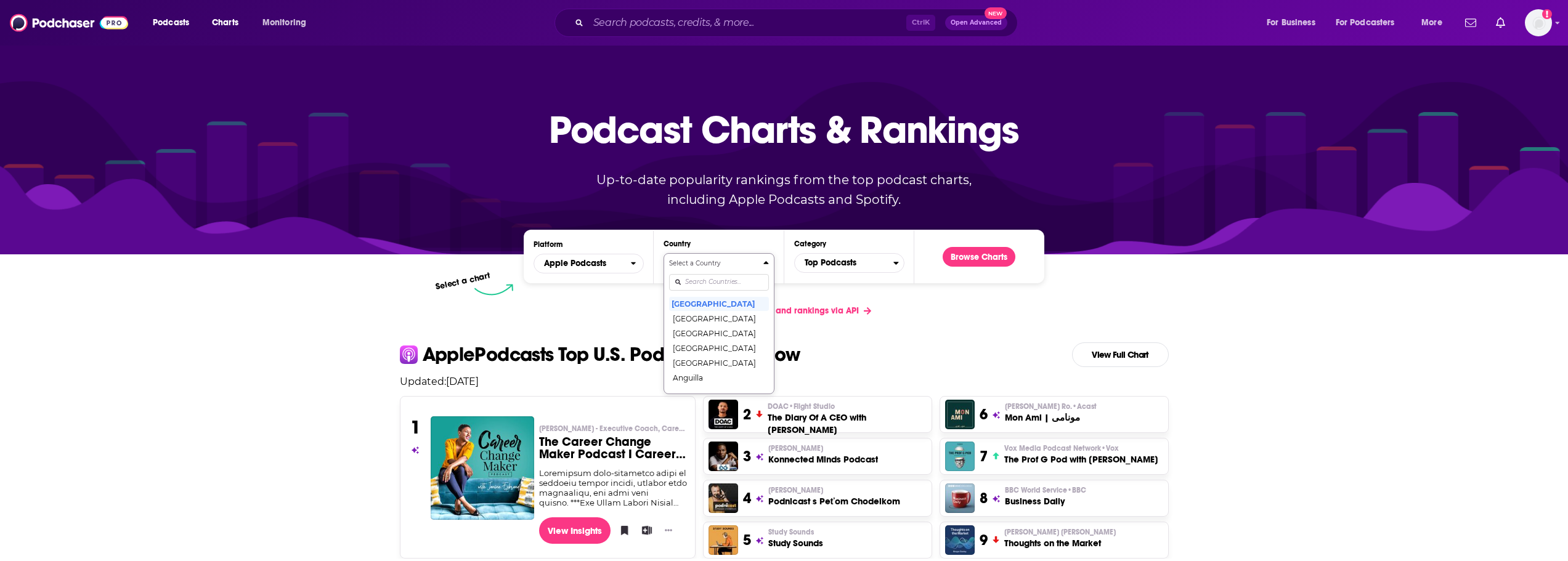
click at [705, 277] on input "Countries" at bounding box center [719, 282] width 99 height 17
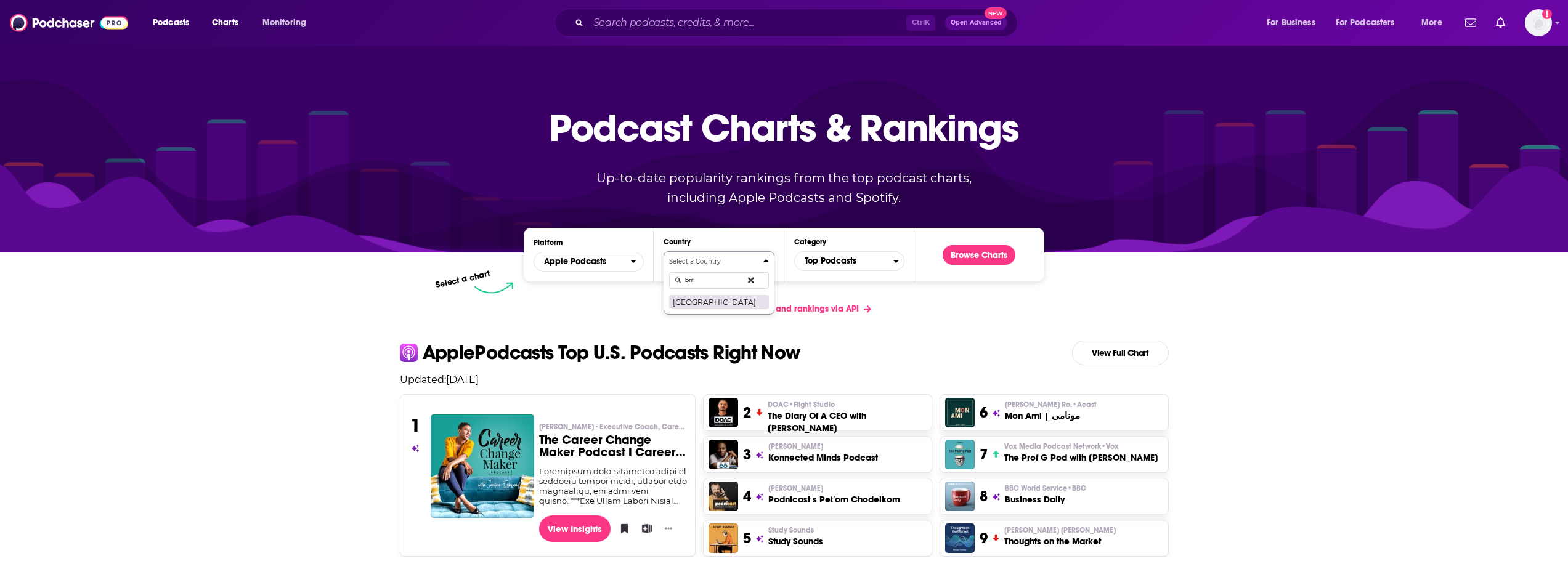
type input "brit"
click at [704, 303] on button "[GEOGRAPHIC_DATA]" at bounding box center [719, 302] width 99 height 15
click at [862, 260] on span "Top Podcasts" at bounding box center [844, 261] width 99 height 21
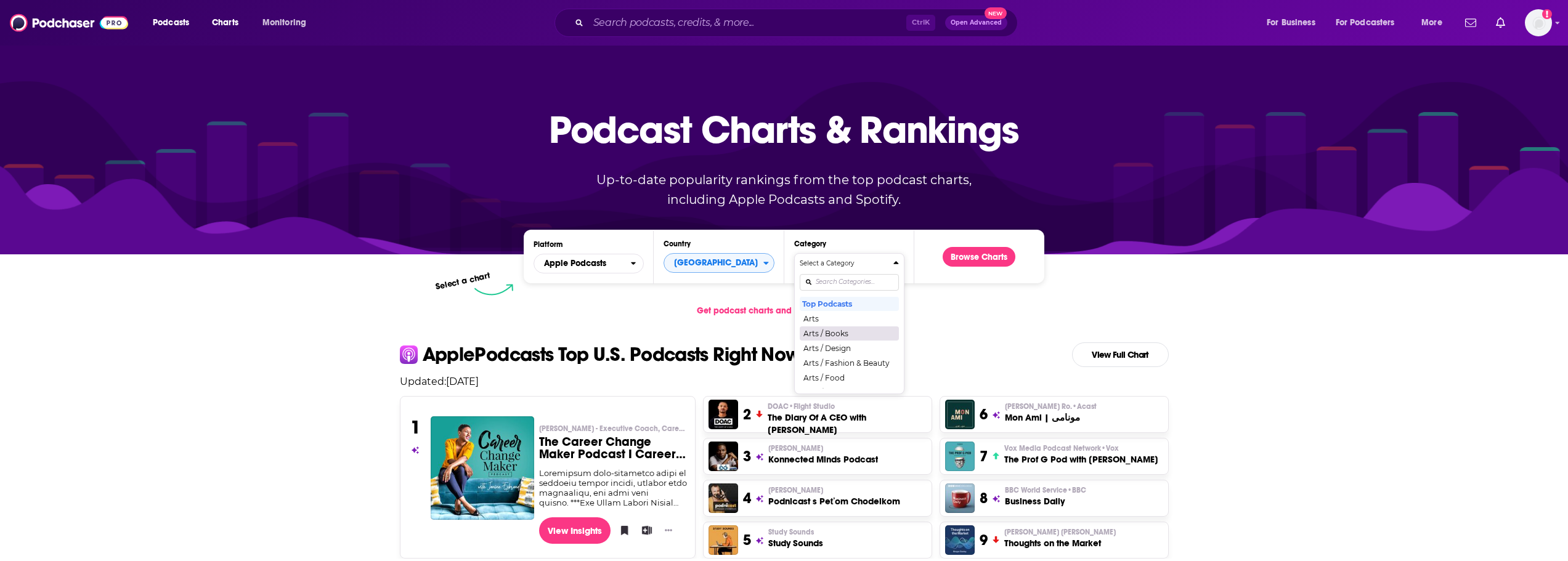
scroll to position [61, 0]
click at [823, 285] on input "Categories" at bounding box center [849, 282] width 99 height 17
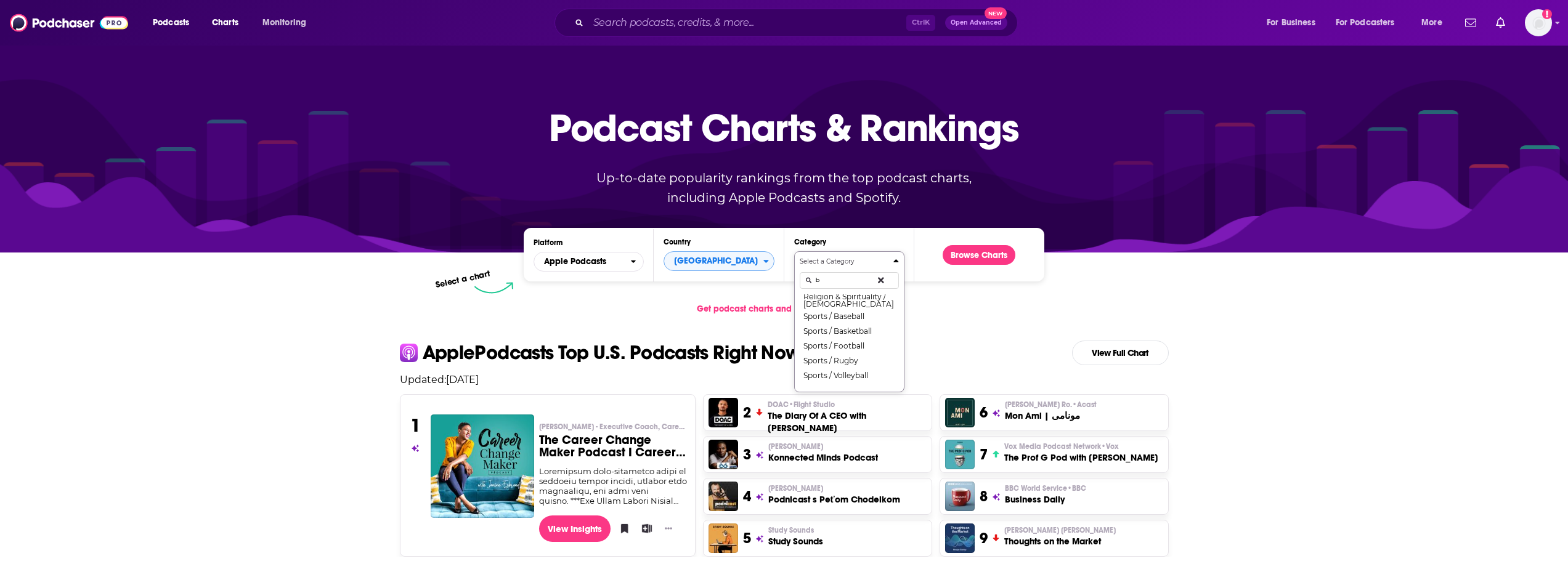
scroll to position [0, 0]
type input "busin"
click at [828, 318] on button "Business" at bounding box center [849, 316] width 99 height 15
click at [974, 261] on button "Browse Charts" at bounding box center [979, 255] width 73 height 20
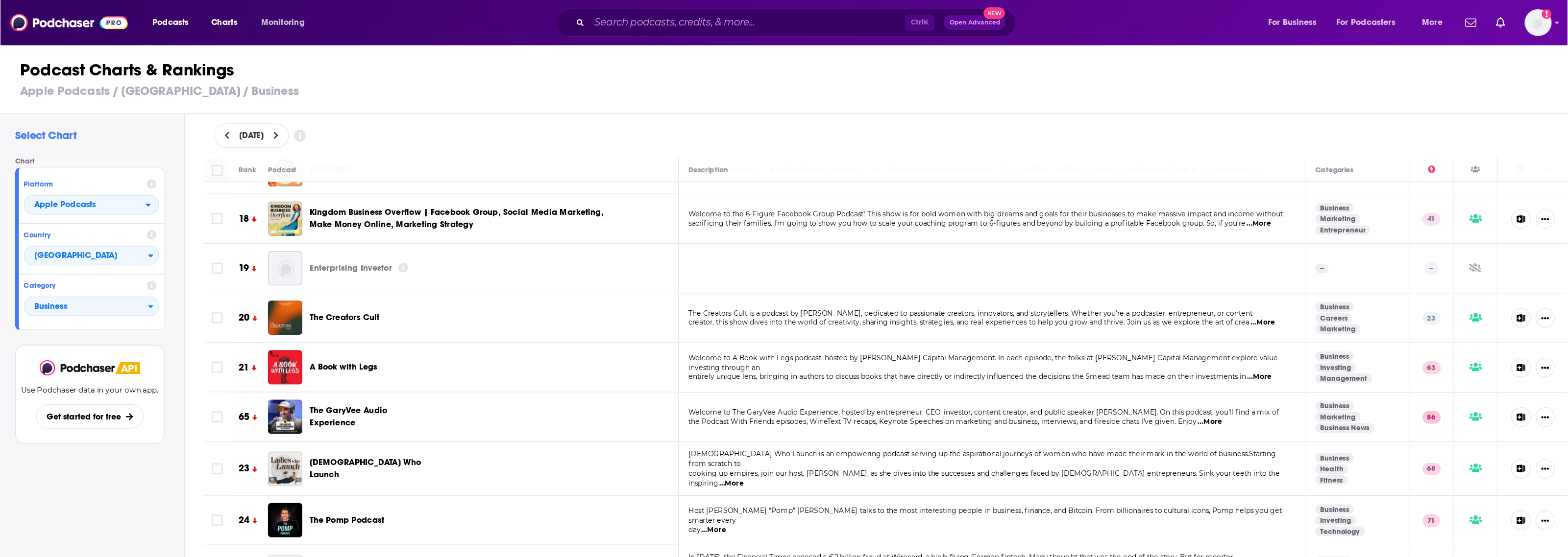
scroll to position [685, 0]
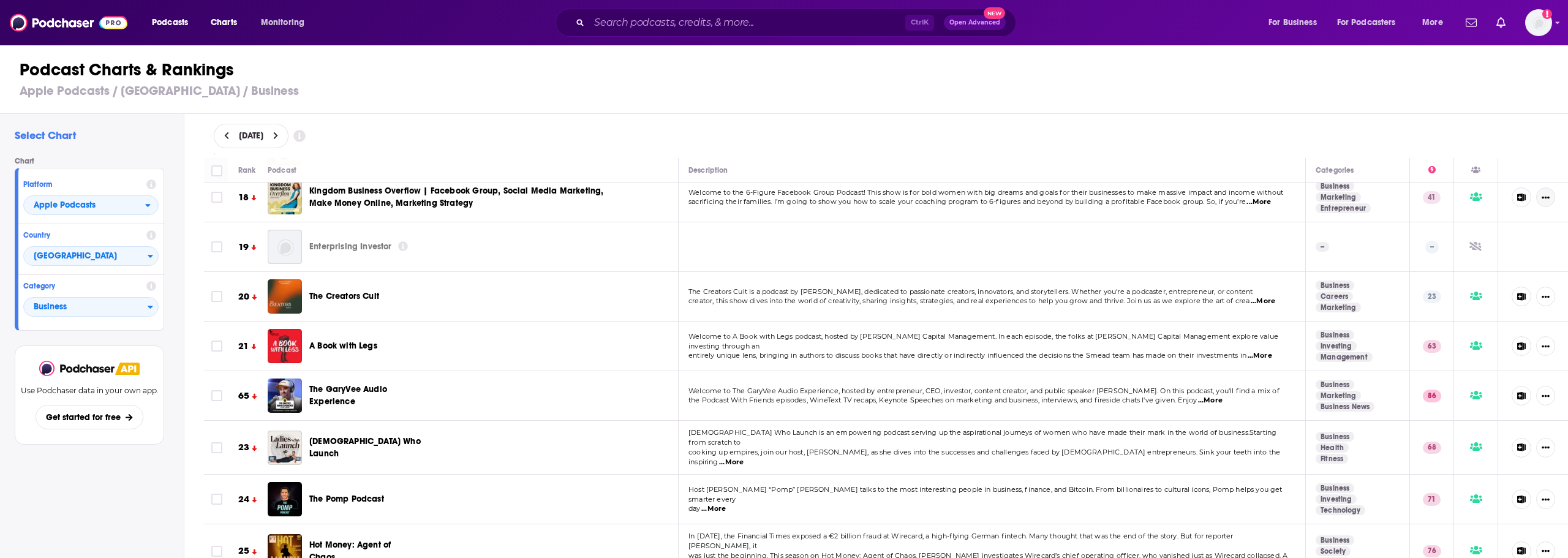
click at [1539, 201] on button "Show More Button" at bounding box center [1546, 197] width 19 height 19
click at [1517, 196] on icon at bounding box center [1521, 197] width 9 height 8
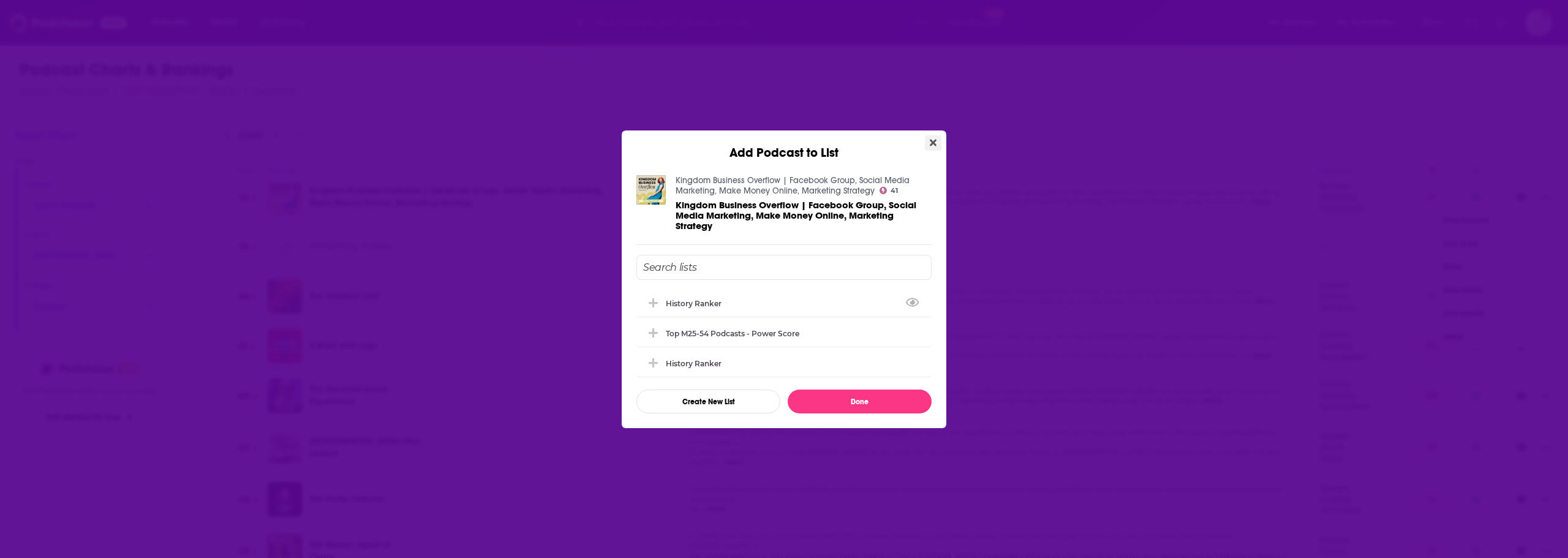
click at [931, 140] on icon "Close" at bounding box center [933, 142] width 7 height 7
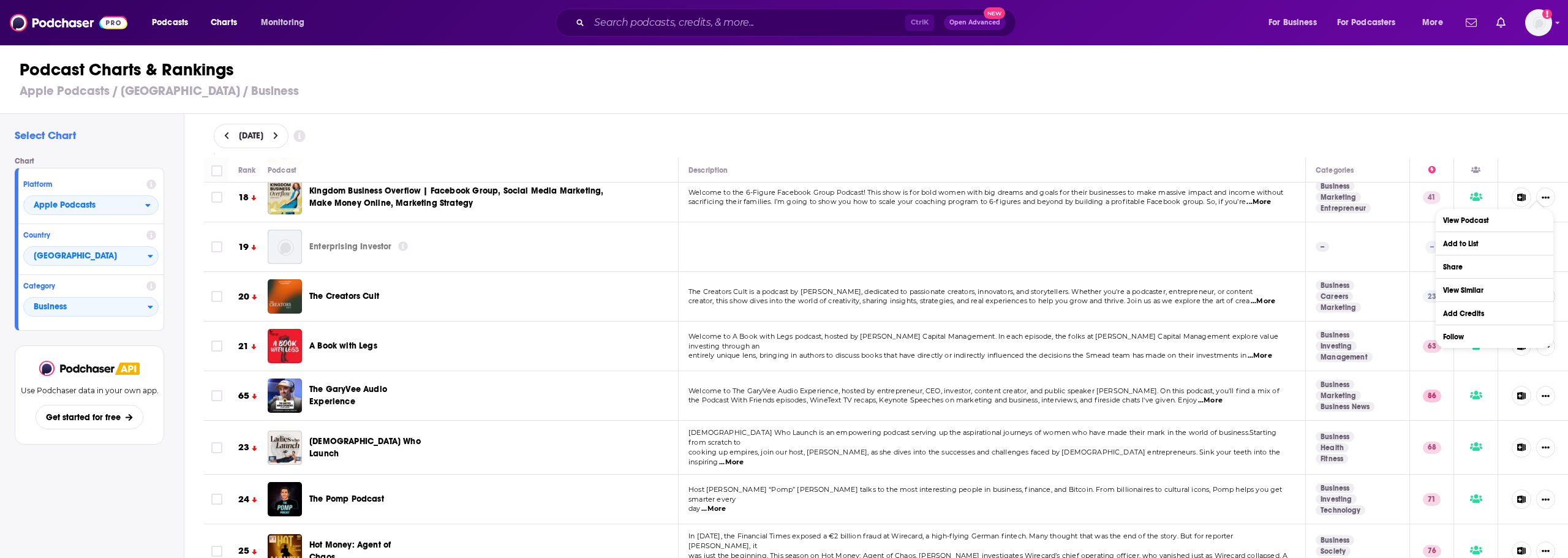
click at [263, 137] on span "[DATE]" at bounding box center [252, 136] width 25 height 9
select select "9"
click at [229, 137] on icon at bounding box center [227, 136] width 5 height 9
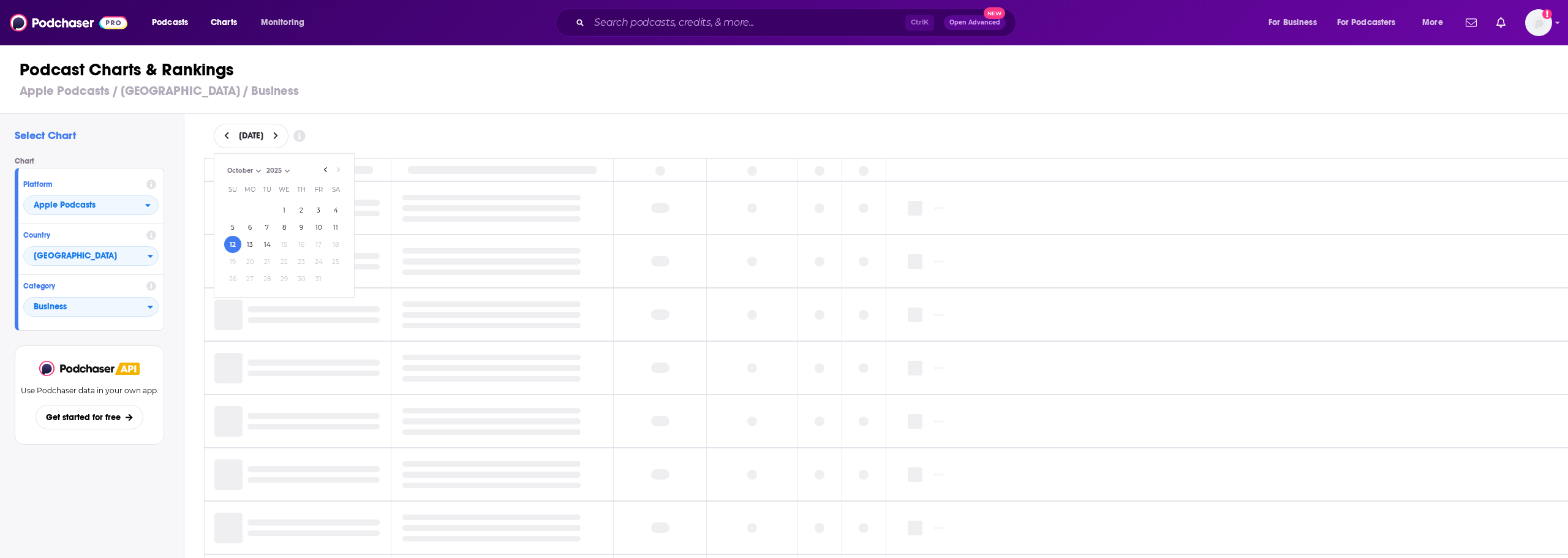
click at [279, 135] on icon at bounding box center [275, 136] width 5 height 9
click at [471, 118] on div "[DATE] [DATE] Month: July August September October October Year: 2025 2025 Su M…" at bounding box center [886, 136] width 1384 height 44
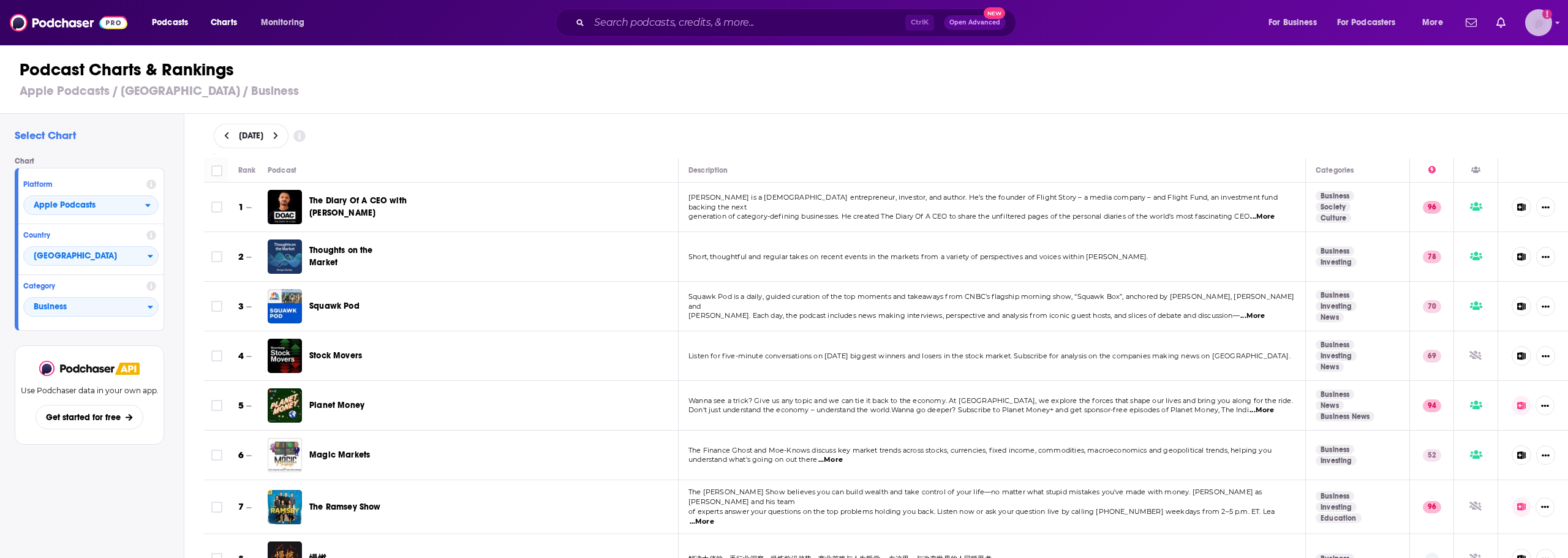
click at [1558, 23] on icon "Show profile menu" at bounding box center [1557, 23] width 4 height 3
click at [1558, 23] on icon "Show profile menu" at bounding box center [1557, 22] width 4 height 3
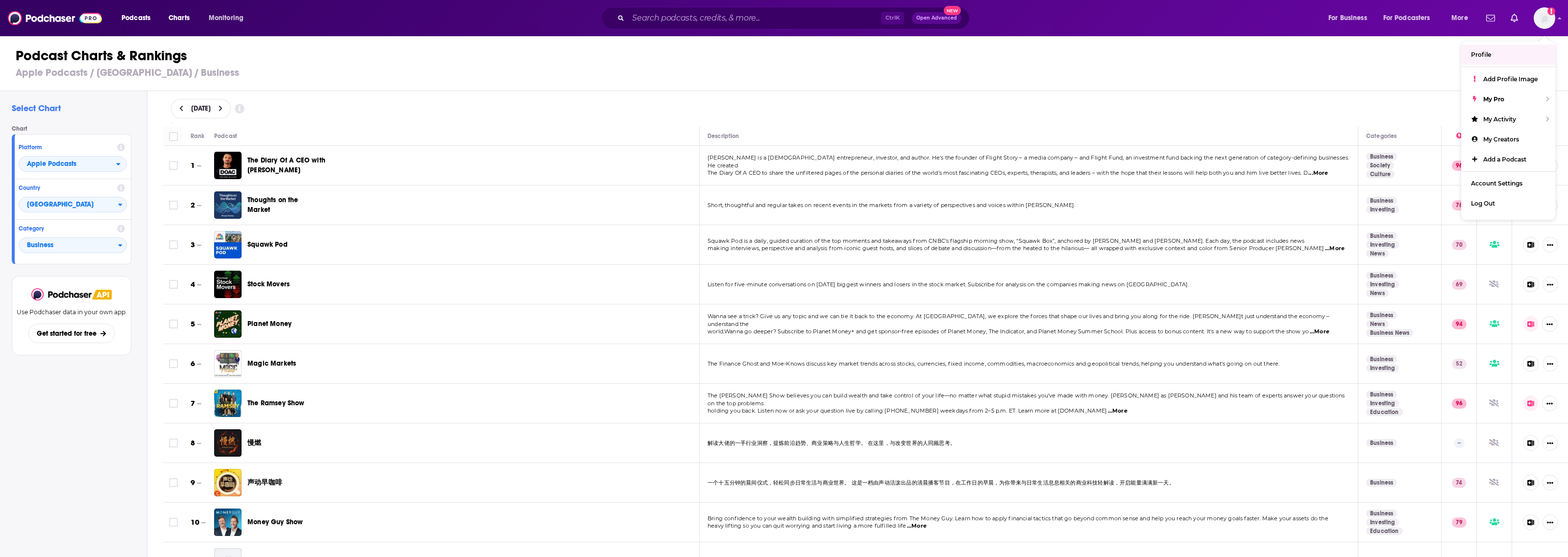
click at [1247, 52] on h1 "Podcast Charts & Rankings" at bounding box center [788, 56] width 1545 height 18
click at [83, 207] on span "[GEOGRAPHIC_DATA]" at bounding box center [69, 205] width 99 height 17
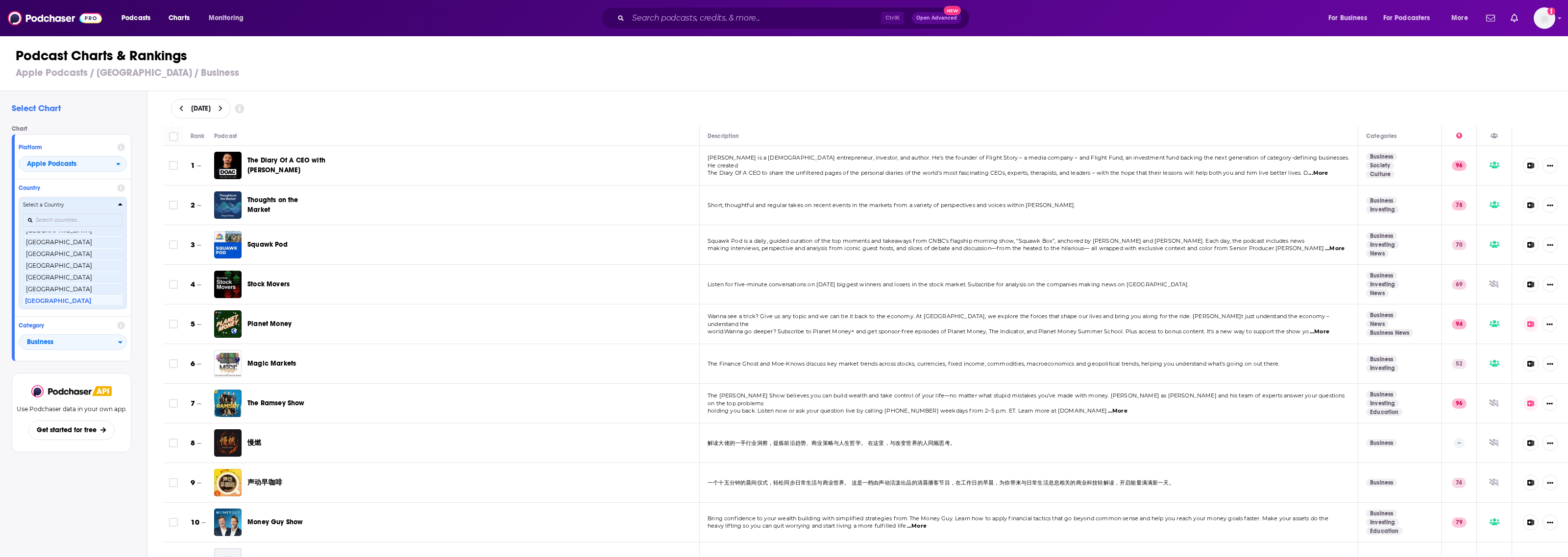
scroll to position [220, 0]
click at [96, 218] on input "Countries" at bounding box center [73, 220] width 100 height 13
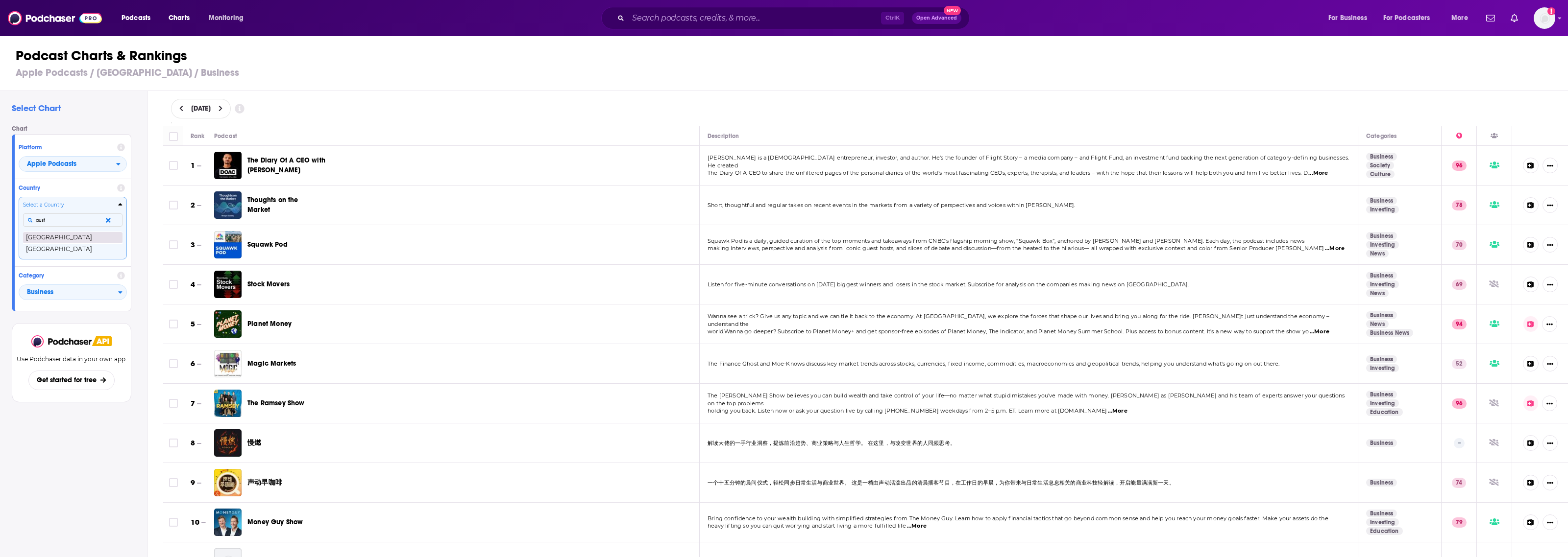
type input "aust"
click at [72, 234] on button "[GEOGRAPHIC_DATA]" at bounding box center [73, 237] width 100 height 12
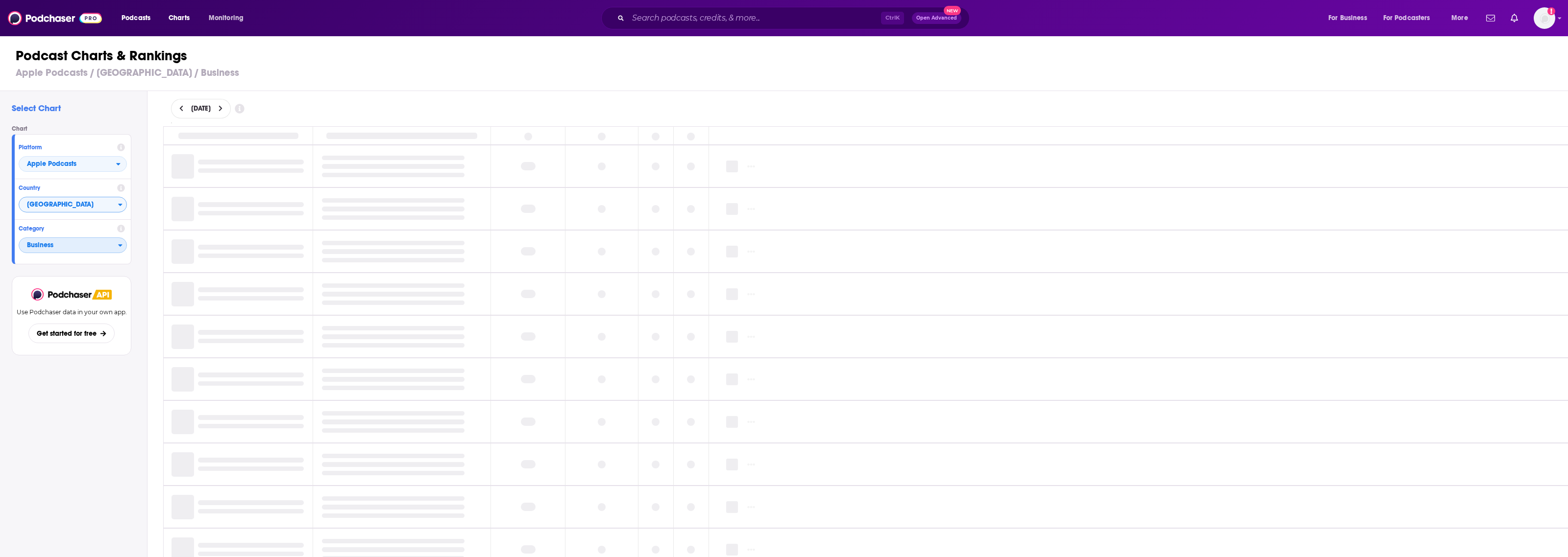
click at [118, 244] on icon "Categories" at bounding box center [120, 246] width 4 height 7
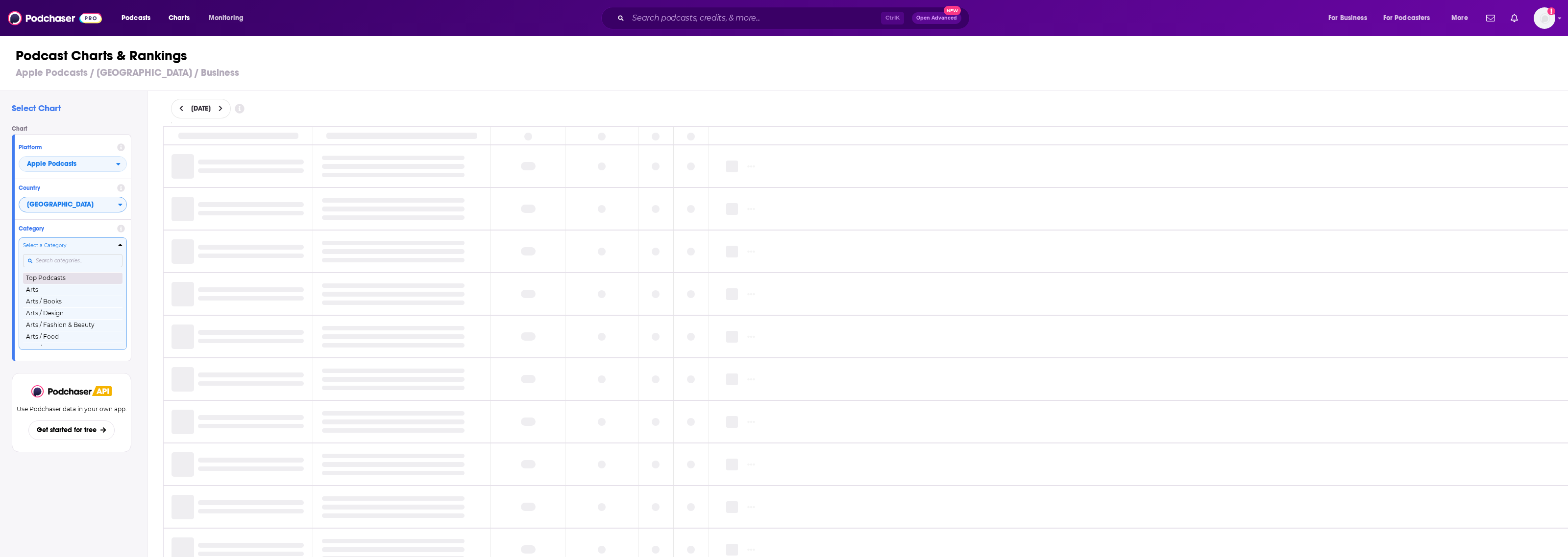
click at [82, 277] on button "Top Podcasts" at bounding box center [73, 278] width 100 height 12
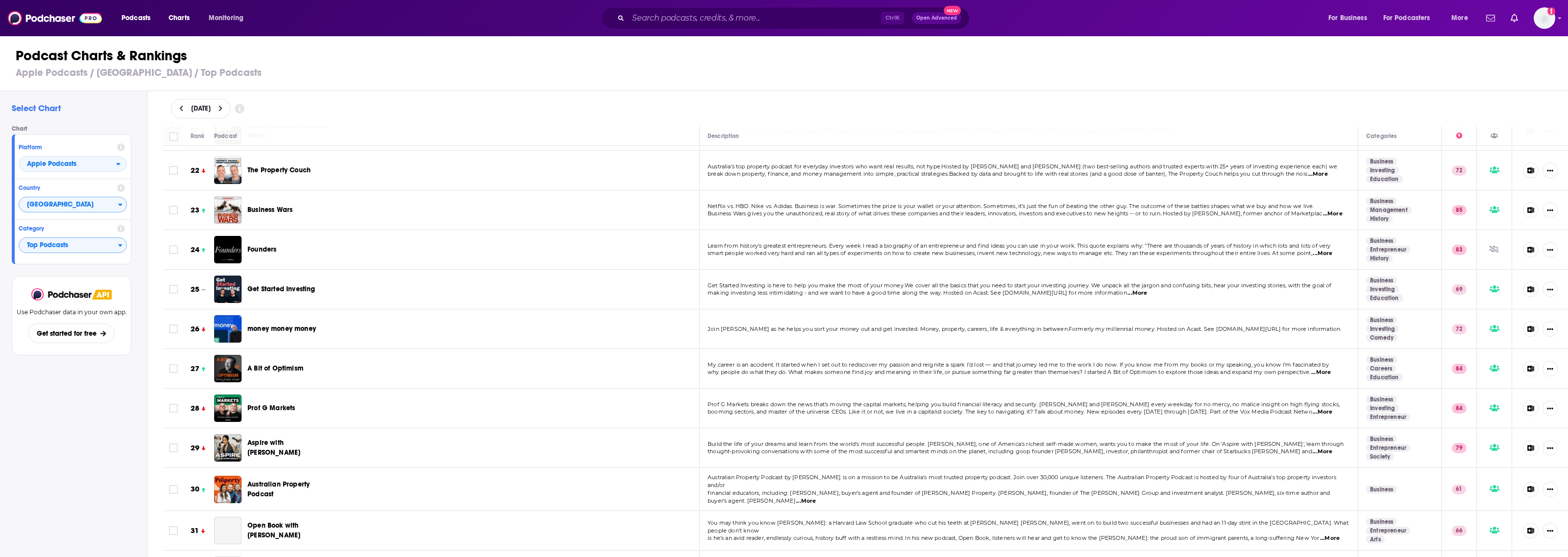
scroll to position [857, 0]
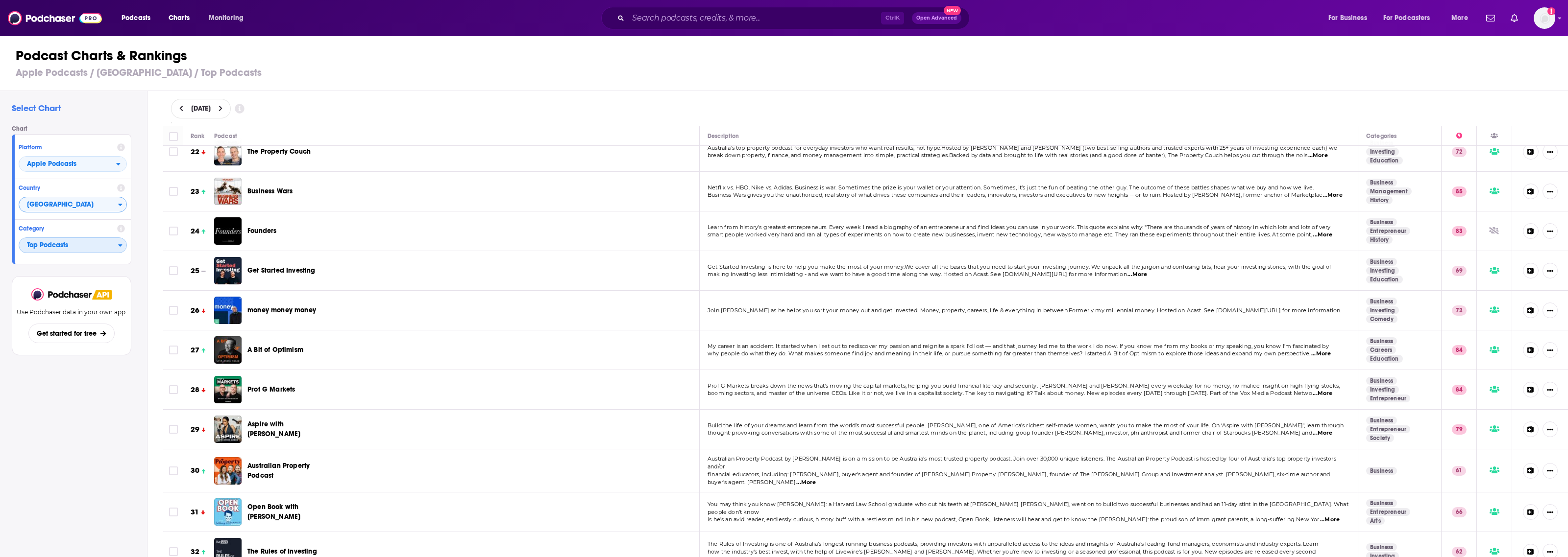
click at [100, 245] on span "Top Podcasts" at bounding box center [69, 246] width 99 height 17
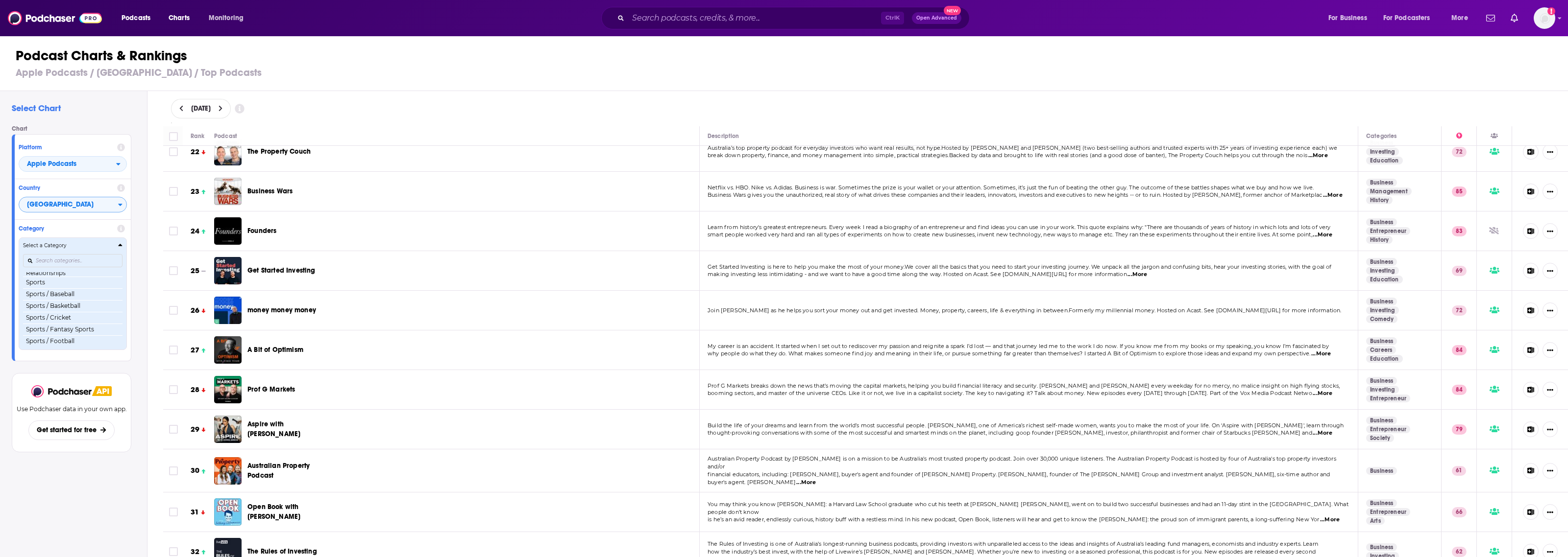
scroll to position [1041, 0]
click at [85, 265] on input "Categories" at bounding box center [73, 260] width 100 height 13
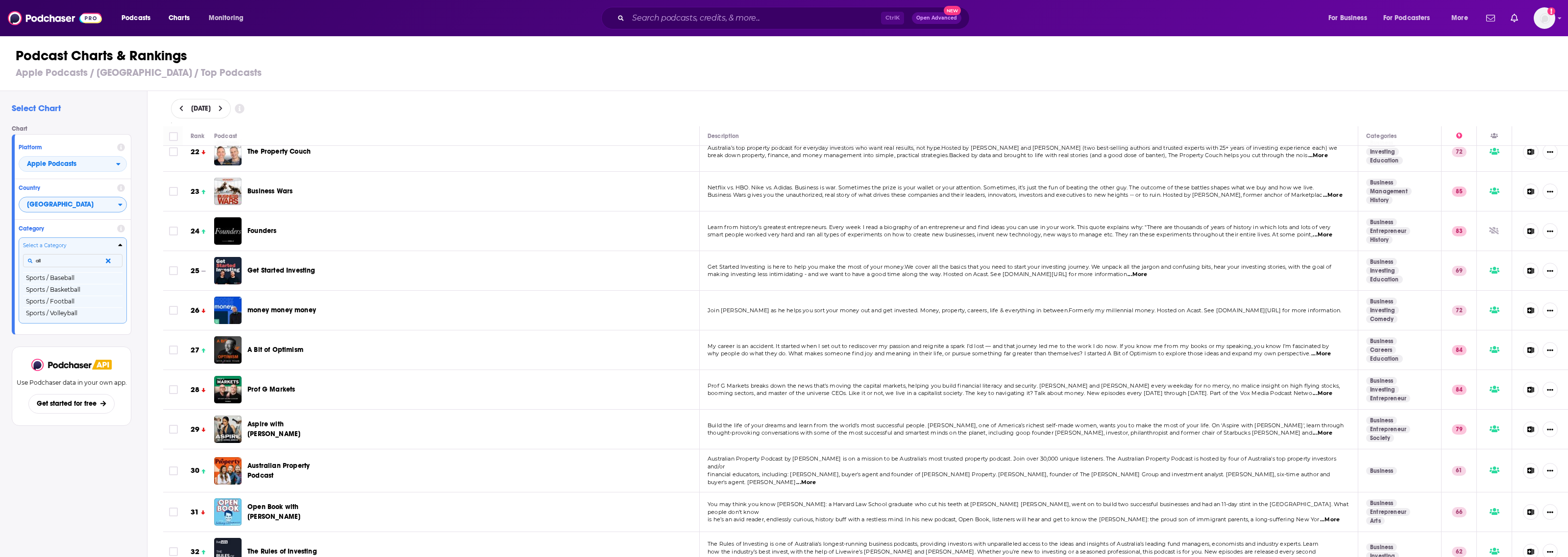
scroll to position [0, 0]
type input "a"
type input "sport"
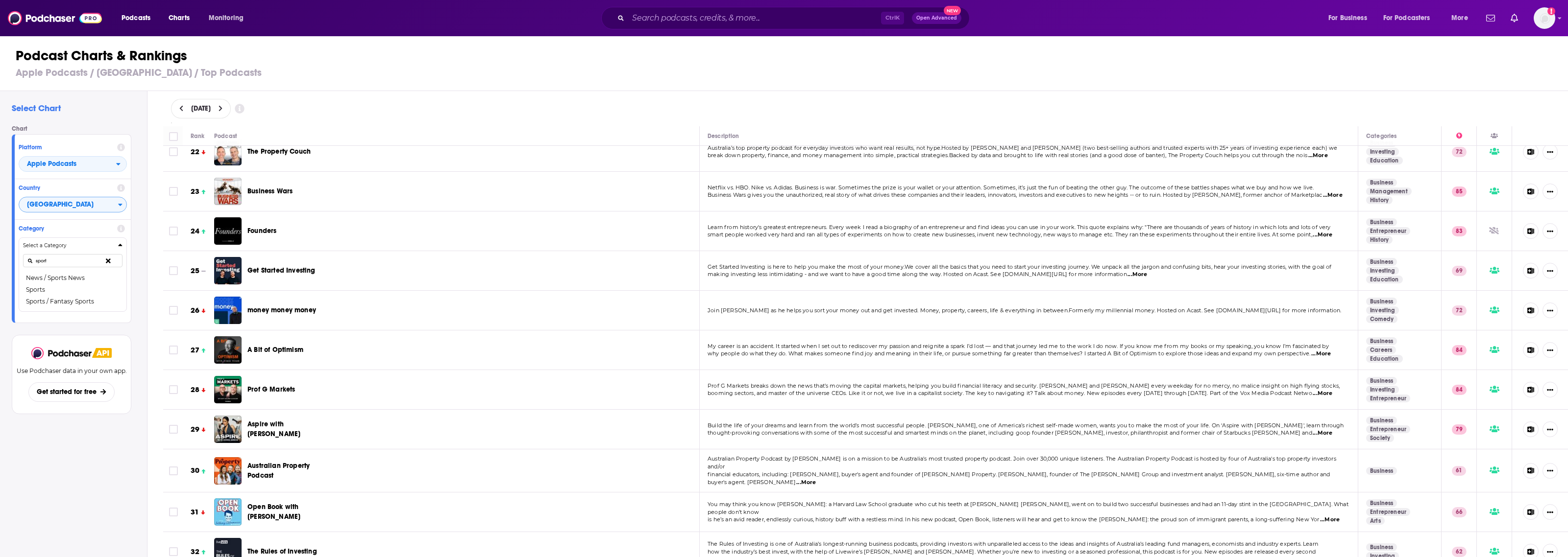
drag, startPoint x: 70, startPoint y: 289, endPoint x: 441, endPoint y: 292, distance: 371.0
click at [70, 289] on button "Sports" at bounding box center [73, 289] width 100 height 12
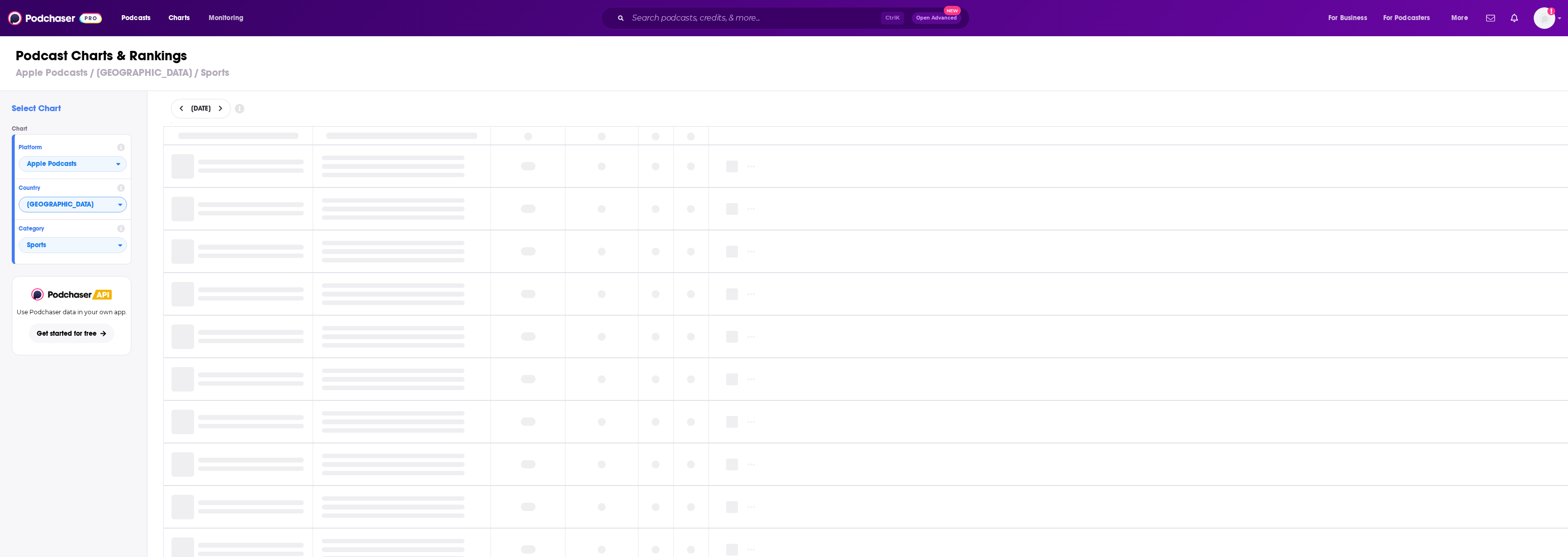
click at [100, 337] on p "Get started for free" at bounding box center [71, 334] width 69 height 8
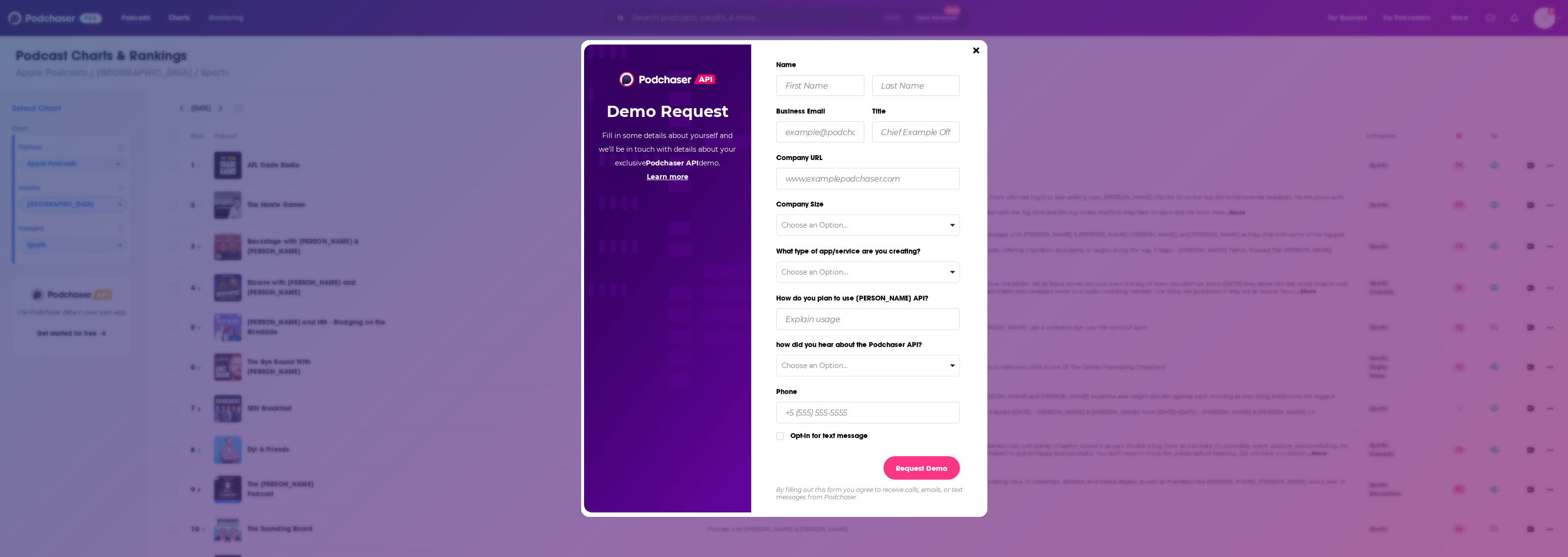
click at [802, 256] on label "What type of app/service are you creating?" at bounding box center [870, 251] width 189 height 19
click at [819, 288] on div "Dialog" at bounding box center [868, 286] width 184 height 6
click at [827, 274] on select "Choose an Option... Podcast player or directory Podcast hosting service Wordpre…" at bounding box center [868, 272] width 184 height 22
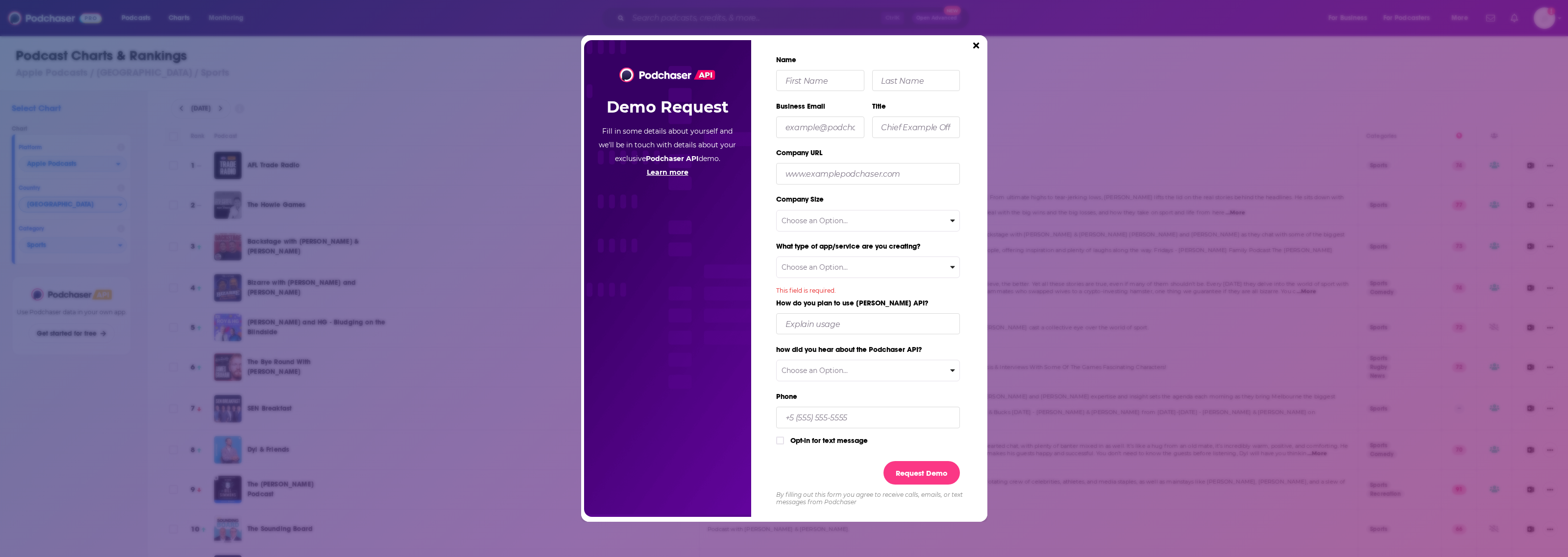
click at [747, 253] on div "Demo Request Fill in some details about yourself and we'll be in touch with det…" at bounding box center [667, 279] width 167 height 477
click at [794, 223] on select "Choose an Option... Less than 10 Small (10 - 49 employees) Medium (50-249 emplo…" at bounding box center [868, 221] width 184 height 22
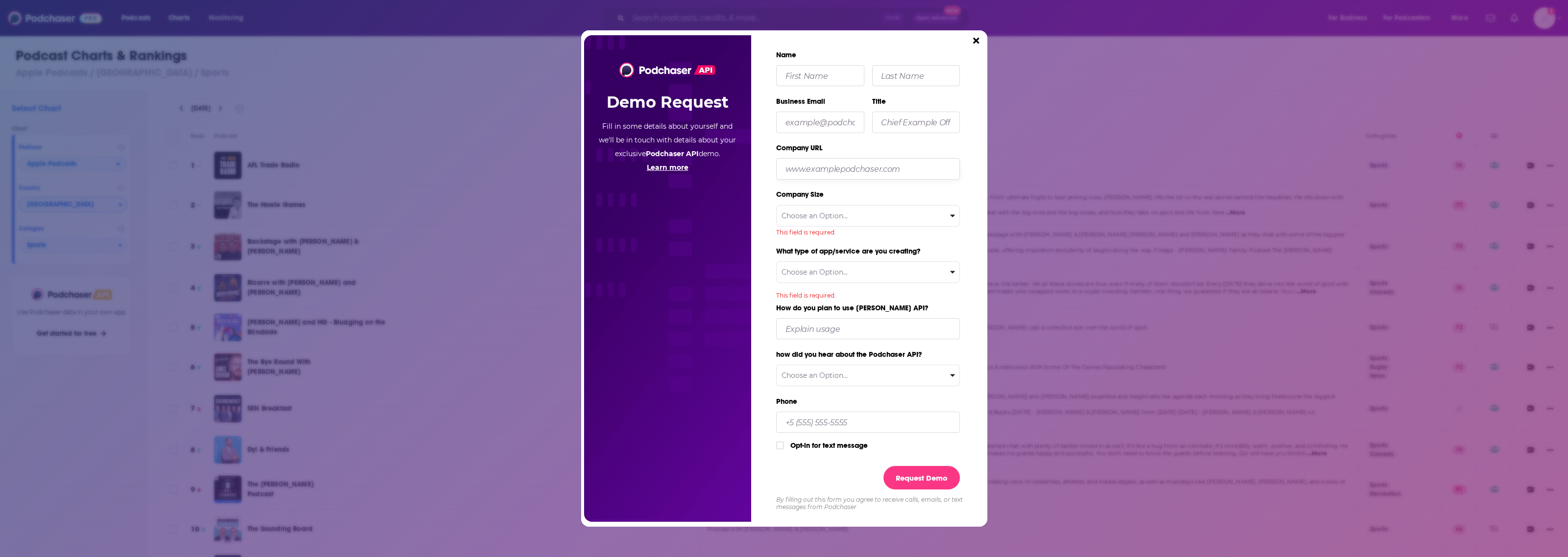
click at [824, 182] on form "Name Business Email Title Company URL Company Size Choose an Option... Less tha…" at bounding box center [870, 278] width 189 height 465
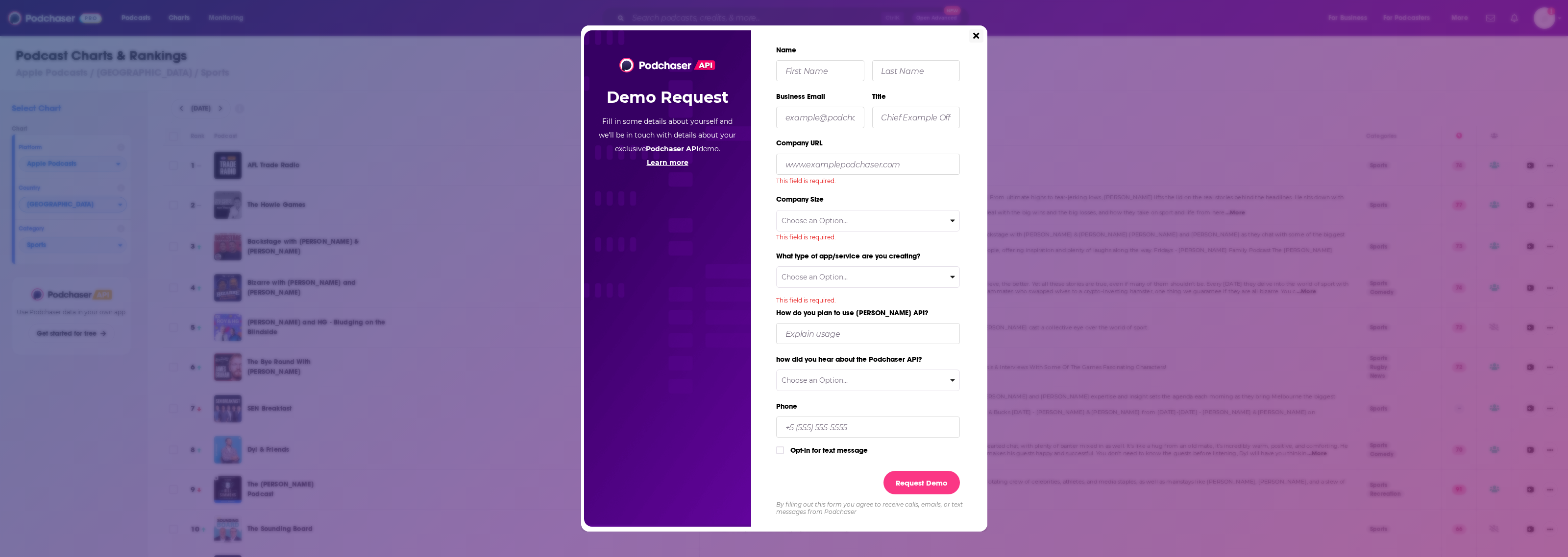
click at [980, 40] on button "Close" at bounding box center [975, 36] width 13 height 13
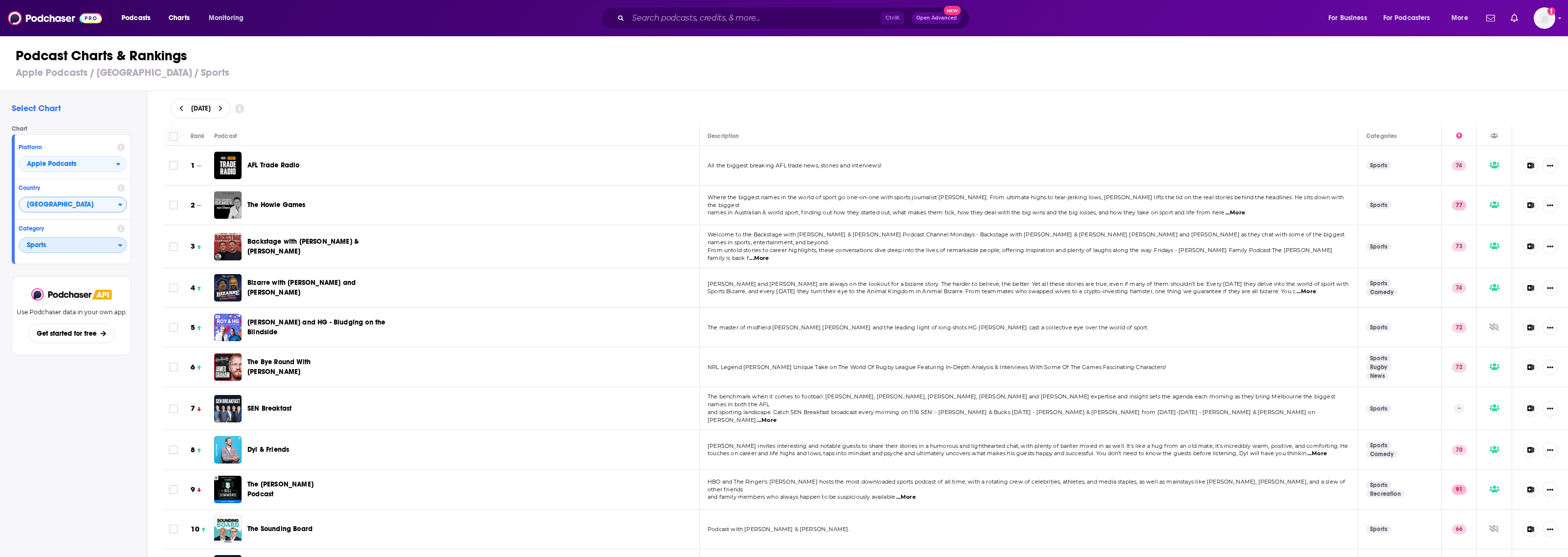
click at [88, 246] on span "Sports" at bounding box center [69, 246] width 99 height 17
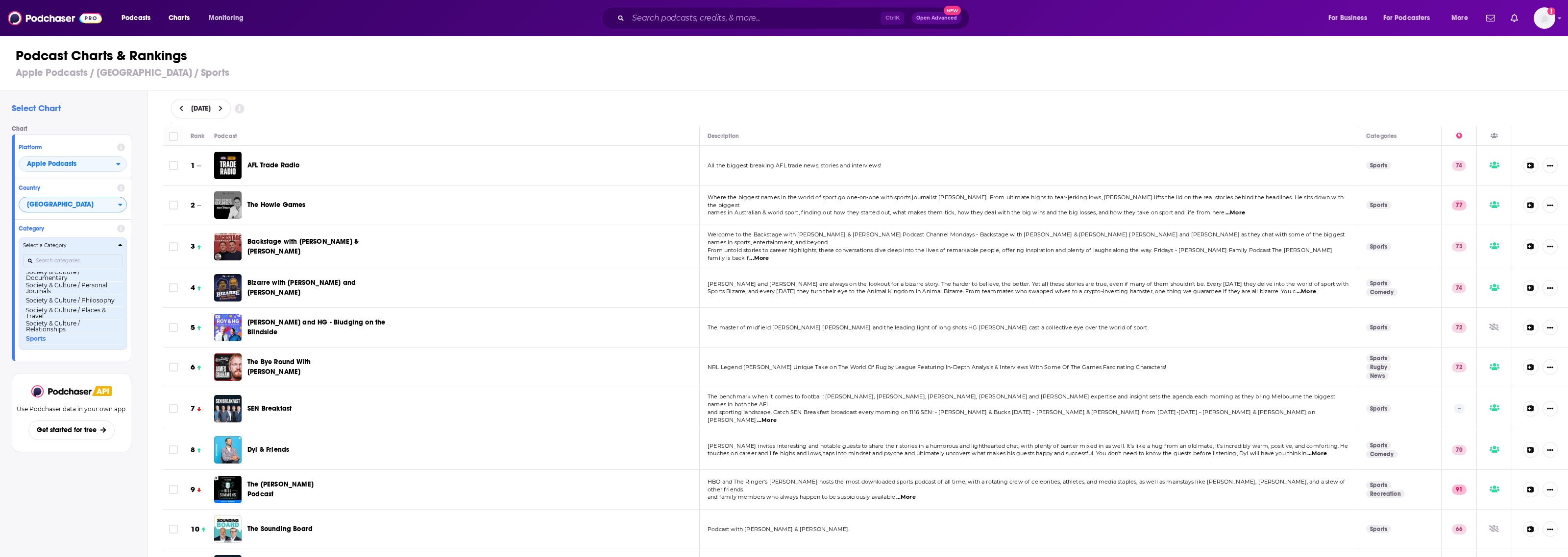
scroll to position [992, 0]
click at [433, 55] on h1 "Podcast Charts & Rankings" at bounding box center [788, 56] width 1545 height 18
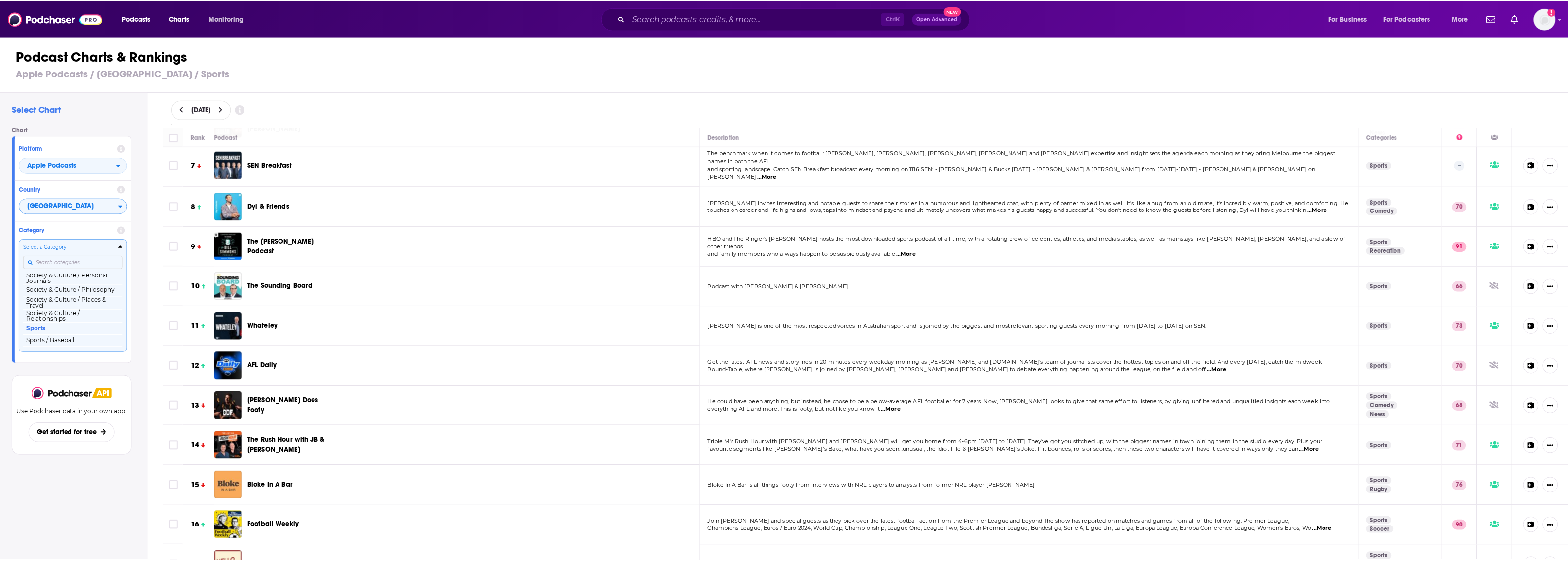
scroll to position [0, 0]
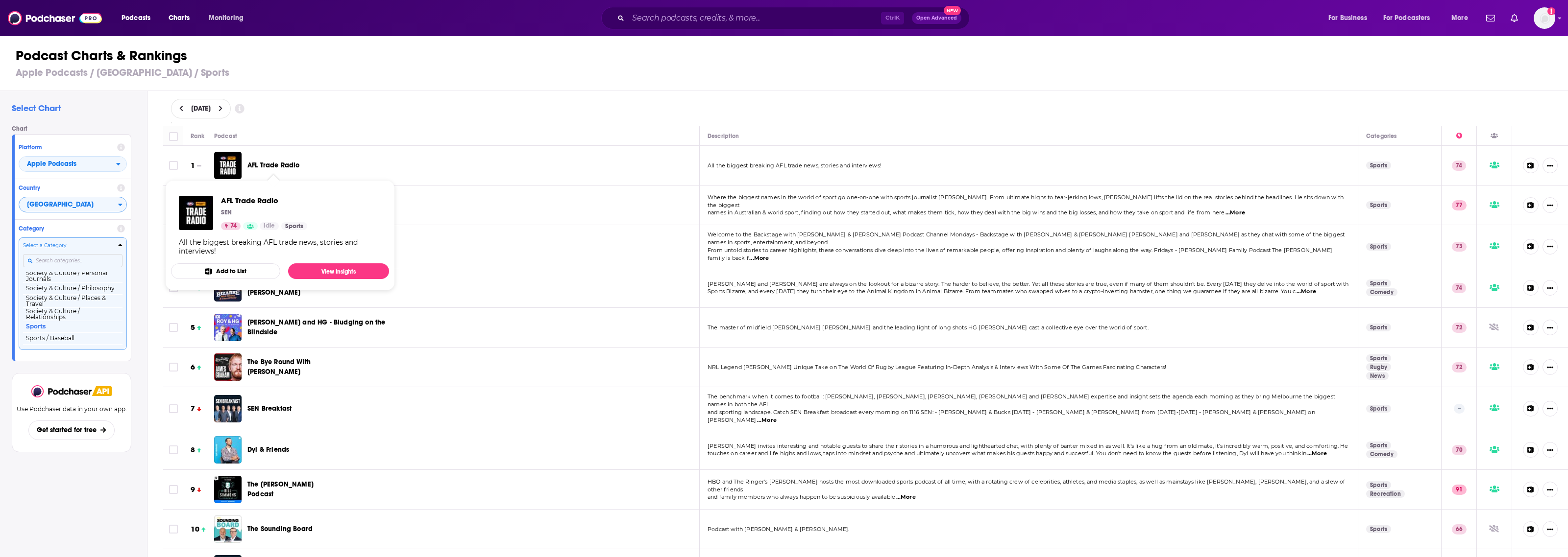
click at [287, 161] on span "AFL Trade Radio" at bounding box center [273, 165] width 52 height 8
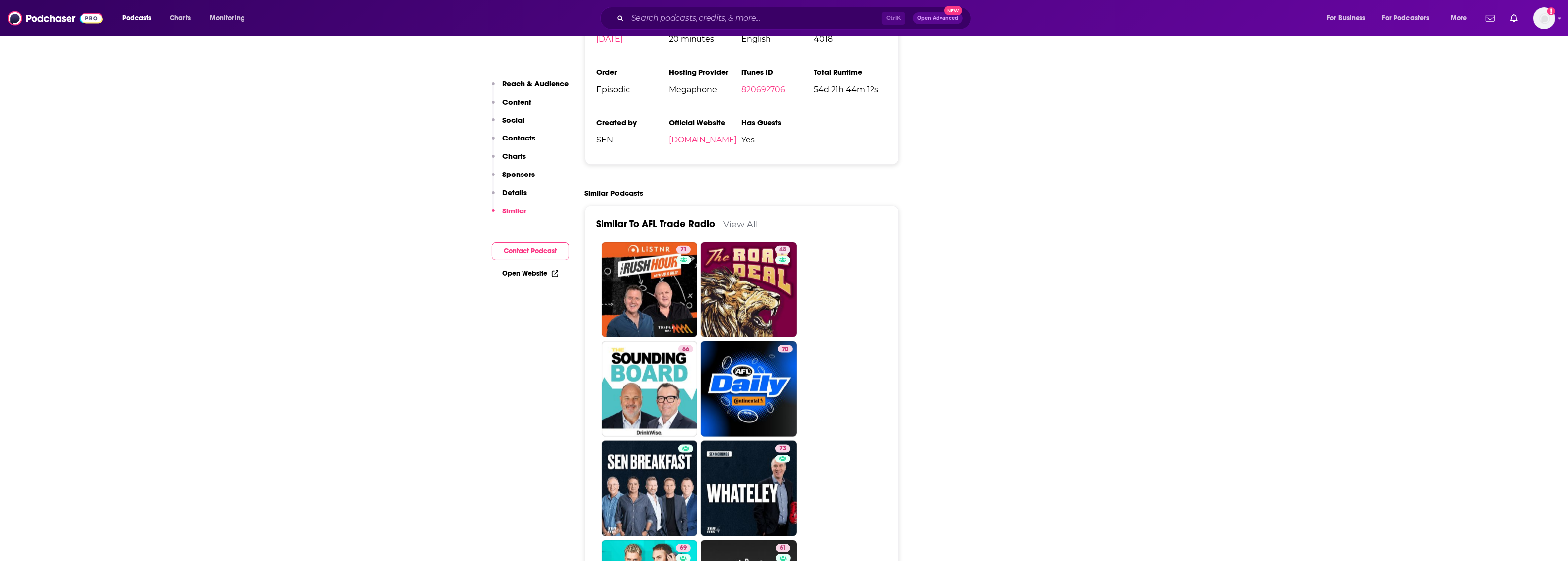
scroll to position [2096, 0]
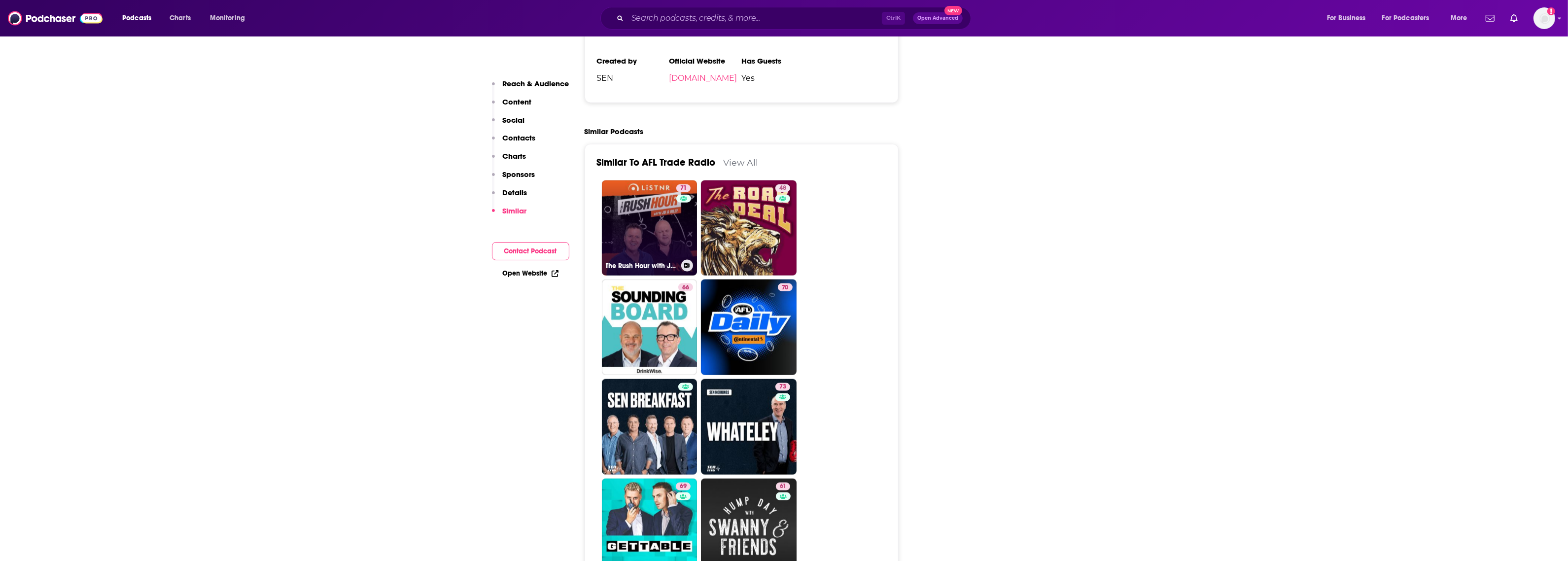
click at [647, 181] on link "71 The Rush Hour with JB & [PERSON_NAME]" at bounding box center [649, 228] width 96 height 96
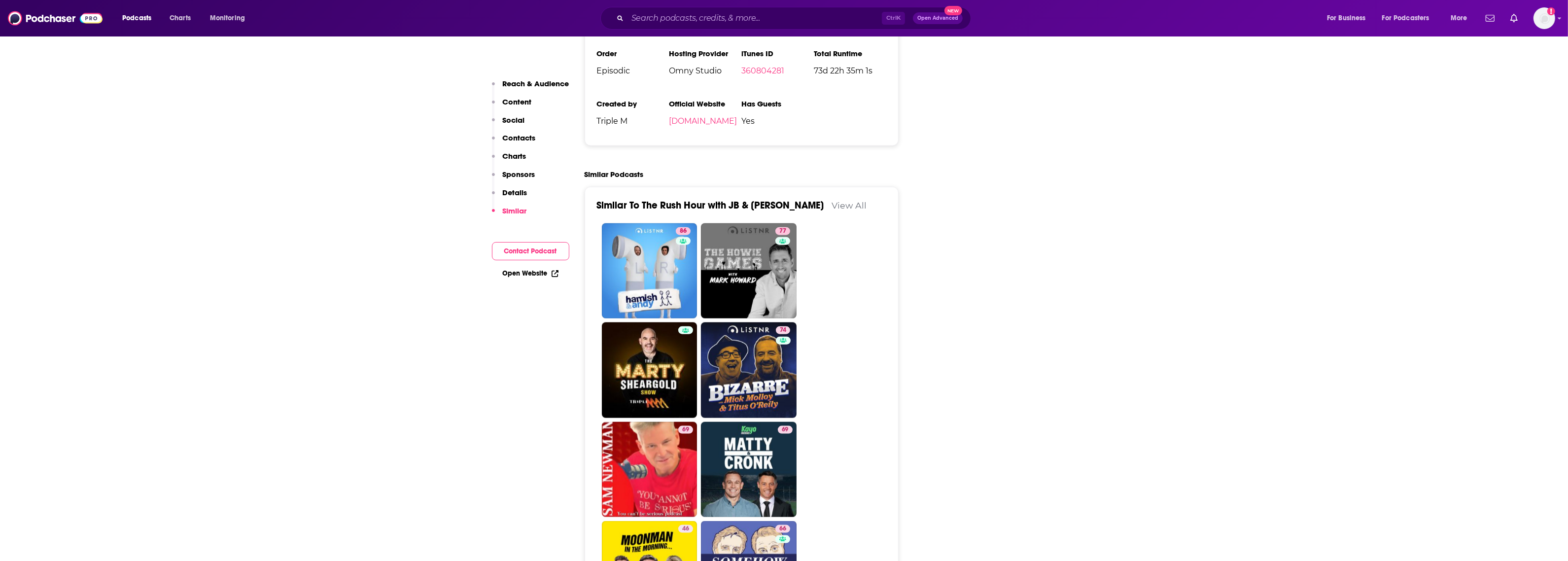
scroll to position [2034, 0]
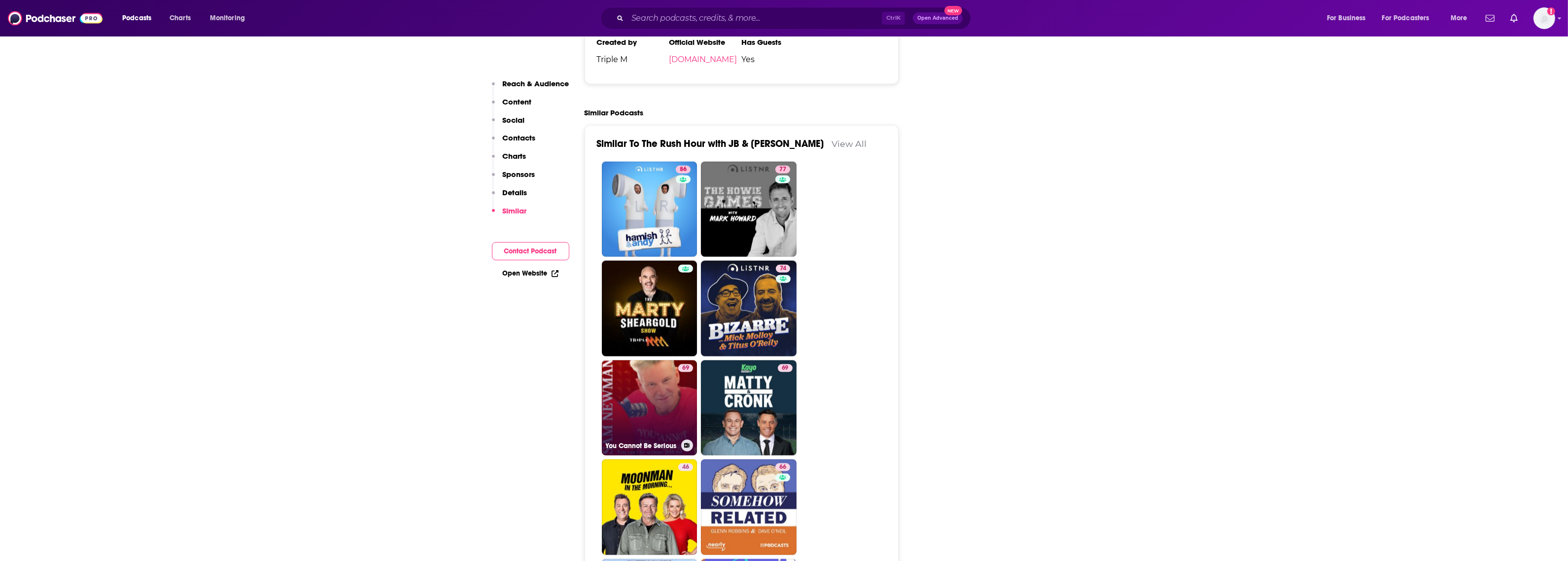
click at [627, 363] on link "69 You Cannot Be Serious" at bounding box center [649, 408] width 96 height 96
type input "[URL][DOMAIN_NAME]"
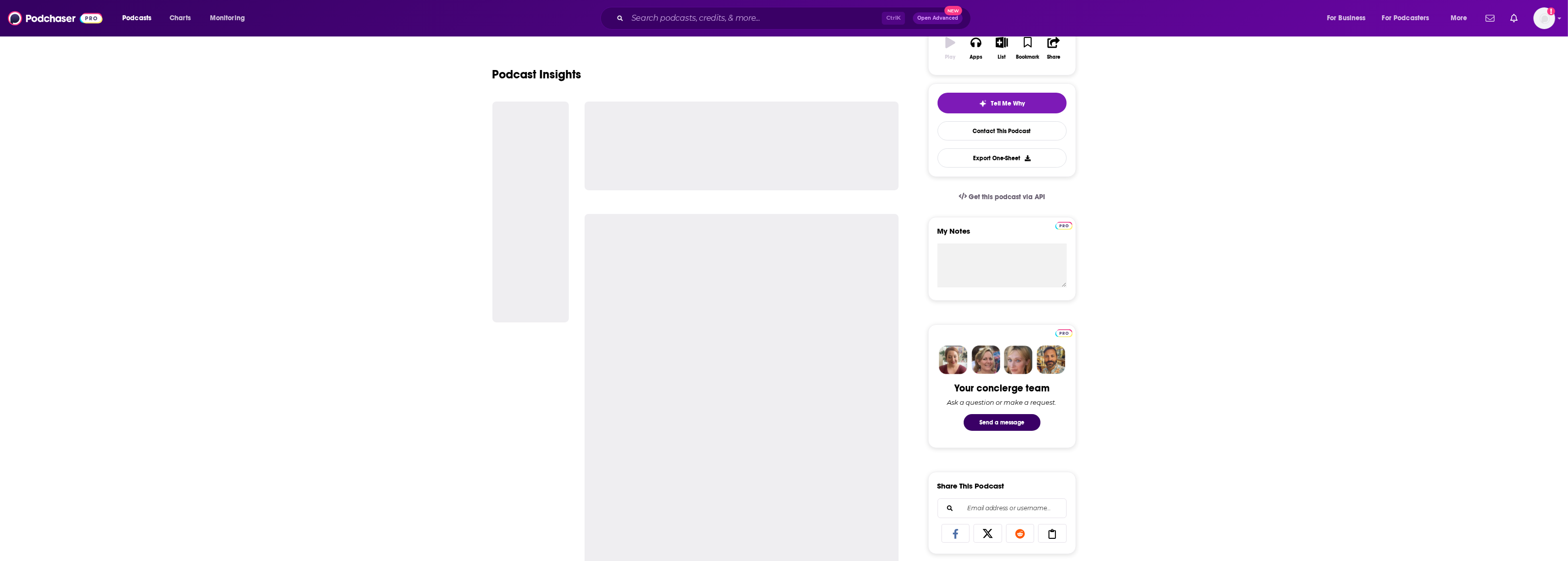
scroll to position [185, 0]
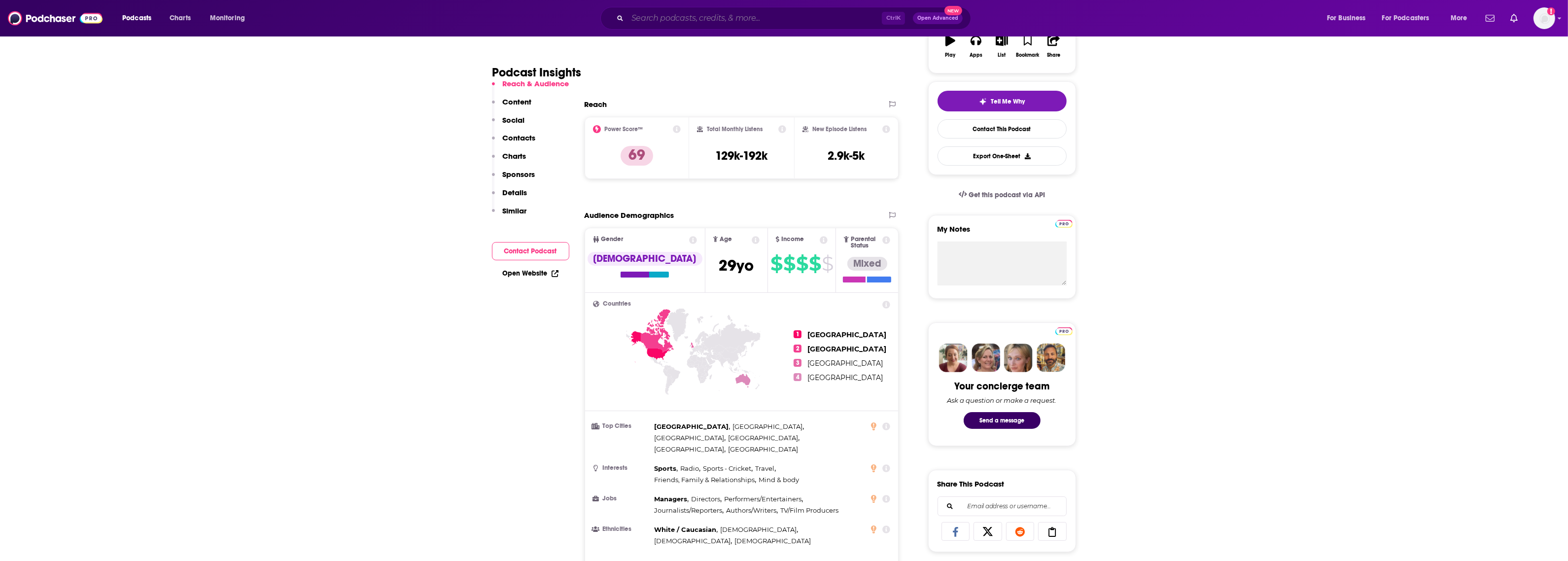
click at [643, 23] on input "Search podcasts, credits, & more..." at bounding box center [755, 18] width 254 height 16
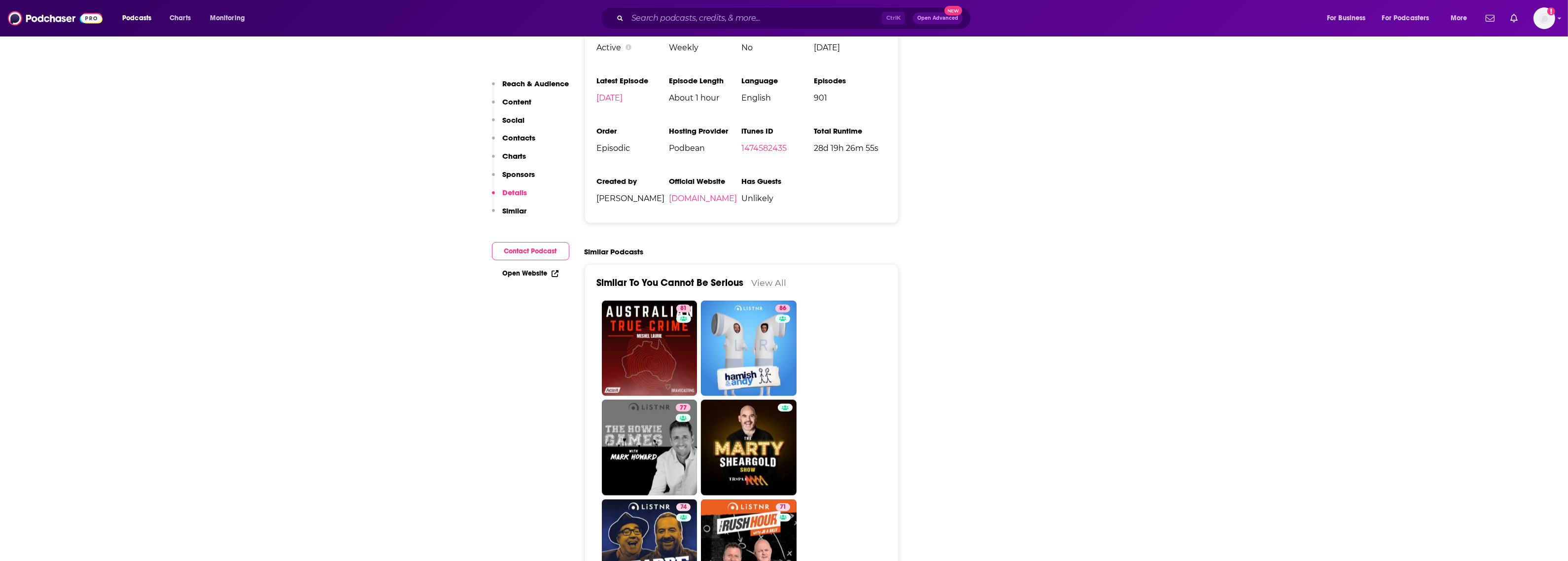
scroll to position [1973, 0]
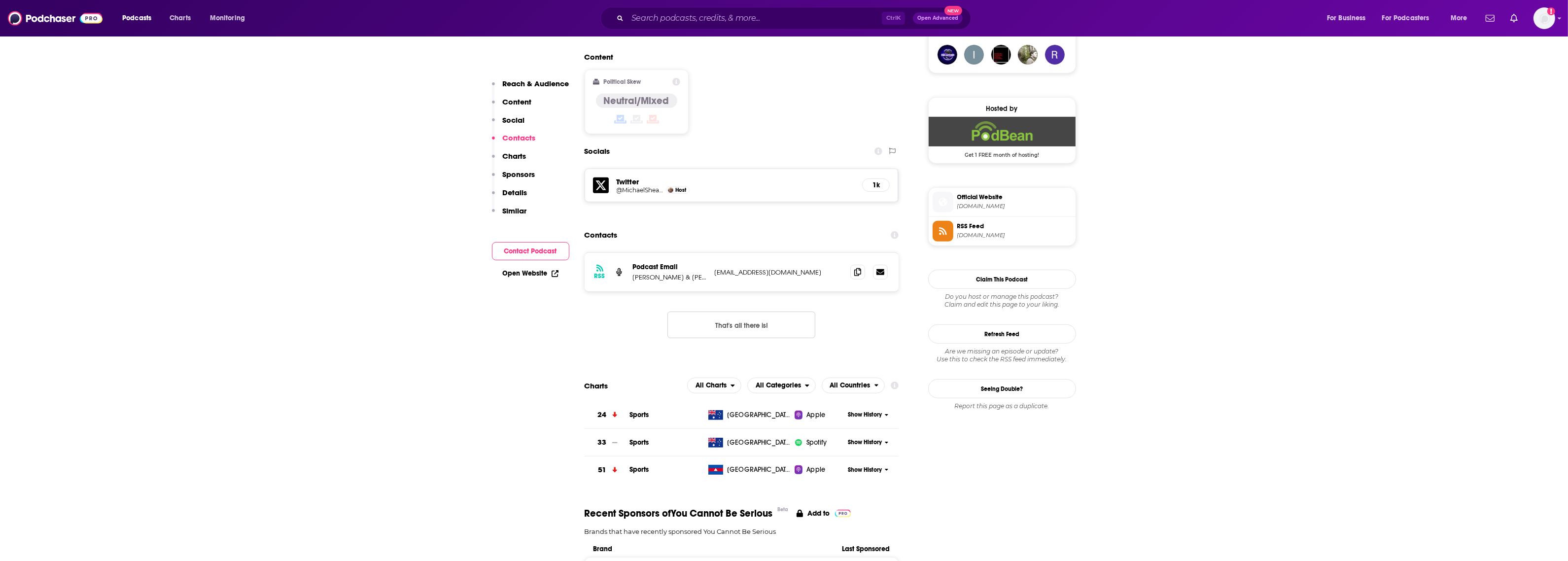
click at [508, 159] on p "Charts" at bounding box center [514, 156] width 23 height 9
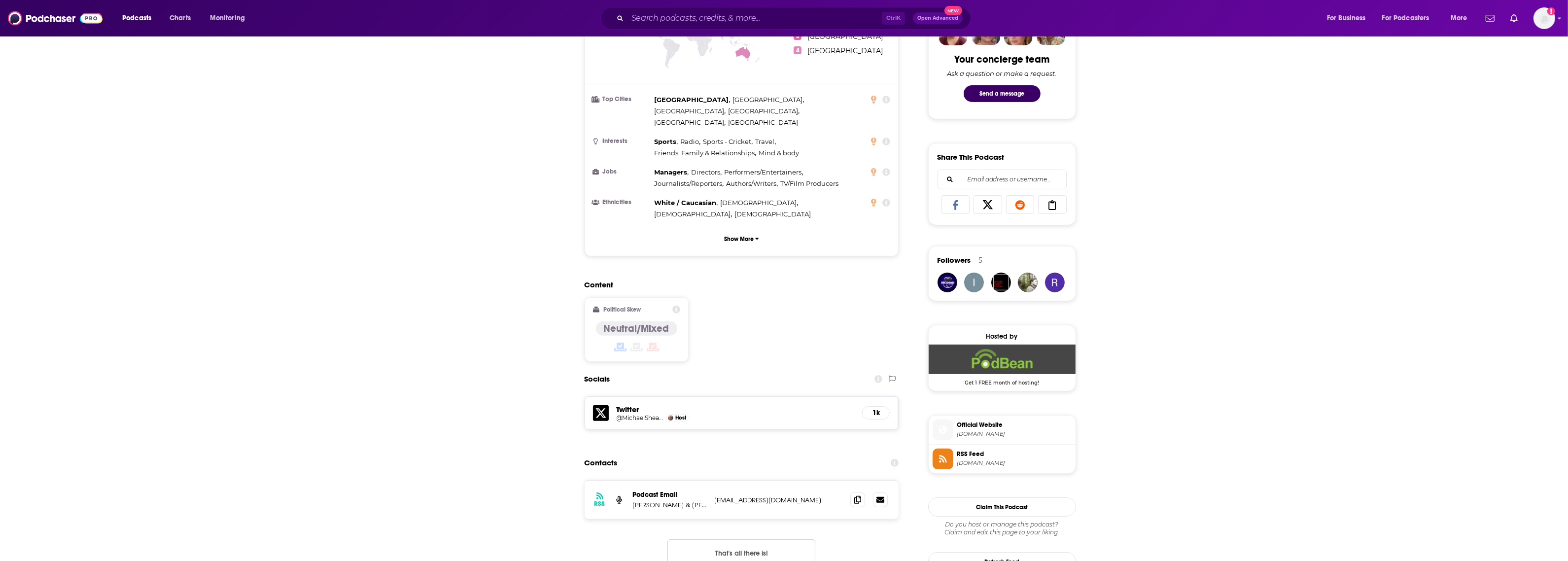
scroll to position [80, 0]
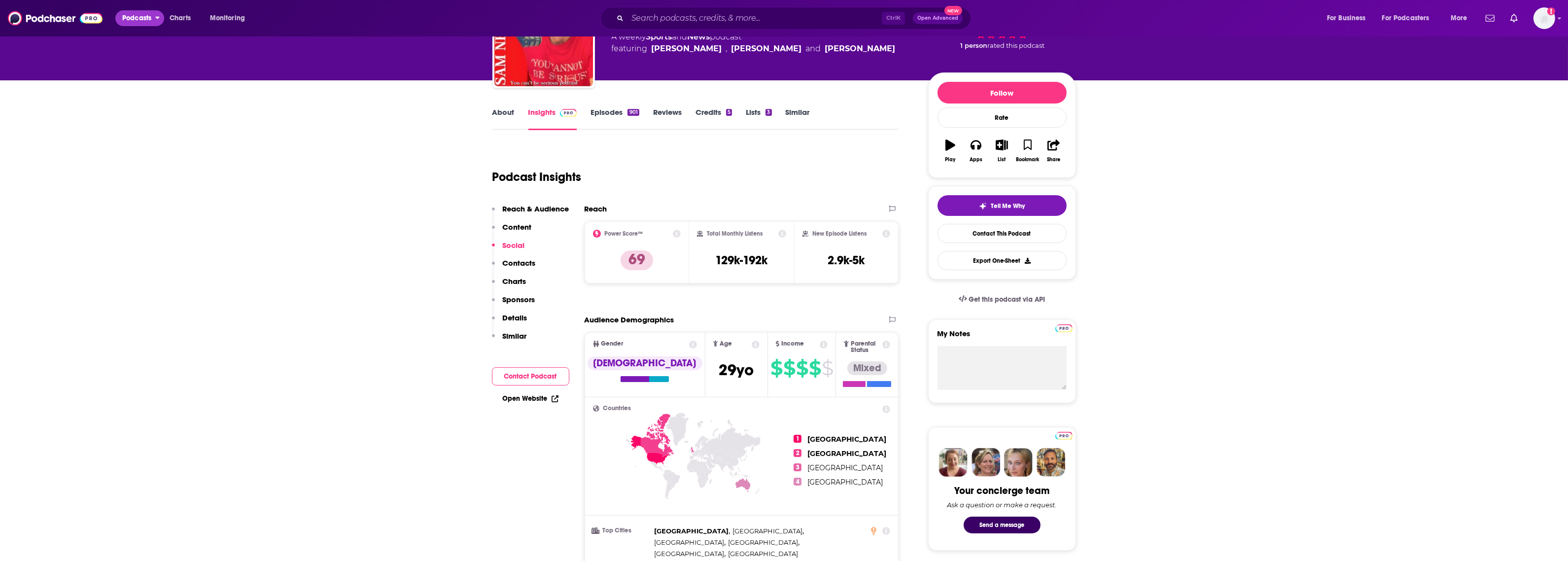
click at [132, 20] on span "Podcasts" at bounding box center [136, 18] width 29 height 14
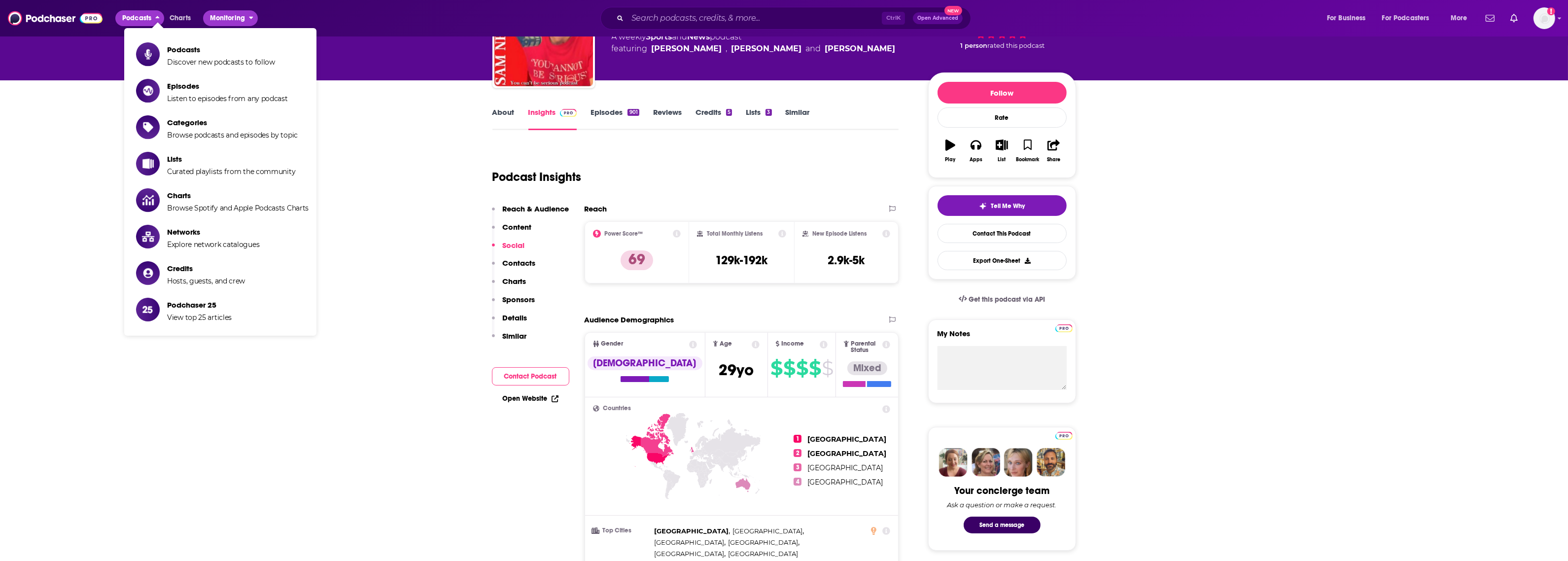
click at [227, 18] on span "Monitoring" at bounding box center [227, 18] width 35 height 14
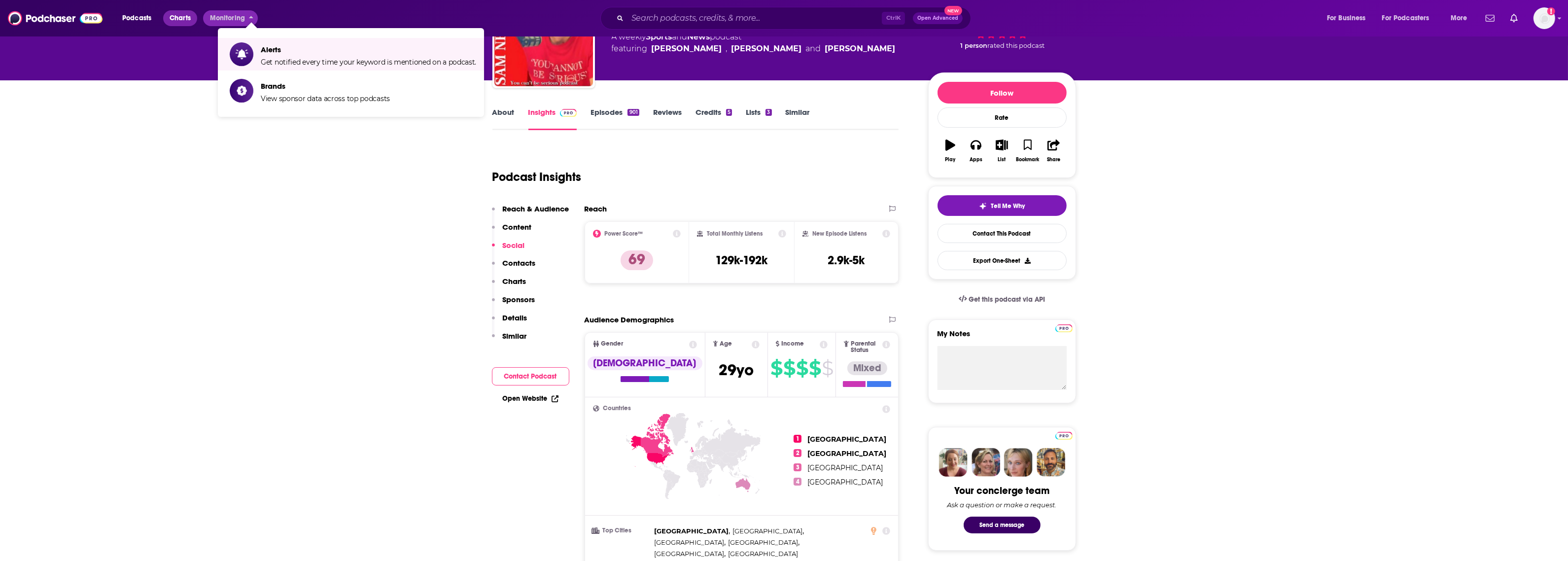
click at [189, 17] on span "Charts" at bounding box center [180, 18] width 21 height 14
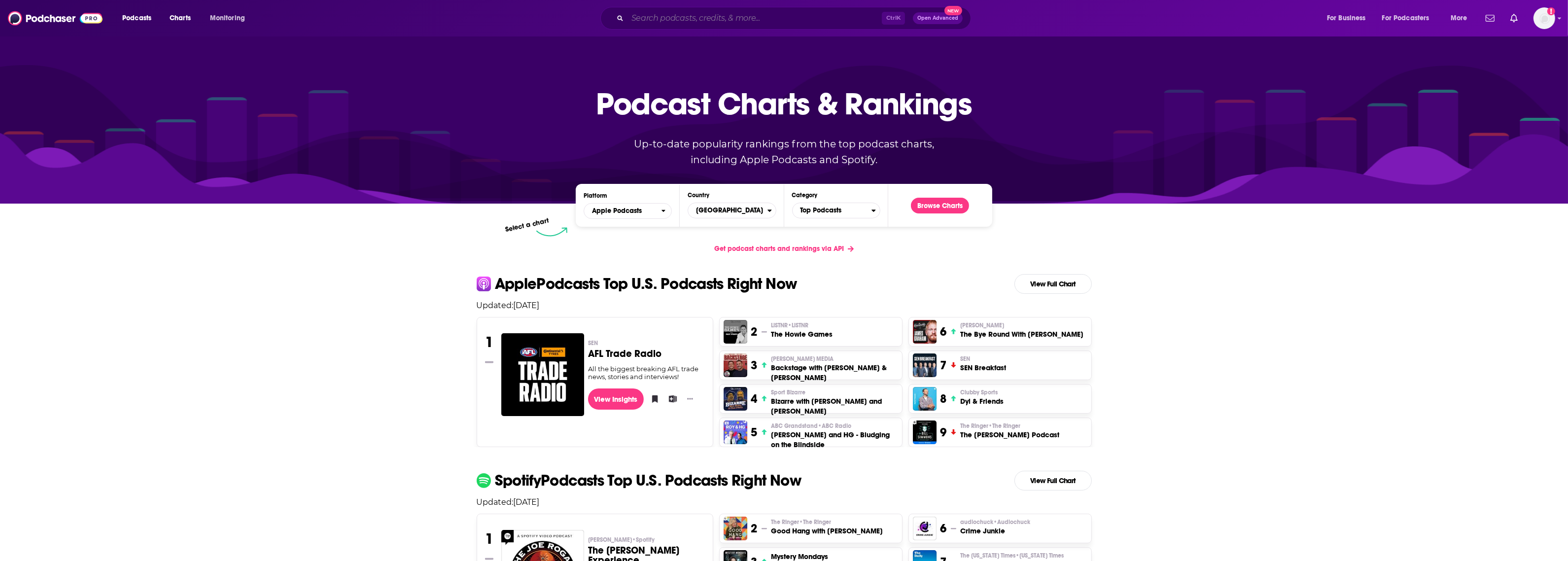
click at [661, 23] on input "Search podcasts, credits, & more..." at bounding box center [755, 18] width 254 height 16
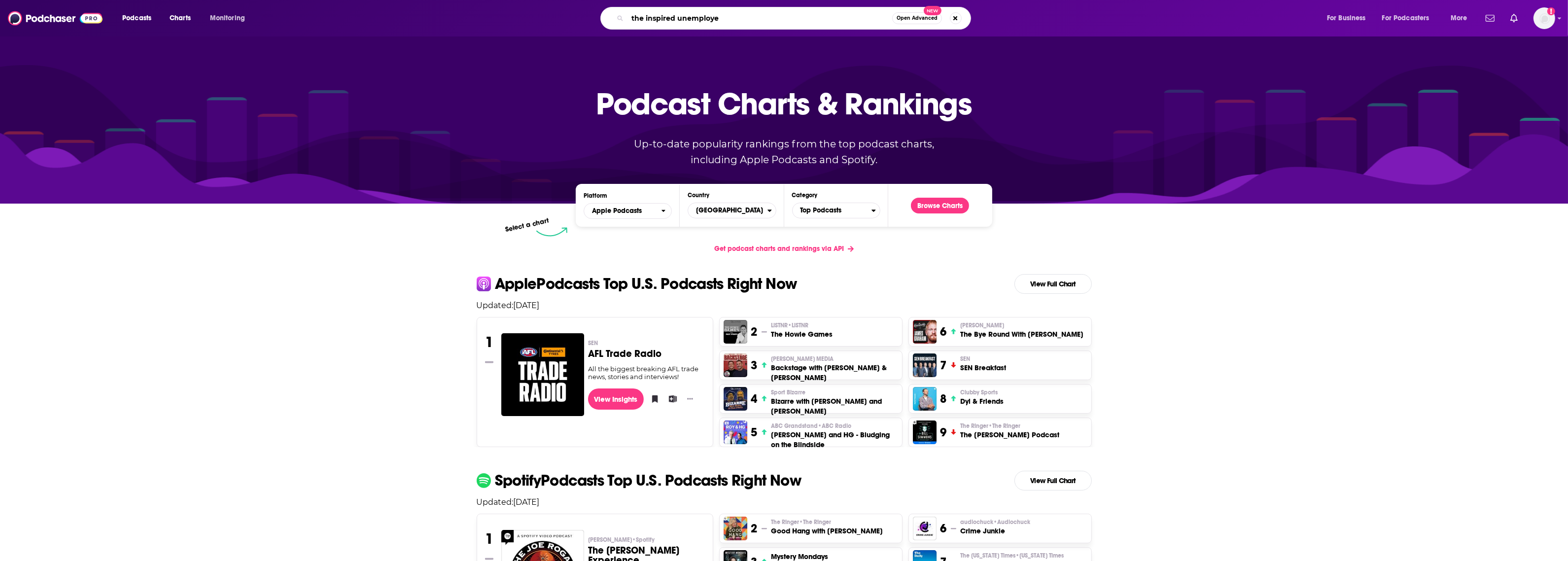
type input "the inspired unemployed"
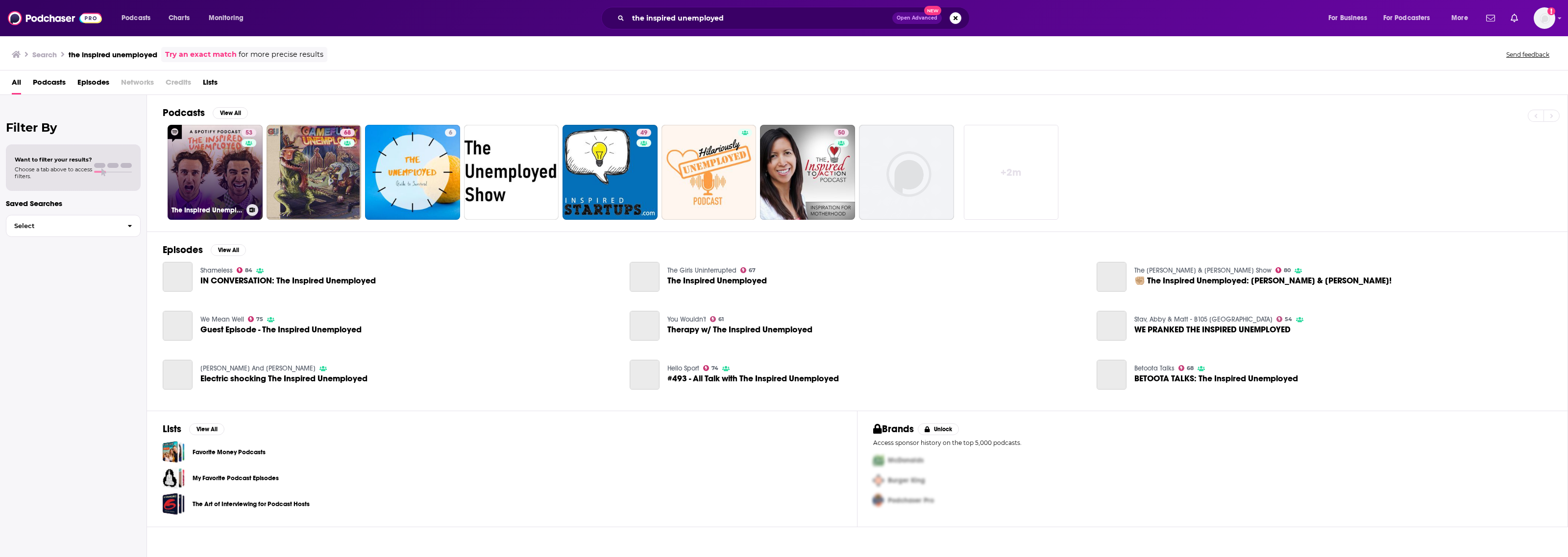
click at [221, 167] on link "53 The Inspired Unemployed" at bounding box center [215, 172] width 95 height 95
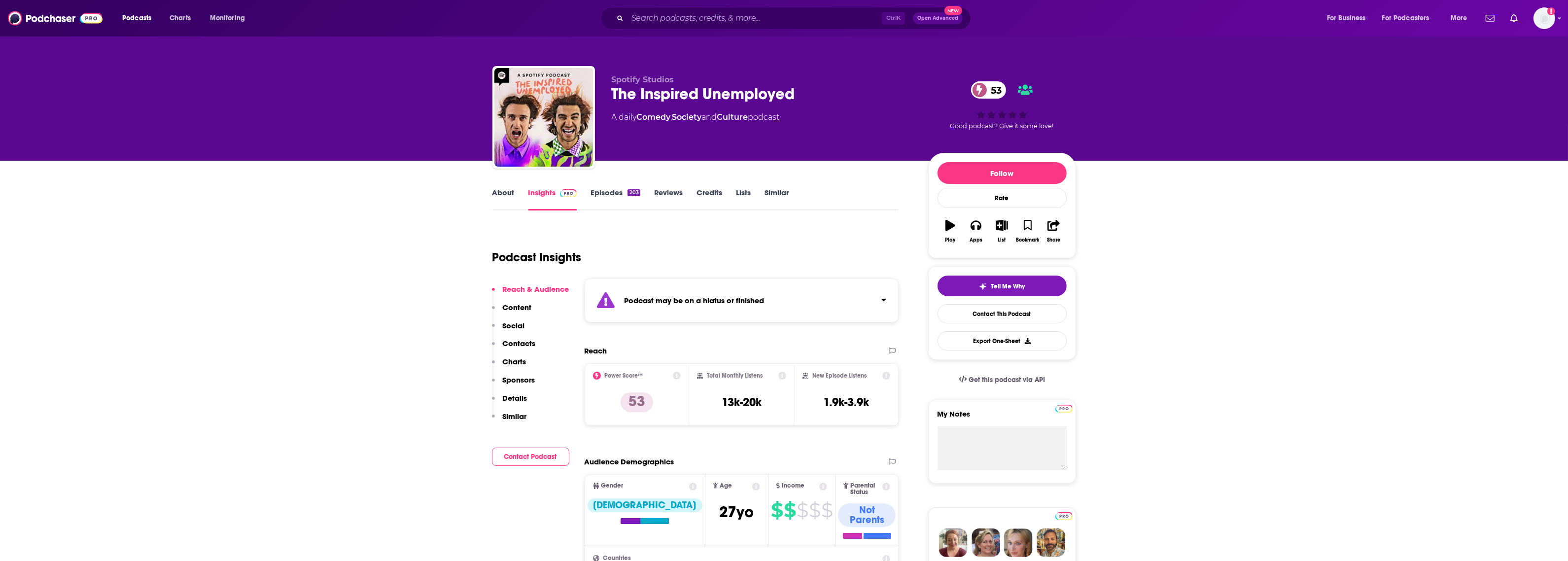
click at [610, 200] on link "Episodes 203" at bounding box center [615, 199] width 49 height 23
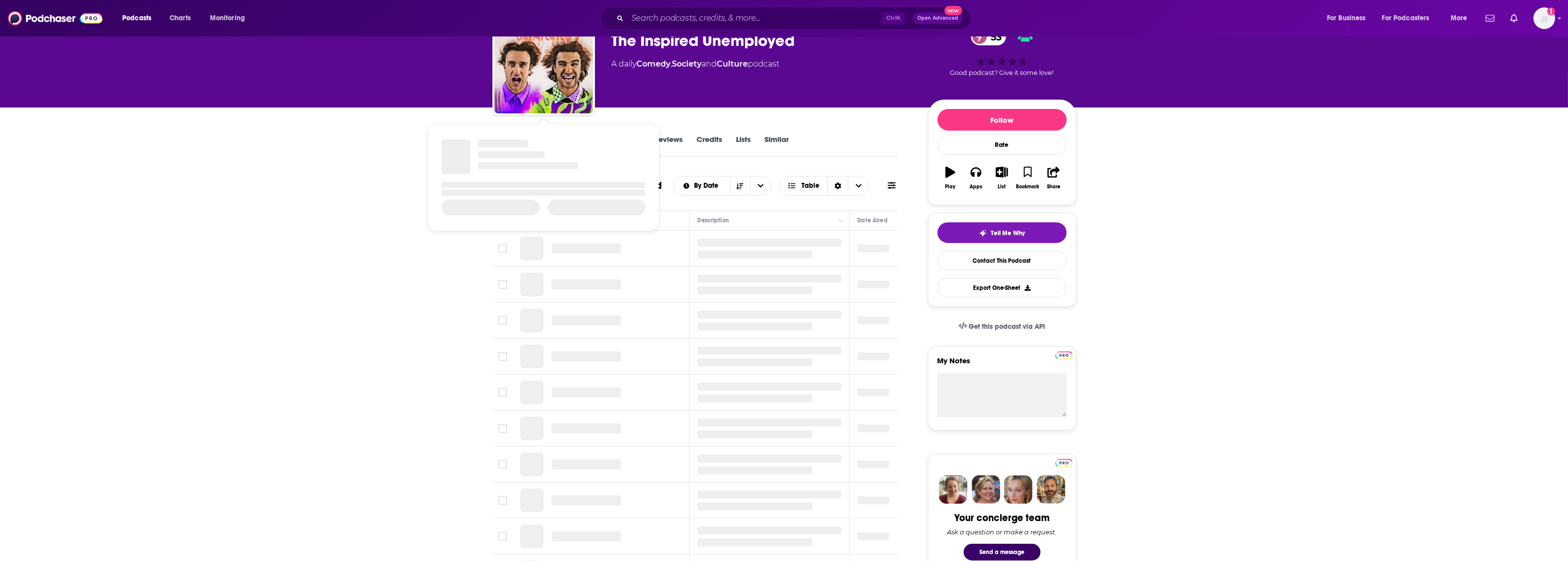
scroll to position [62, 0]
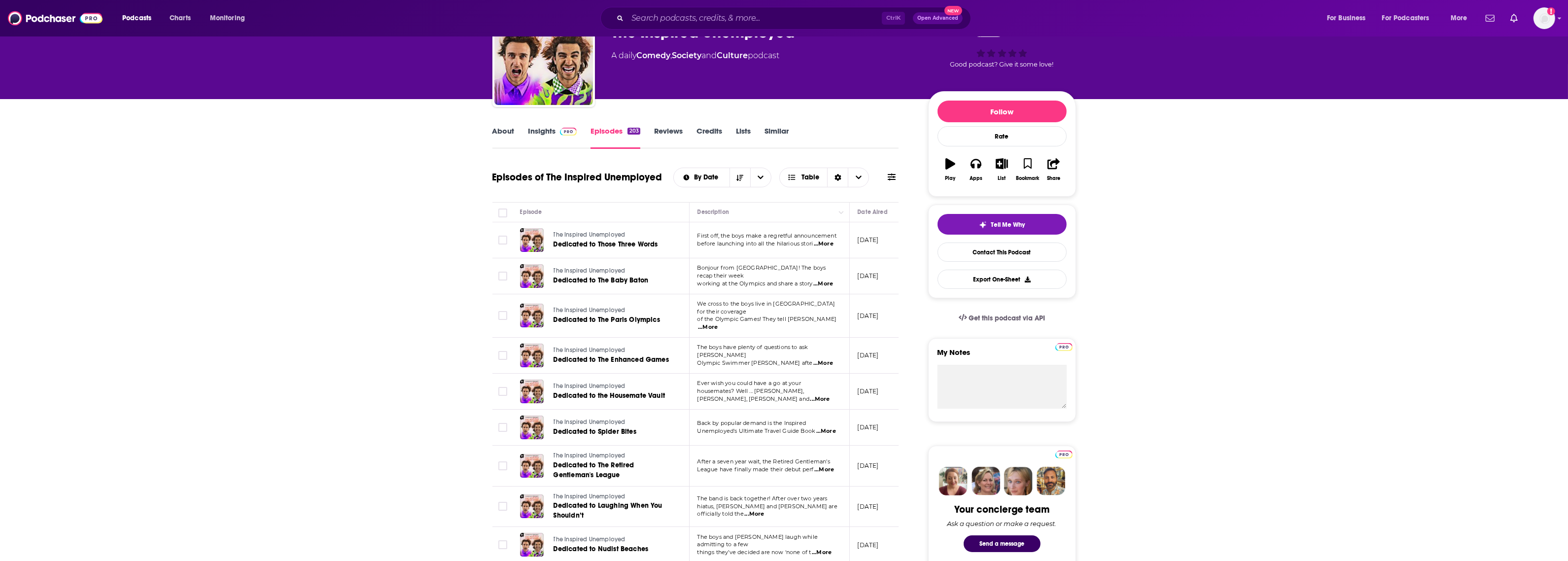
click at [890, 178] on icon at bounding box center [891, 176] width 8 height 8
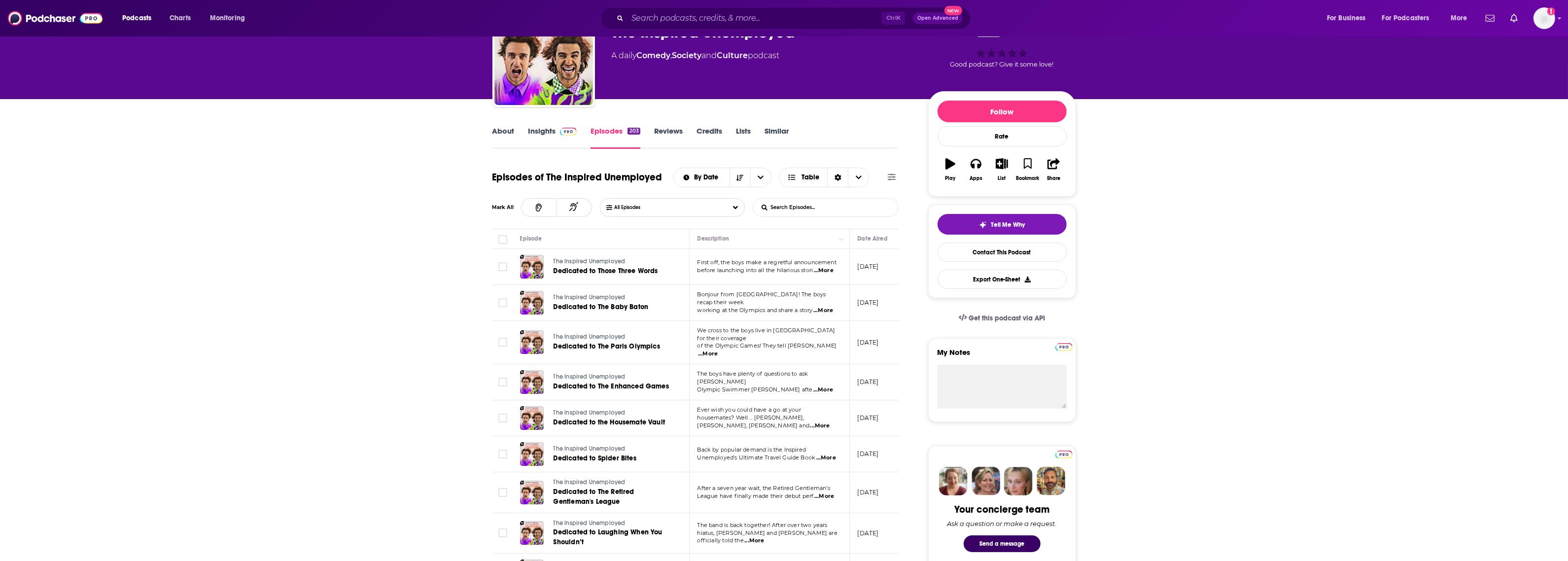
click at [890, 178] on icon at bounding box center [891, 176] width 8 height 8
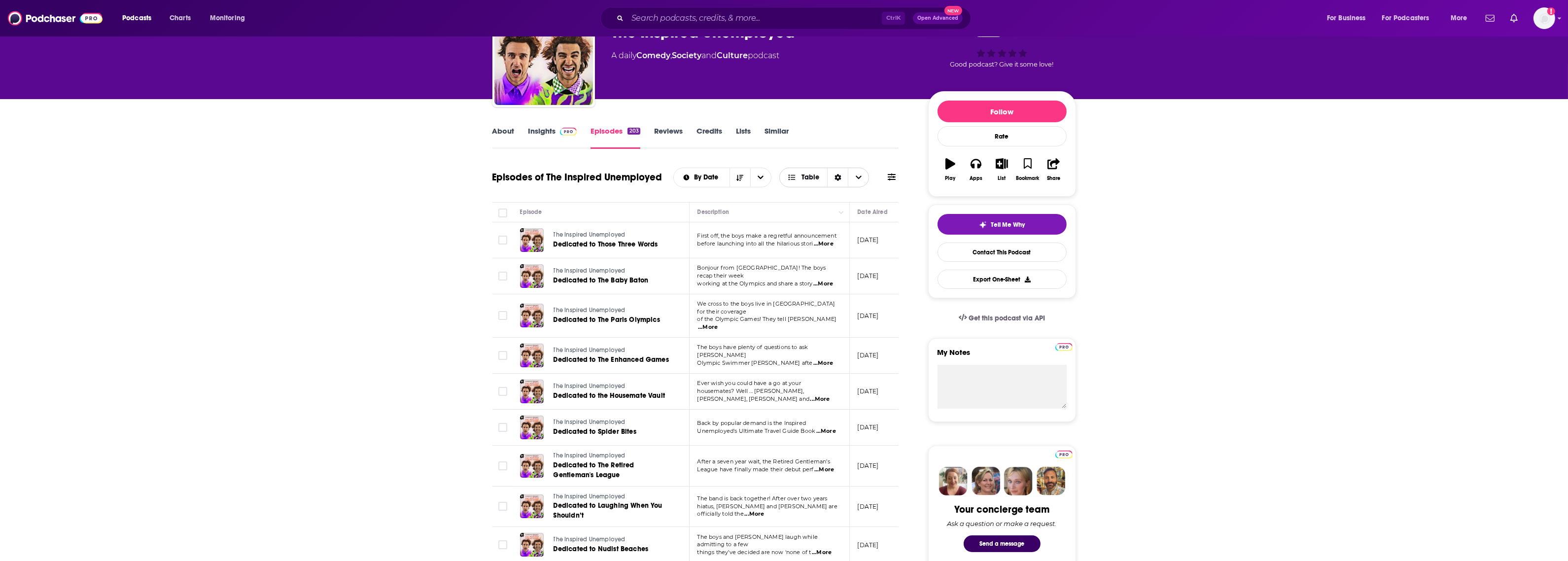
click at [862, 176] on span "Choose View" at bounding box center [858, 178] width 21 height 18
click at [813, 193] on span "Card" at bounding box center [830, 196] width 62 height 6
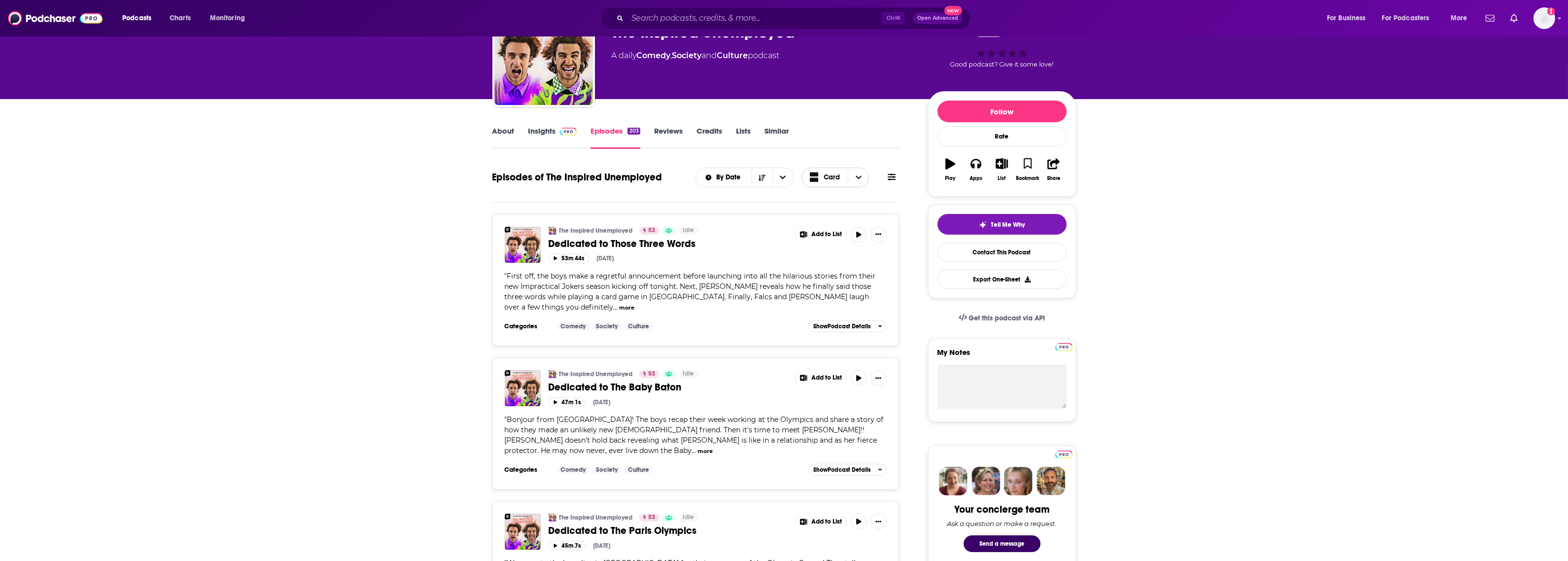
click at [854, 175] on span "Choose View" at bounding box center [858, 178] width 21 height 18
click at [826, 213] on span "Table" at bounding box center [840, 213] width 39 height 6
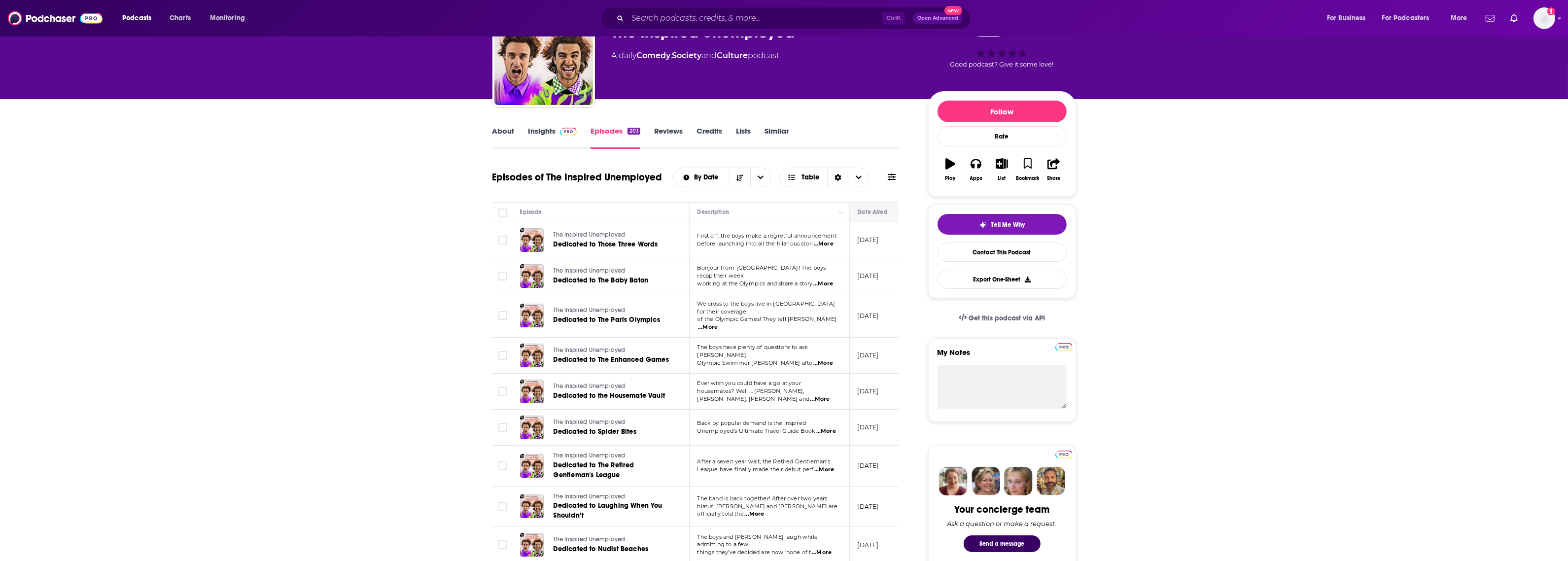
click at [866, 213] on button "Move" at bounding box center [880, 212] width 48 height 12
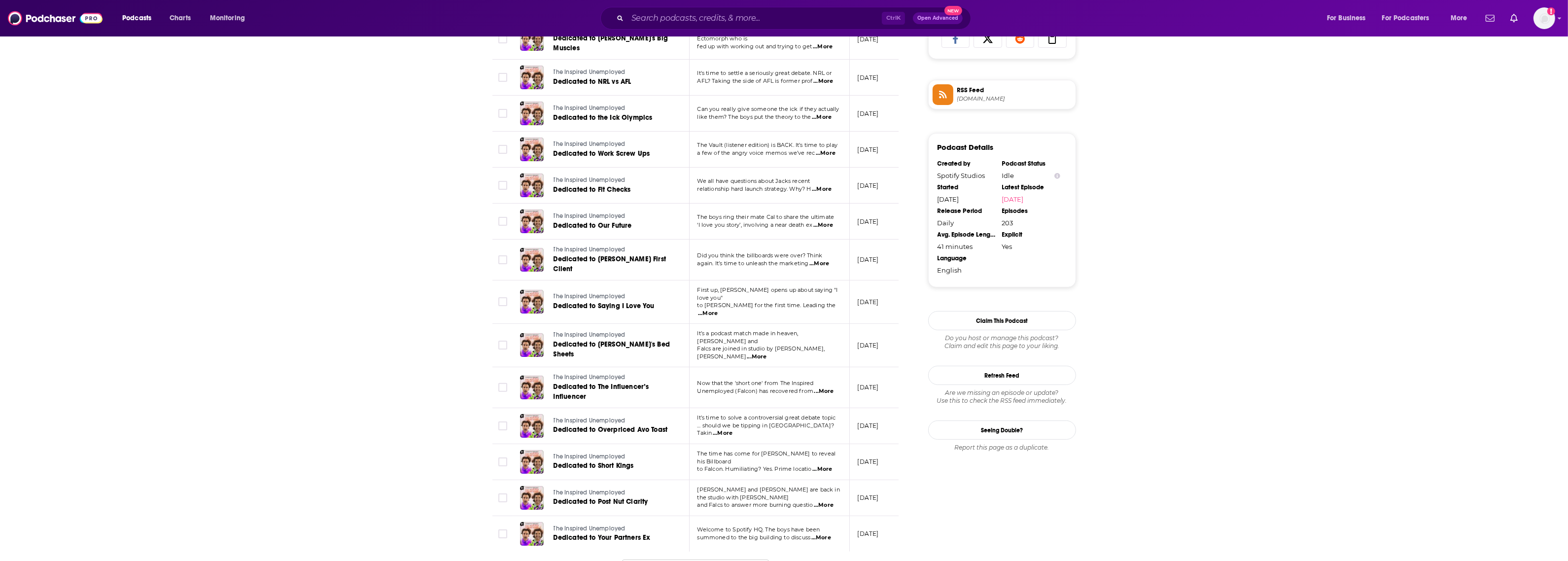
scroll to position [863, 0]
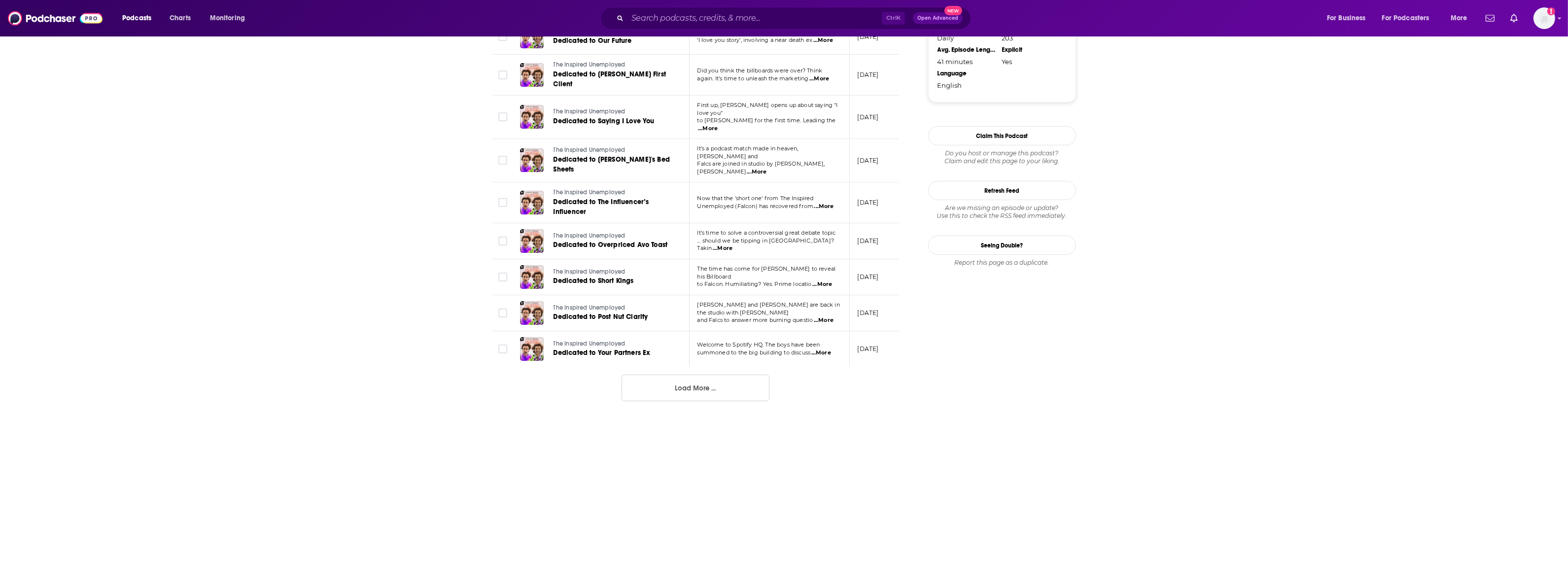
click at [705, 375] on button "Load More ..." at bounding box center [696, 388] width 148 height 26
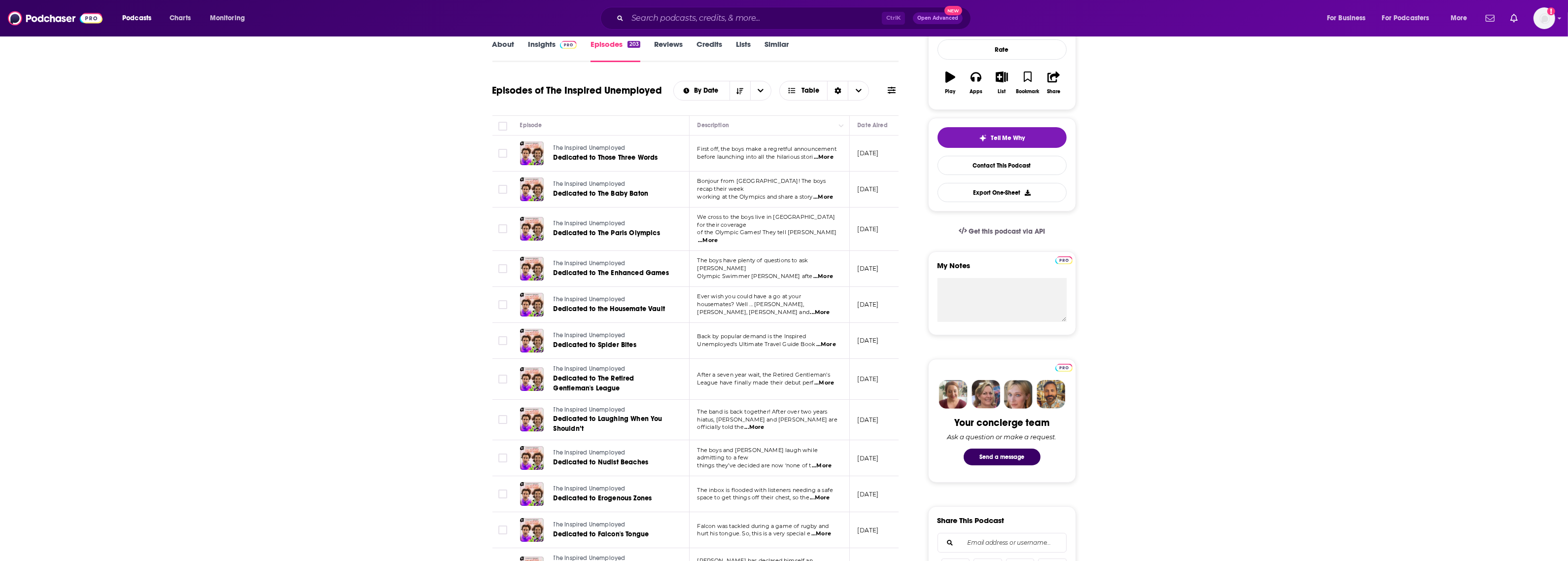
scroll to position [0, 0]
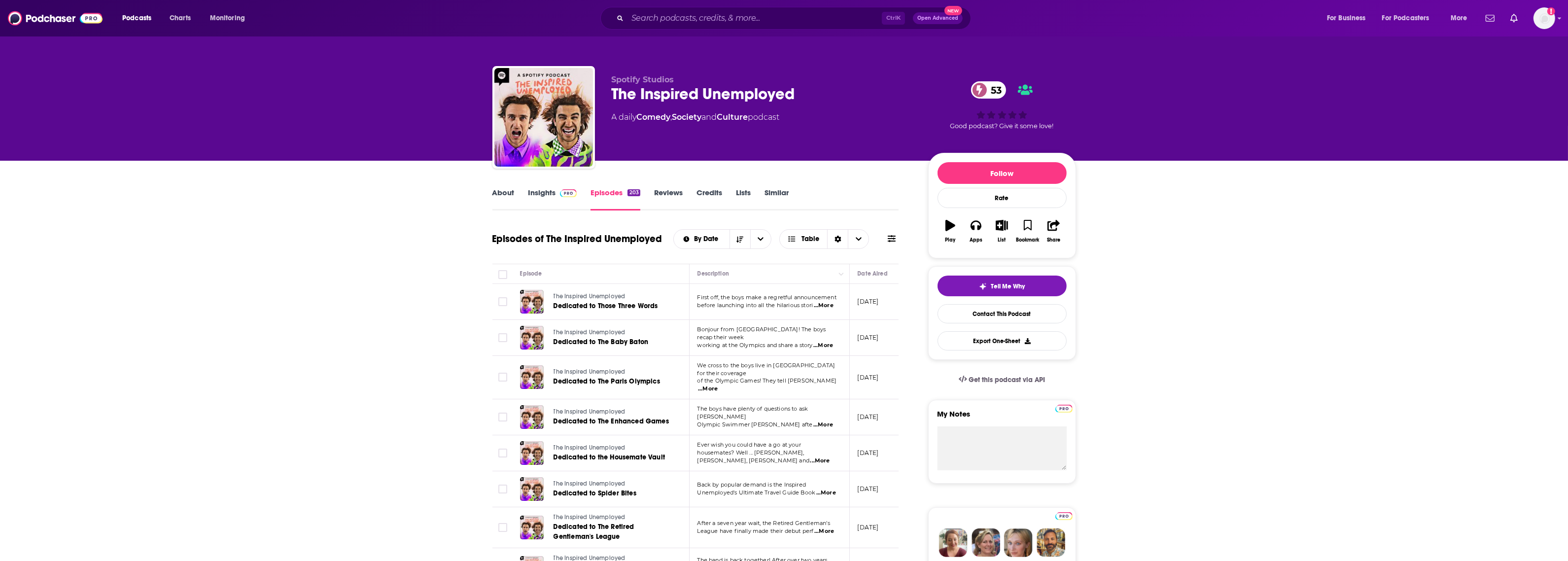
click at [674, 191] on link "Reviews" at bounding box center [669, 199] width 28 height 23
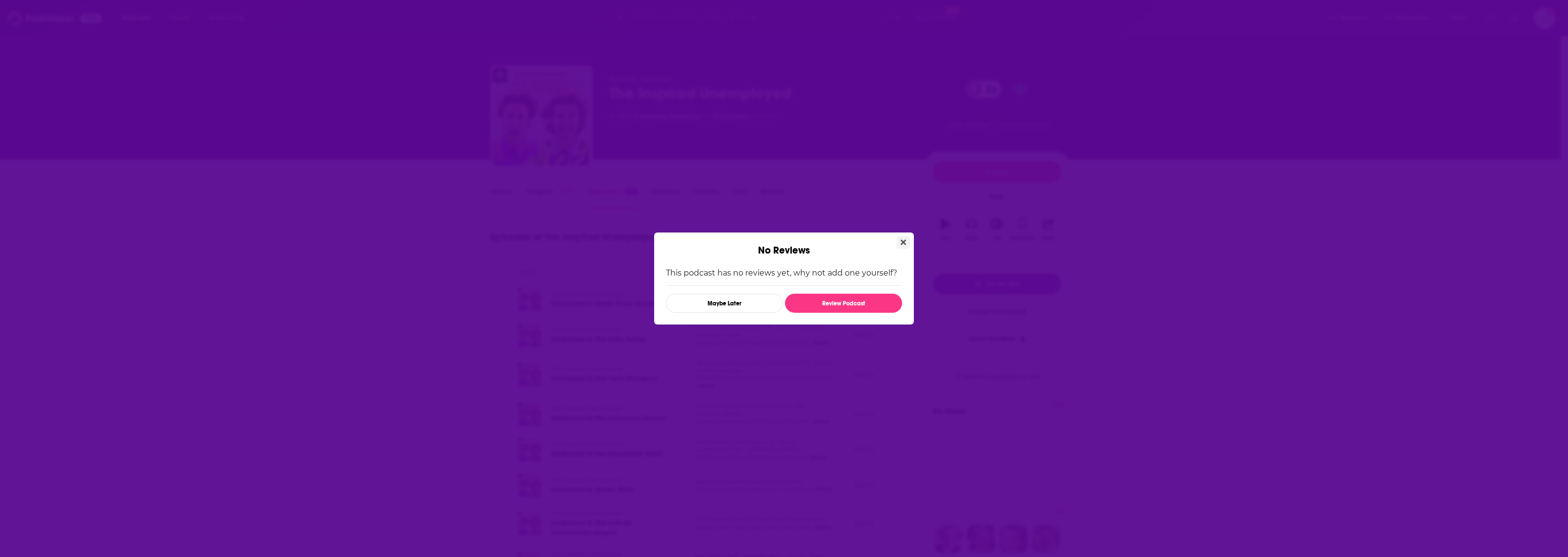
click at [901, 239] on icon "Close" at bounding box center [903, 242] width 6 height 8
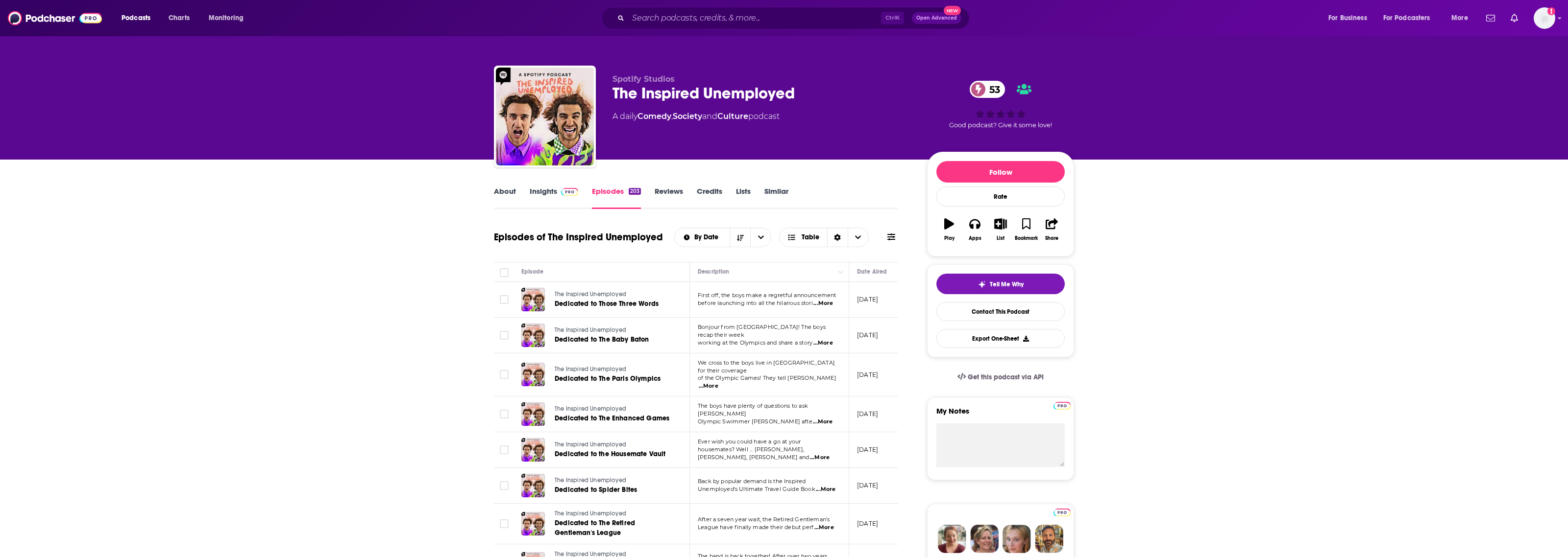
click at [530, 192] on link "Insights" at bounding box center [554, 198] width 49 height 23
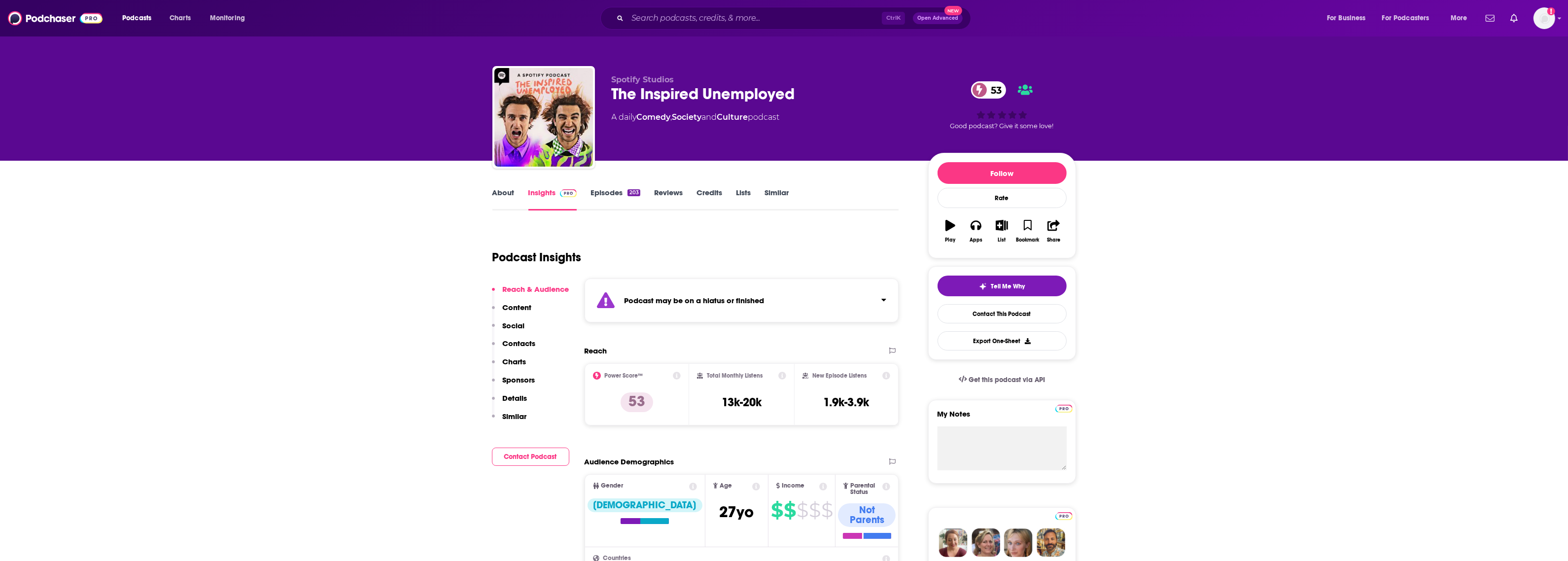
scroll to position [123, 0]
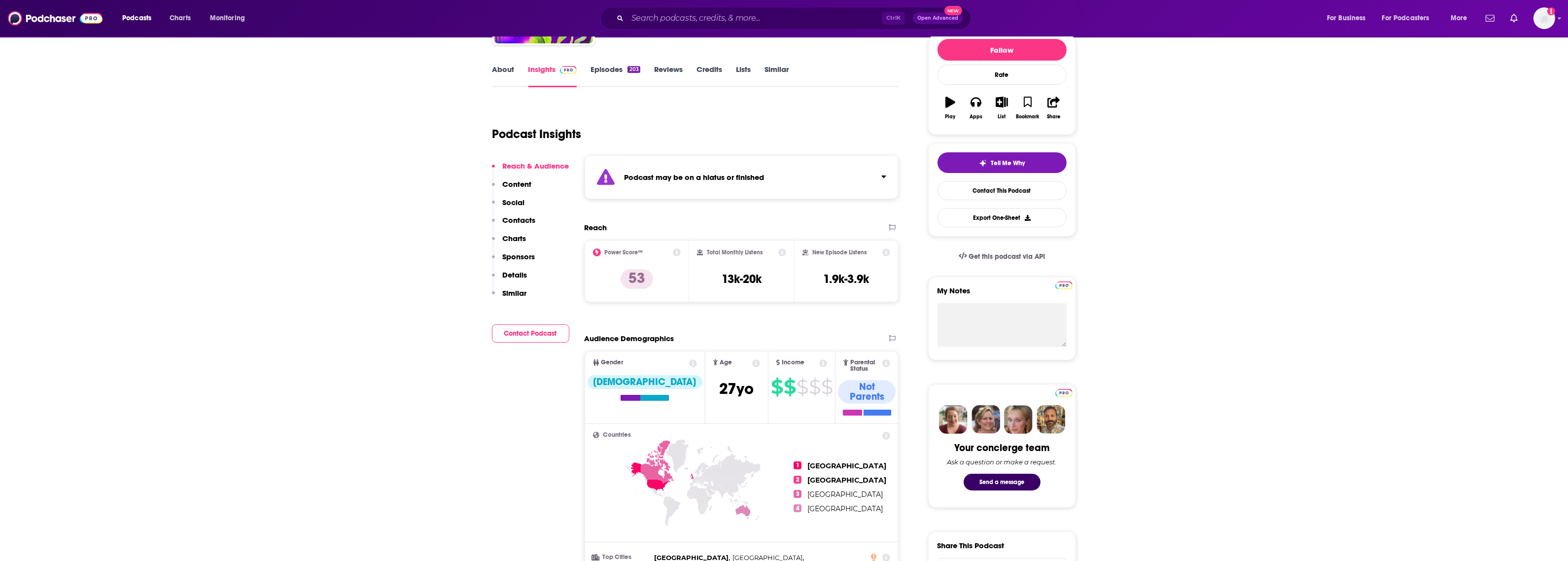
click at [526, 255] on p "Sponsors" at bounding box center [519, 256] width 33 height 9
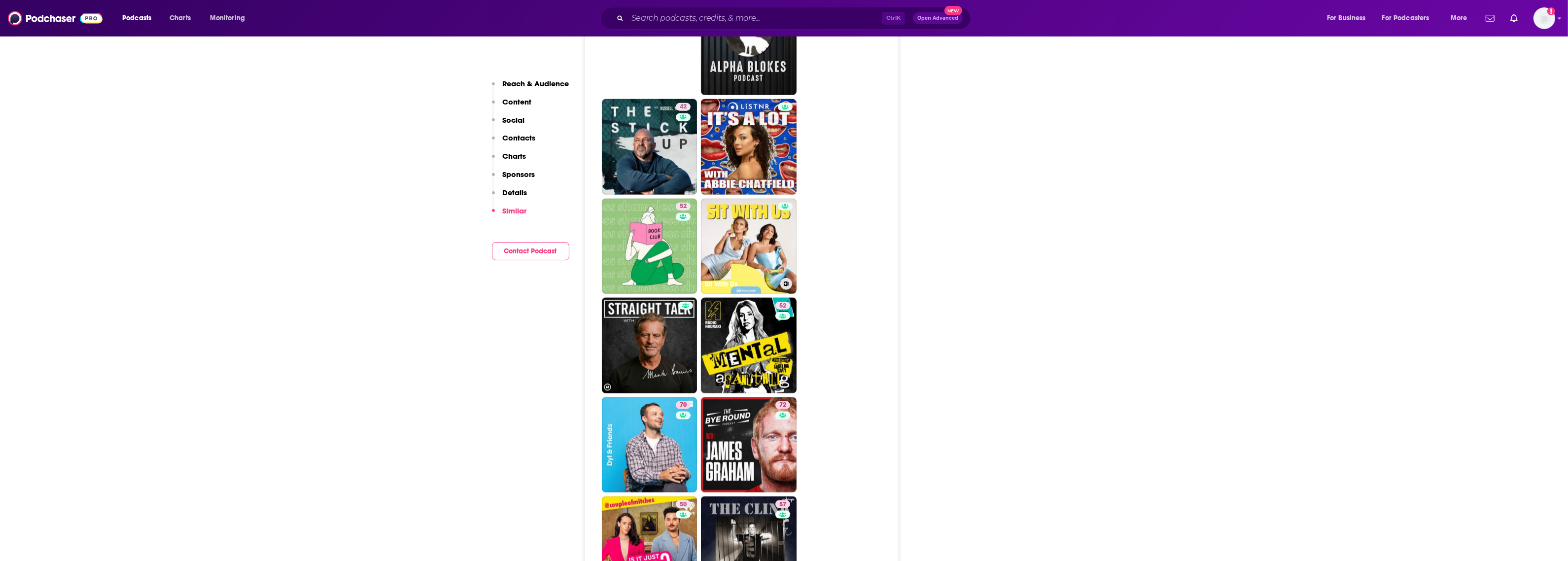
scroll to position [2127, 0]
